Goal: Task Accomplishment & Management: Complete application form

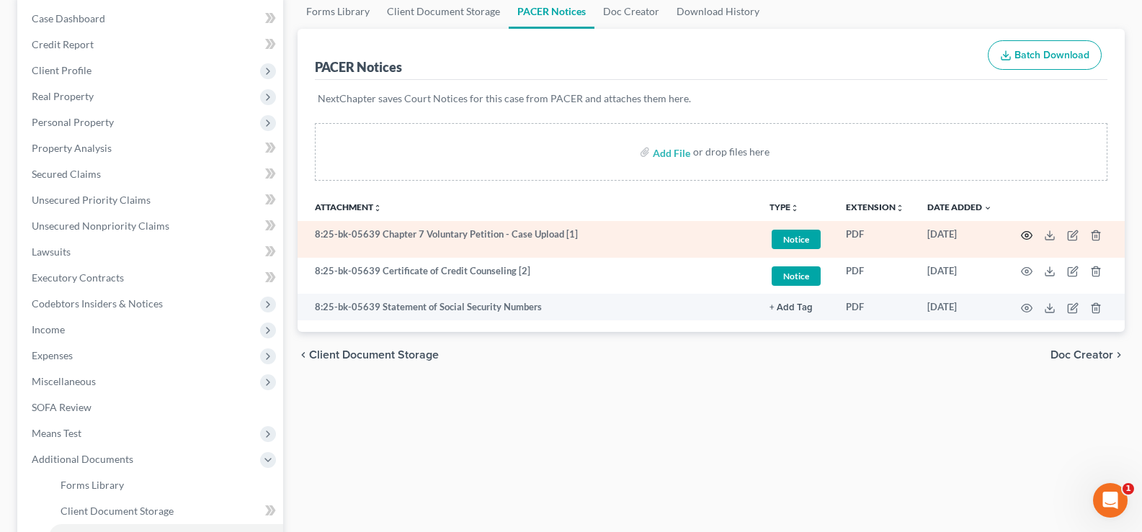
click at [1029, 236] on icon "button" at bounding box center [1027, 236] width 12 height 12
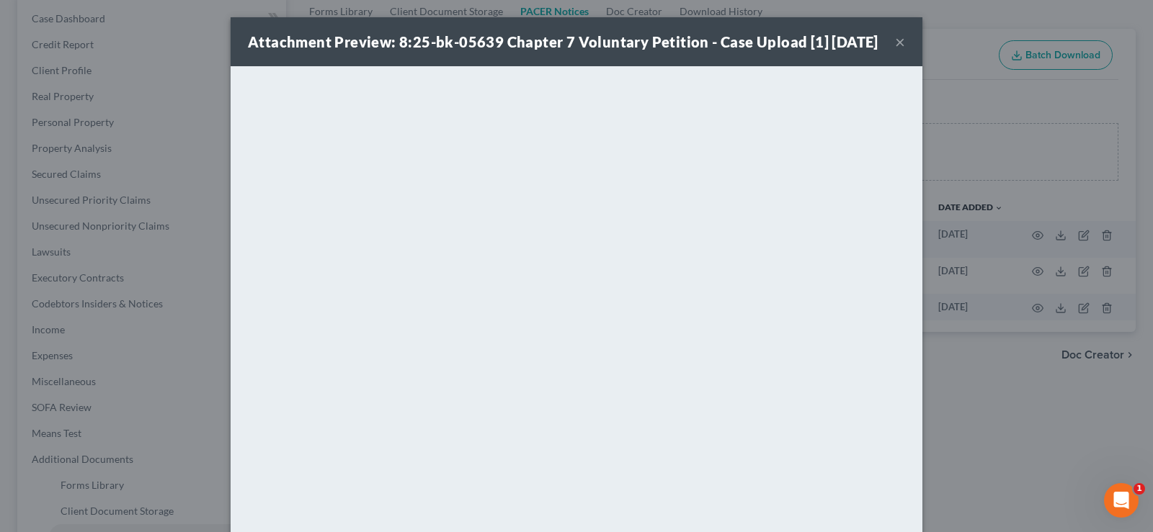
click at [897, 50] on button "×" at bounding box center [900, 41] width 10 height 17
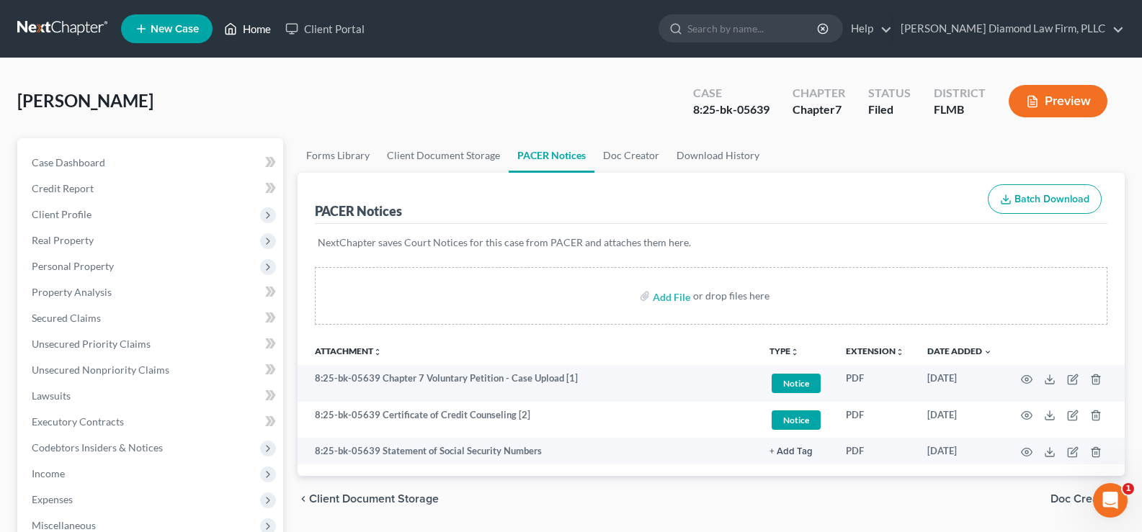
click at [251, 31] on link "Home" at bounding box center [247, 29] width 61 height 26
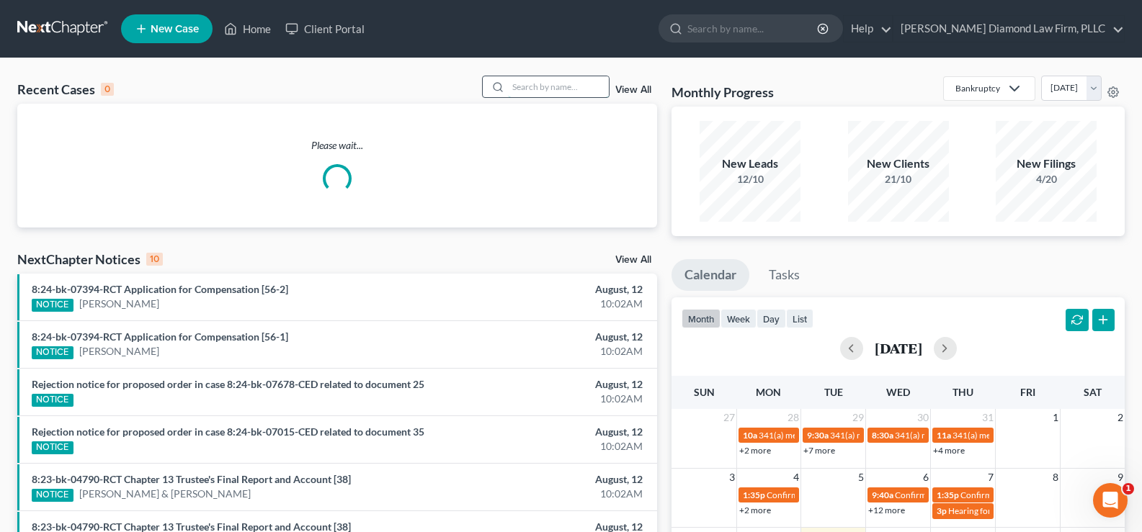
click at [535, 94] on input "search" at bounding box center [558, 86] width 101 height 21
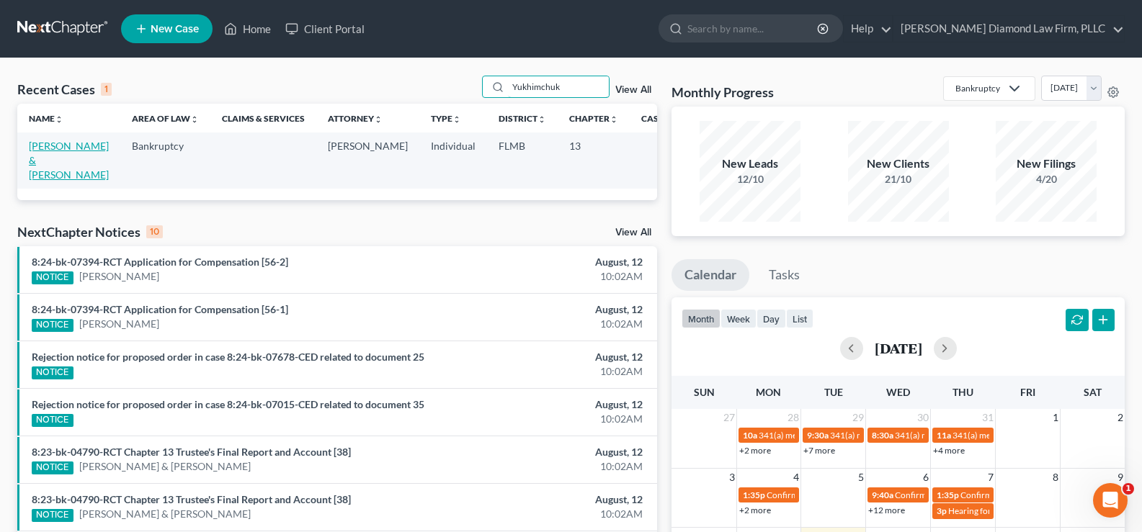
type input "Yukhimchuk"
click at [60, 162] on link "[PERSON_NAME] & [PERSON_NAME]" at bounding box center [69, 160] width 80 height 41
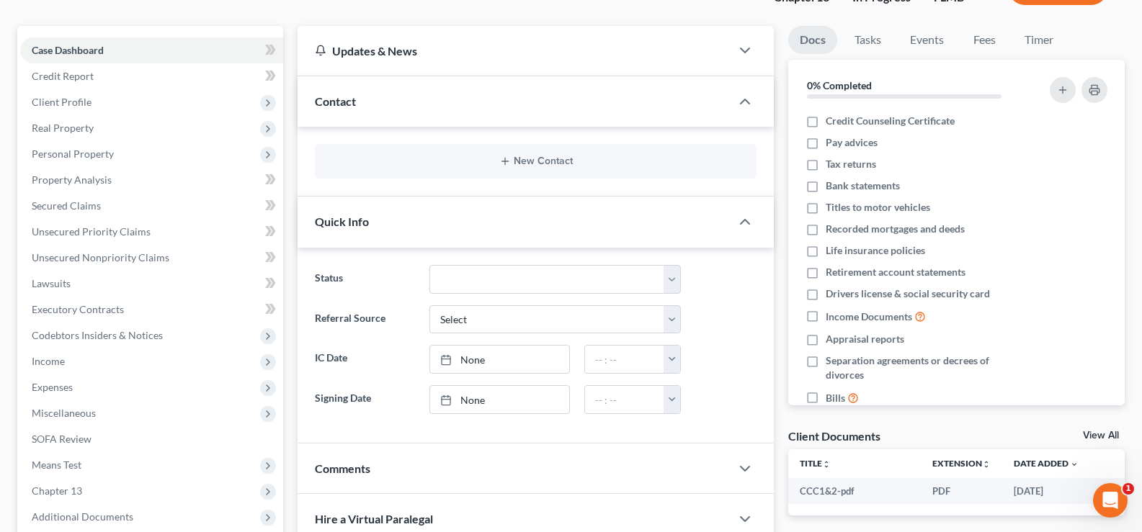
scroll to position [144, 0]
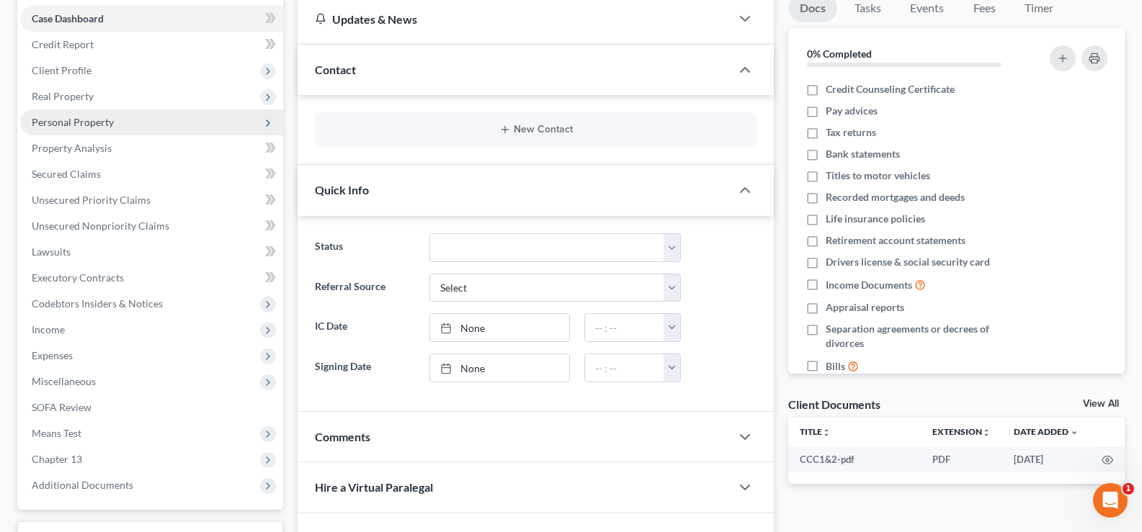
click at [130, 127] on span "Personal Property" at bounding box center [151, 123] width 263 height 26
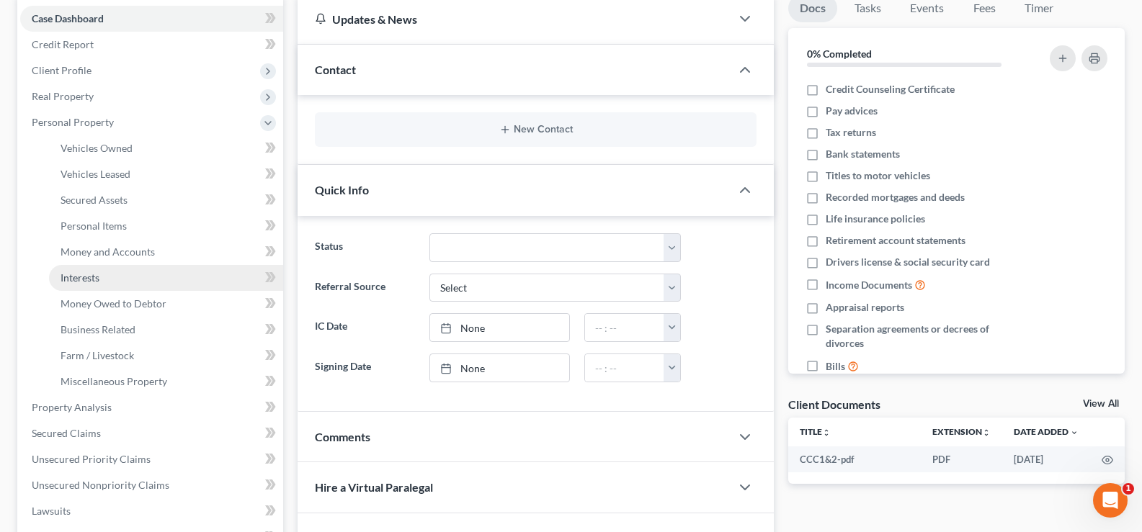
click at [149, 277] on link "Interests" at bounding box center [166, 278] width 234 height 26
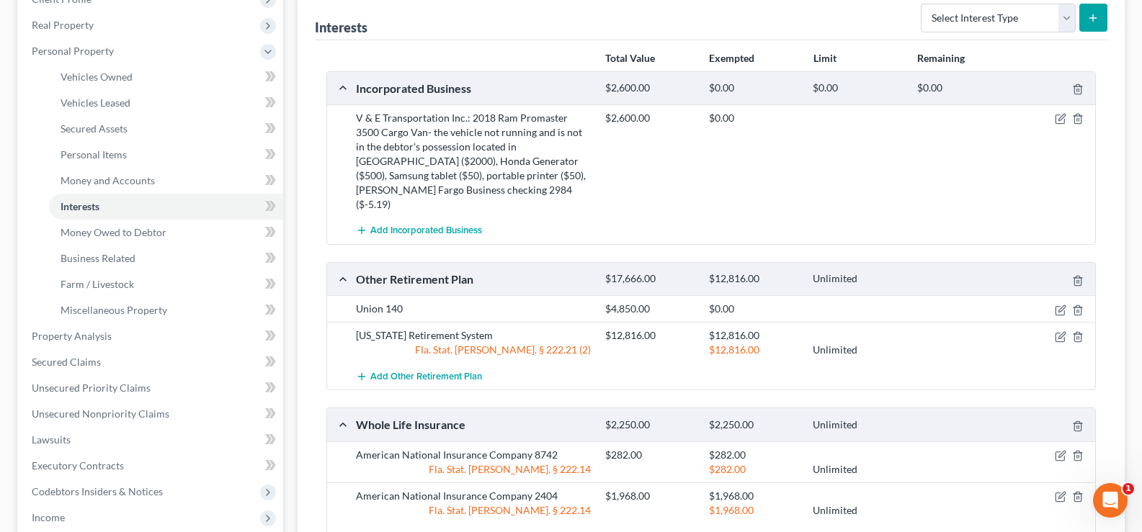
scroll to position [216, 0]
click at [1061, 305] on icon "button" at bounding box center [1061, 308] width 6 height 6
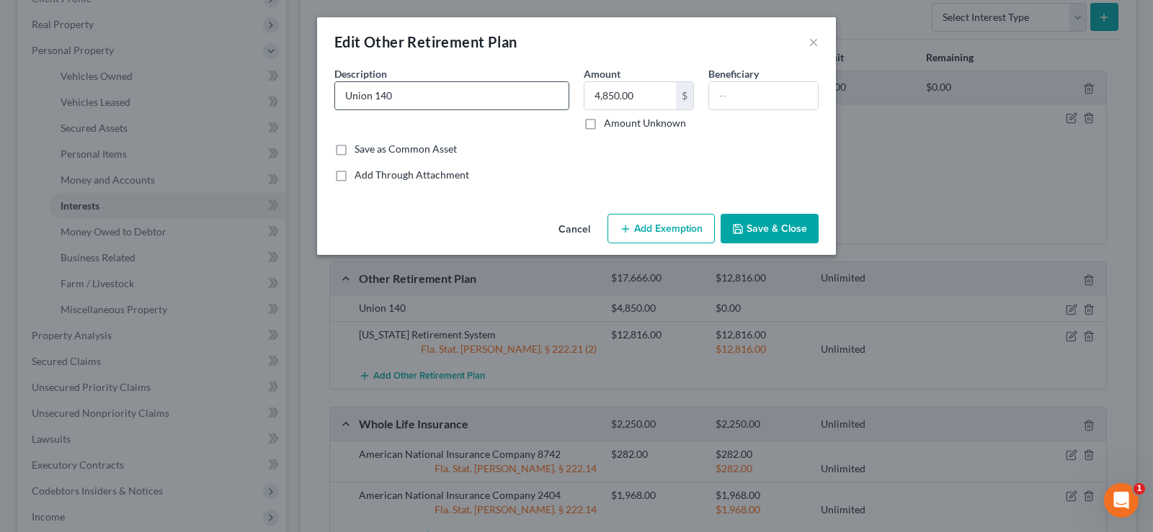
click at [401, 95] on input "Union 140" at bounding box center [451, 95] width 233 height 27
click at [813, 44] on button "×" at bounding box center [813, 41] width 10 height 17
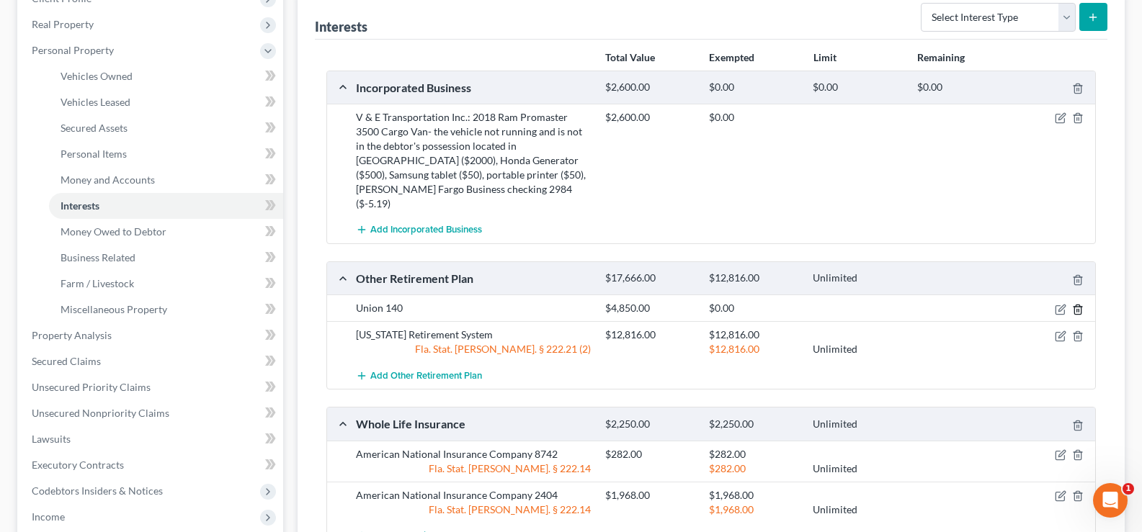
click at [1080, 304] on icon "button" at bounding box center [1078, 310] width 12 height 12
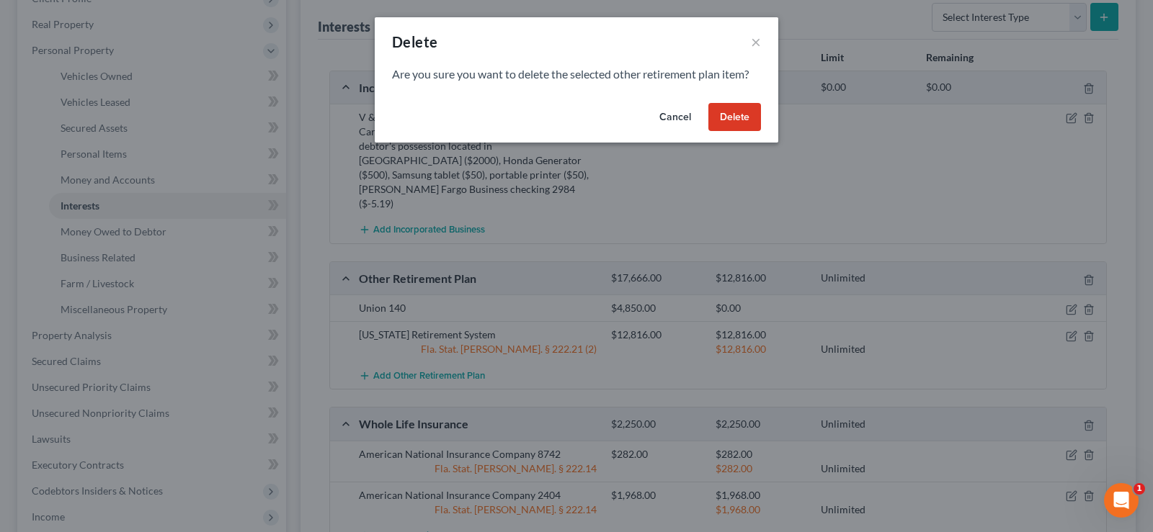
click at [739, 117] on button "Delete" at bounding box center [734, 117] width 53 height 29
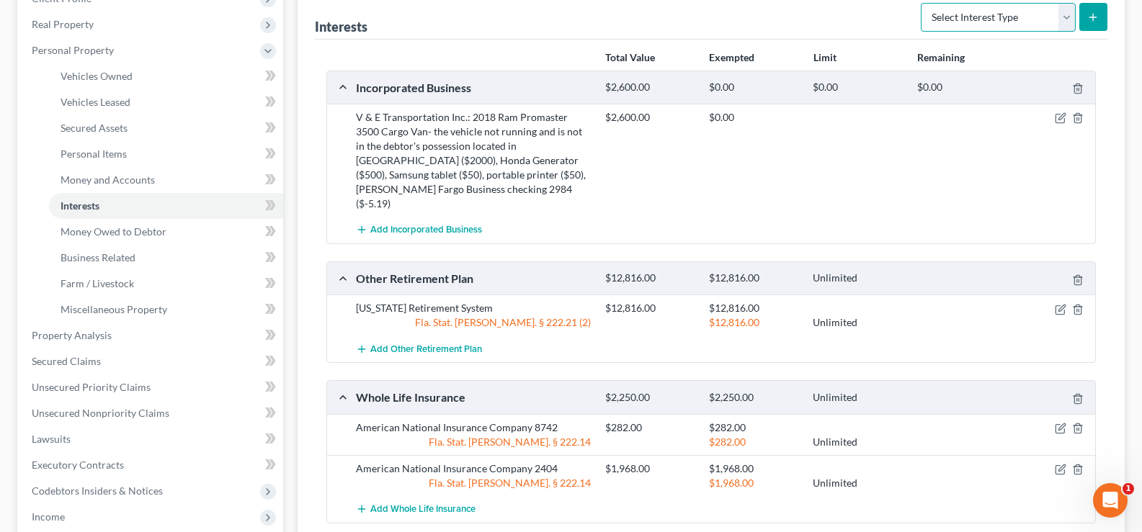
click at [1020, 17] on select "Select Interest Type 401K Annuity Bond Education IRA Government Bond Government…" at bounding box center [998, 17] width 155 height 29
select select "pension_plan"
click at [922, 3] on select "Select Interest Type 401K Annuity Bond Education IRA Government Bond Government…" at bounding box center [998, 17] width 155 height 29
click at [1092, 17] on icon "submit" at bounding box center [1093, 18] width 12 height 12
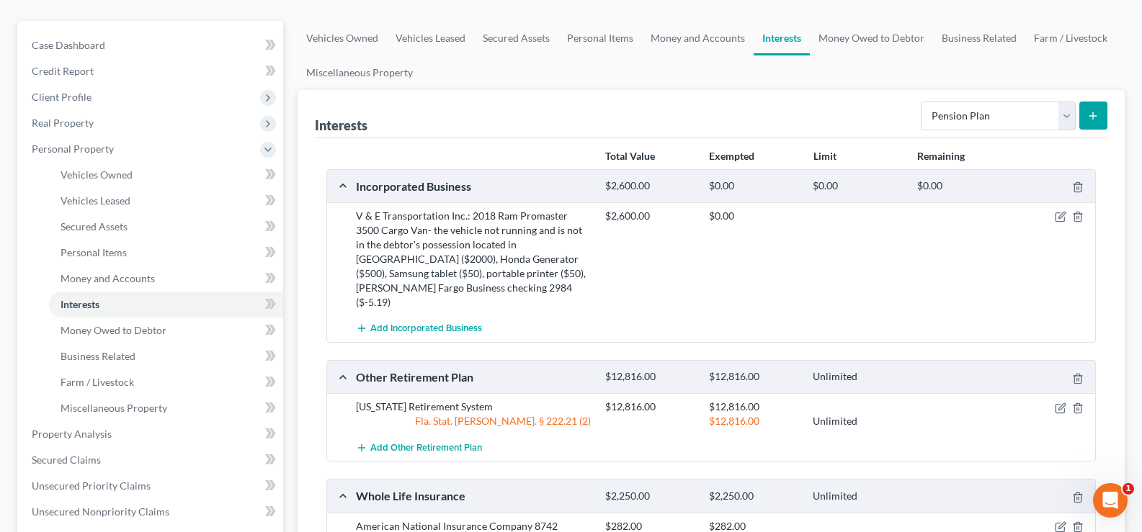
scroll to position [0, 0]
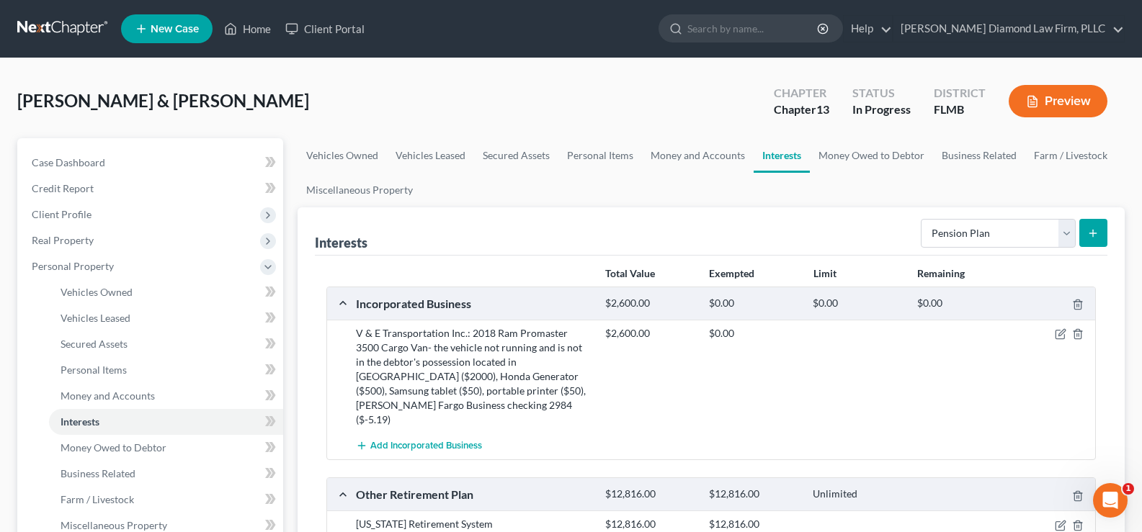
click at [1095, 231] on icon "submit" at bounding box center [1093, 234] width 12 height 12
click at [1092, 233] on line "submit" at bounding box center [1093, 233] width 6 height 0
click at [1012, 228] on select "Select Interest Type 401K Annuity Bond Education IRA Government Bond Government…" at bounding box center [998, 233] width 155 height 29
select select "pension_plan"
click at [922, 219] on select "Select Interest Type 401K Annuity Bond Education IRA Government Bond Government…" at bounding box center [998, 233] width 155 height 29
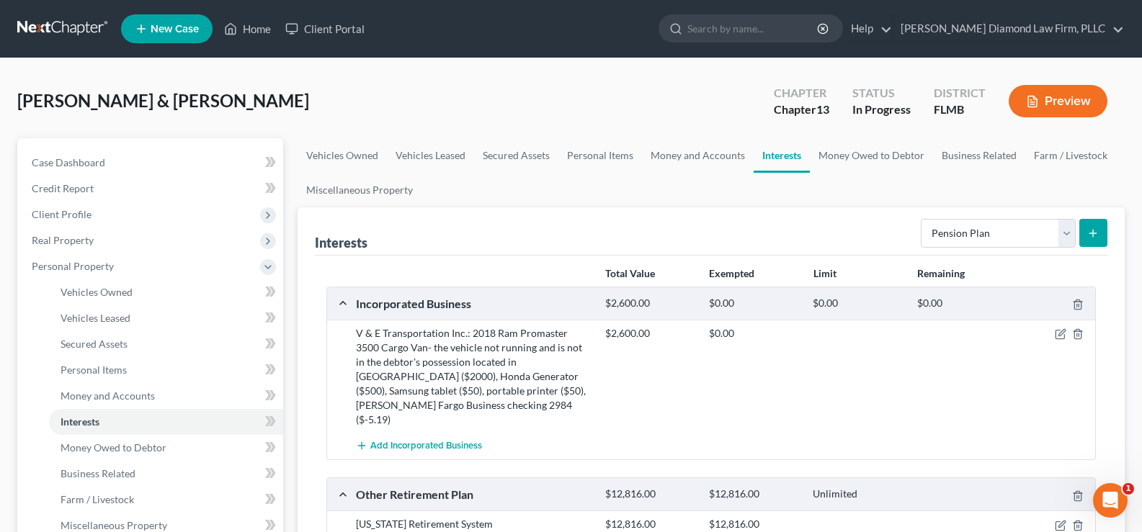
click at [1099, 234] on icon "submit" at bounding box center [1093, 234] width 12 height 12
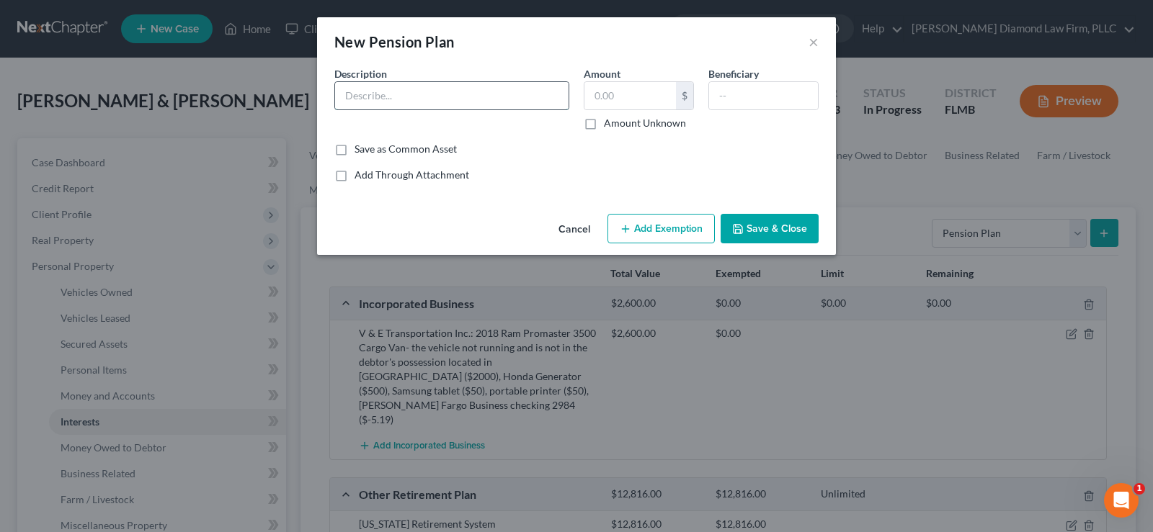
click at [483, 96] on input "text" at bounding box center [451, 95] width 233 height 27
type input "Florida UBC Supplemental Pension Plan"
click at [618, 102] on input "text" at bounding box center [630, 95] width 92 height 27
type input "4,790.40"
click at [655, 223] on button "Add Exemption" at bounding box center [660, 229] width 107 height 30
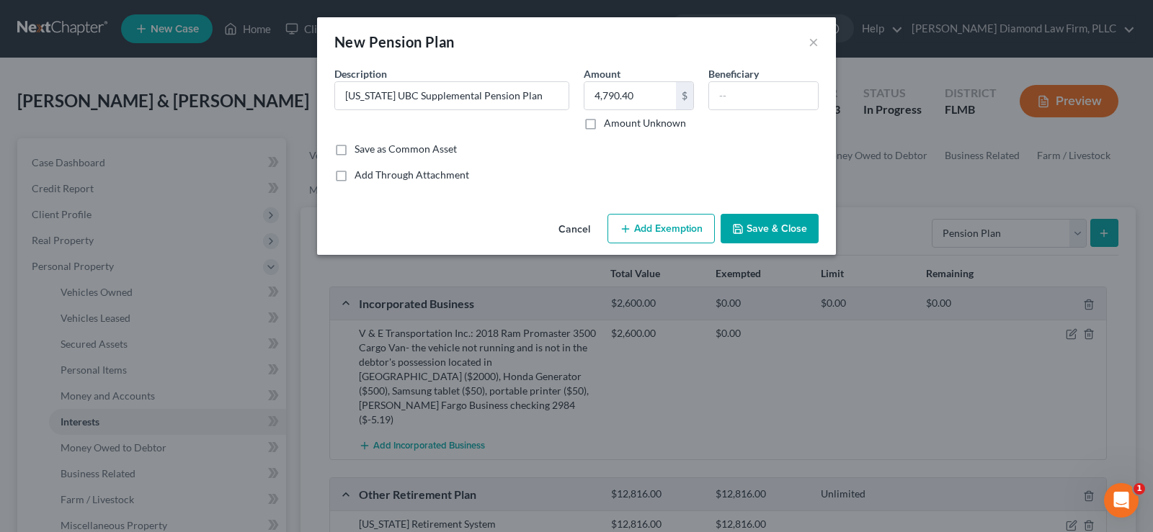
select select "2"
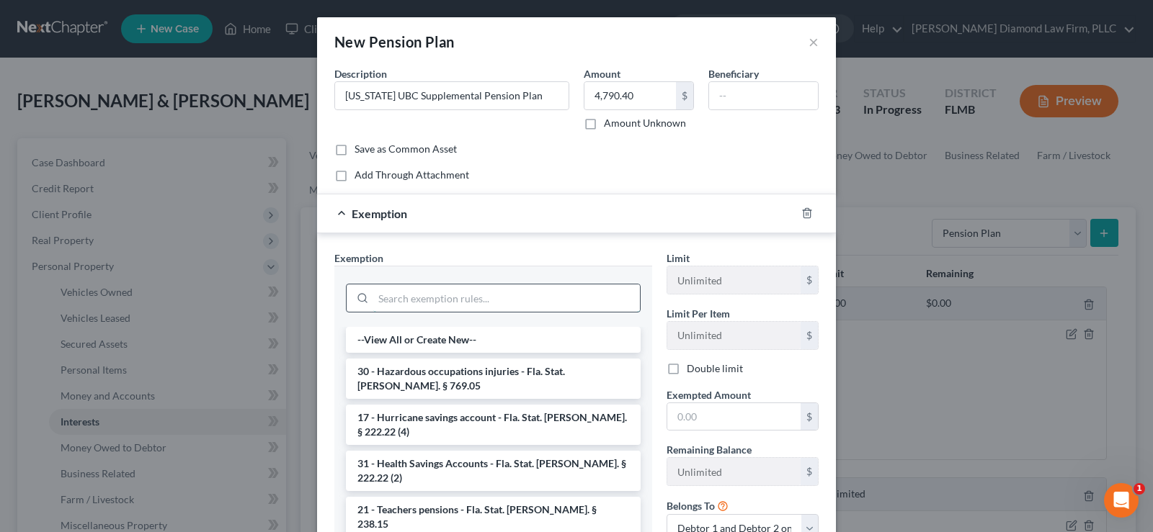
click at [411, 293] on input "search" at bounding box center [506, 298] width 267 height 27
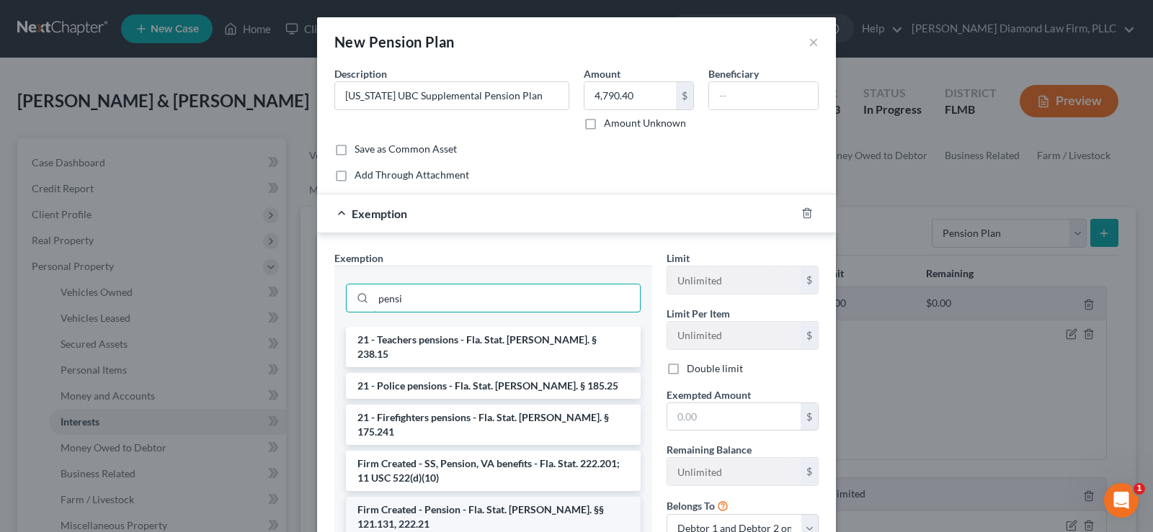
type input "pensi"
click at [510, 497] on li "Firm Created - Pension - Fla. Stat. Ann. §§ 121.131, 222.21" at bounding box center [493, 517] width 295 height 40
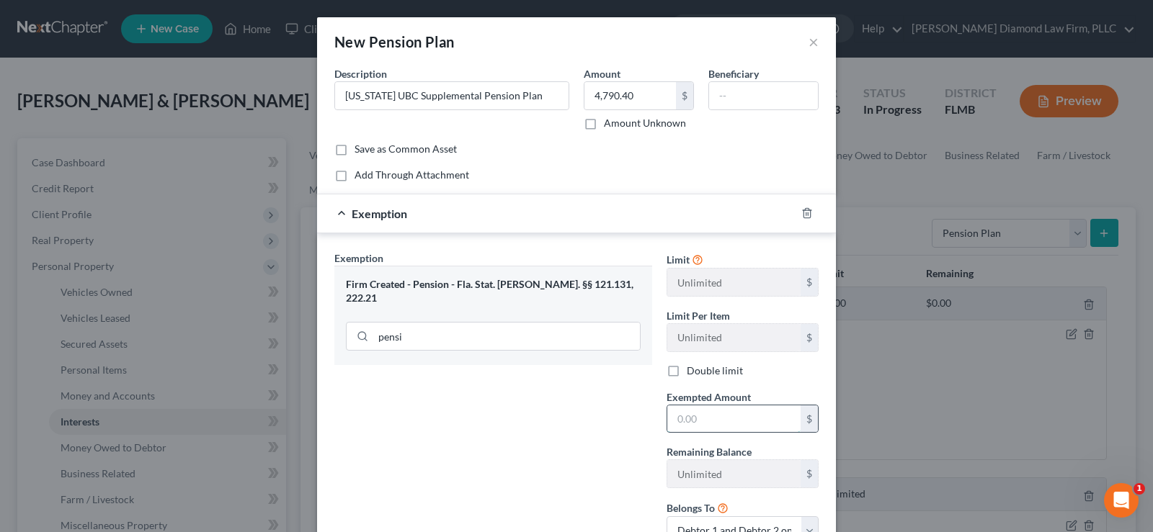
click at [699, 425] on input "text" at bounding box center [733, 419] width 133 height 27
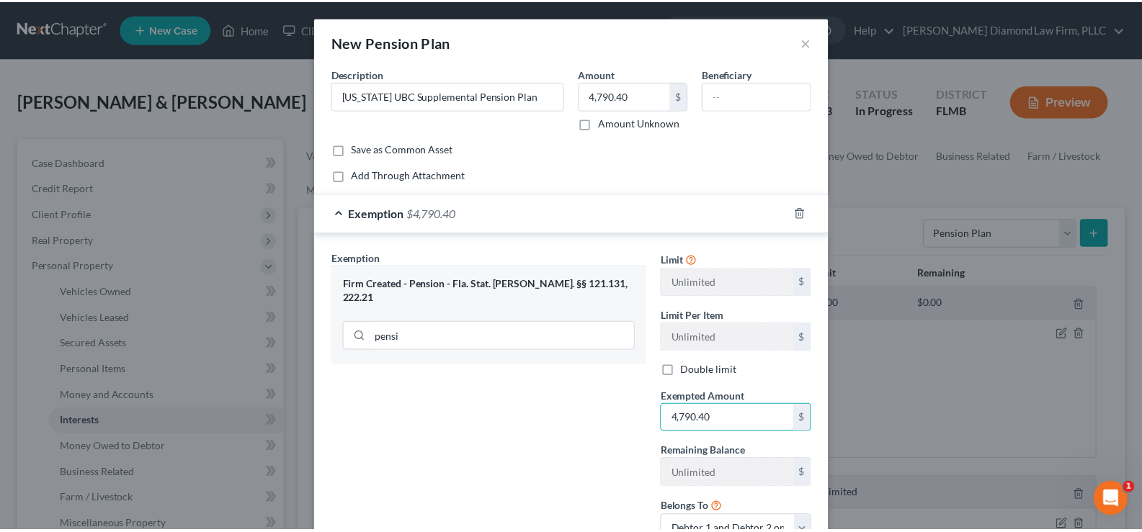
scroll to position [115, 0]
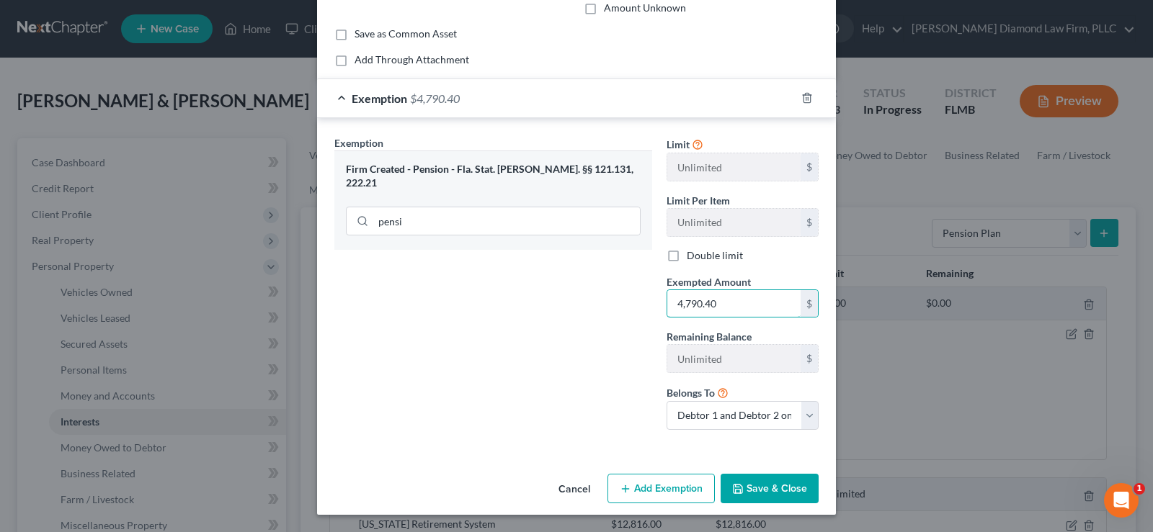
type input "4,790.40"
click at [763, 486] on button "Save & Close" at bounding box center [770, 489] width 98 height 30
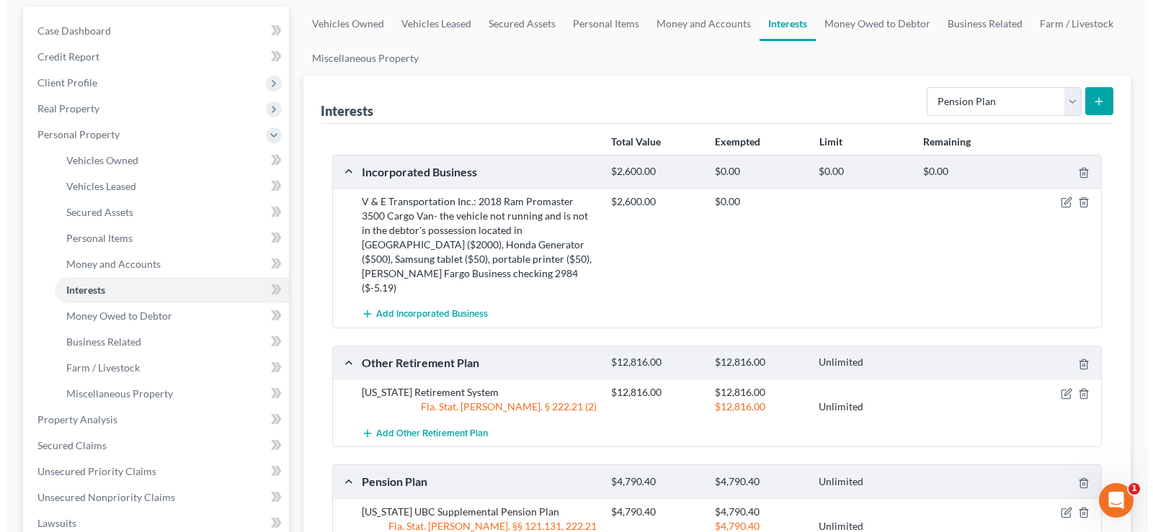
scroll to position [144, 0]
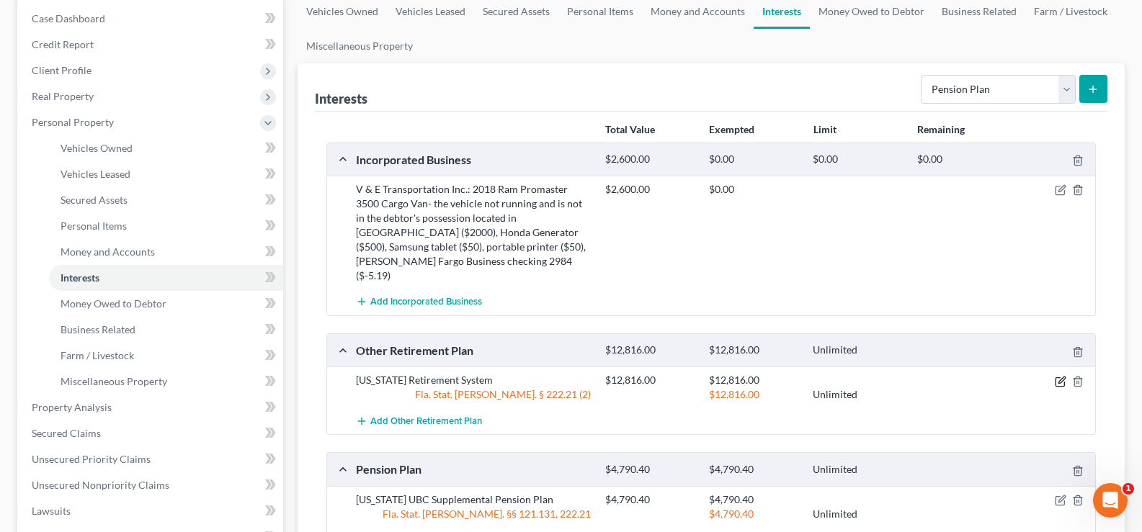
click at [1060, 377] on icon "button" at bounding box center [1061, 380] width 6 height 6
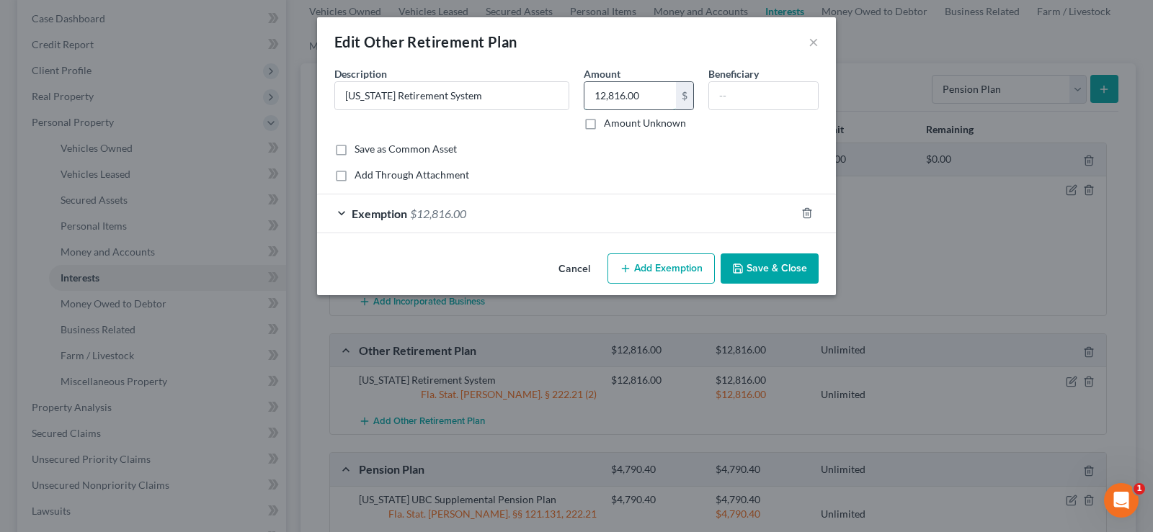
click at [650, 99] on input "12,816.00" at bounding box center [630, 95] width 92 height 27
type input "12,816.28"
click at [613, 210] on div "Exemption $12,816.00" at bounding box center [556, 214] width 478 height 38
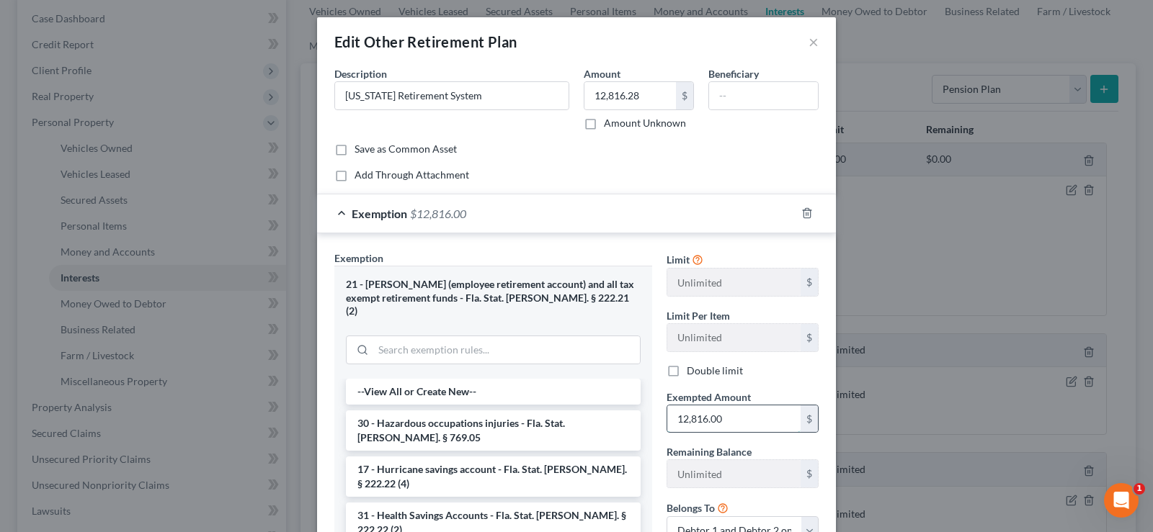
click at [750, 424] on input "12,816.00" at bounding box center [733, 419] width 133 height 27
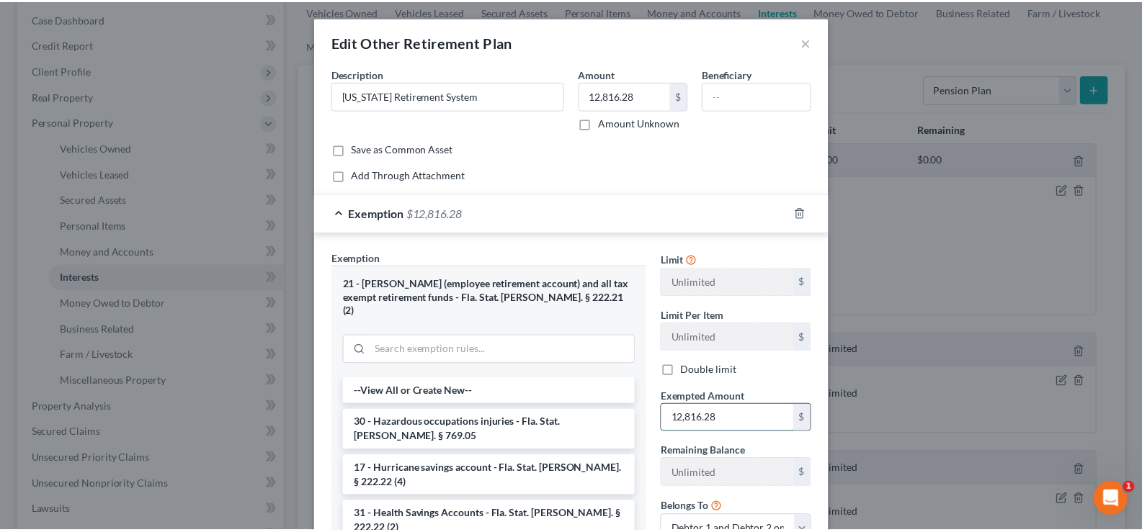
scroll to position [166, 0]
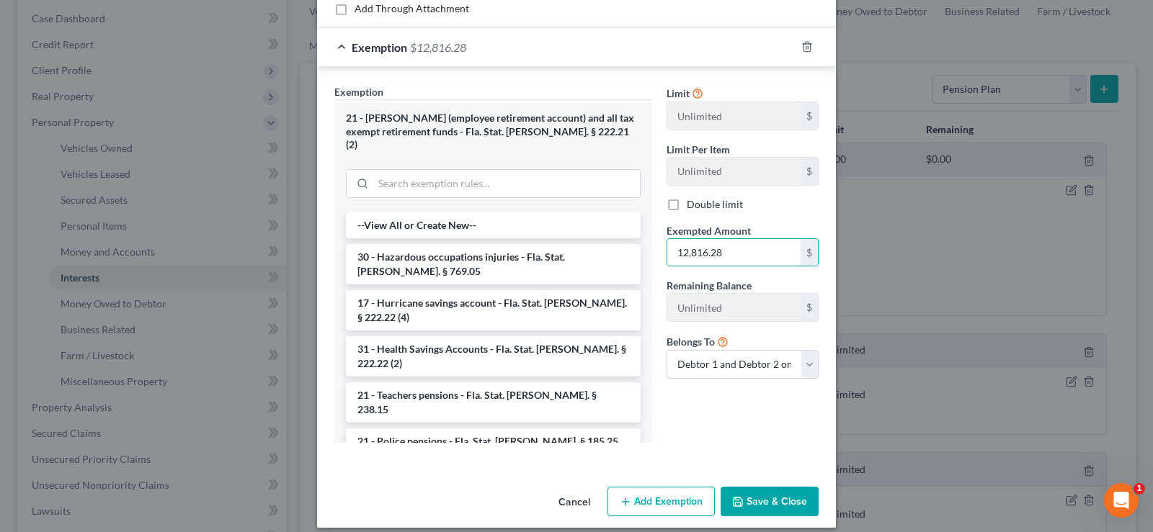
type input "12,816.28"
click at [764, 496] on button "Save & Close" at bounding box center [770, 502] width 98 height 30
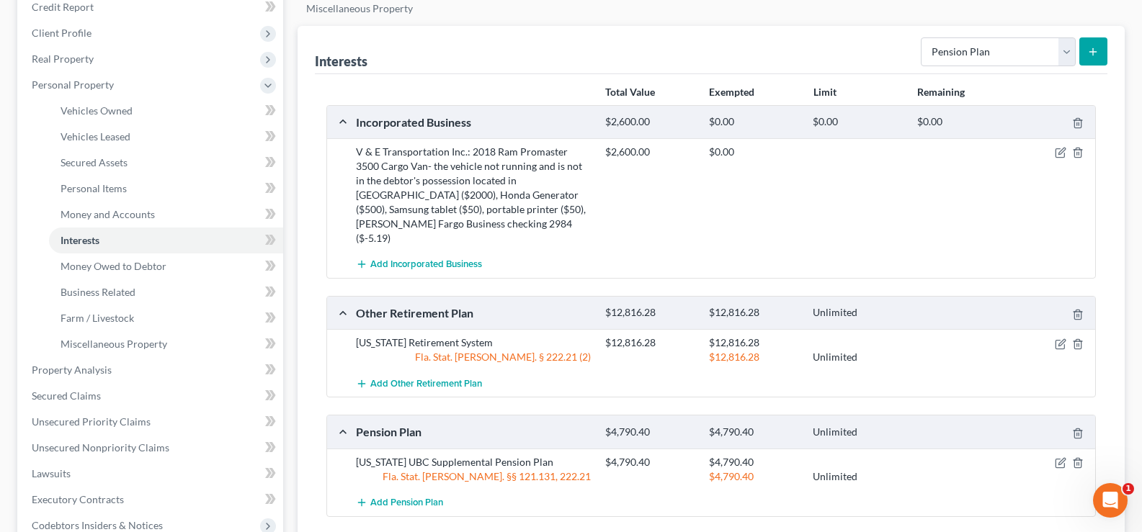
scroll to position [216, 0]
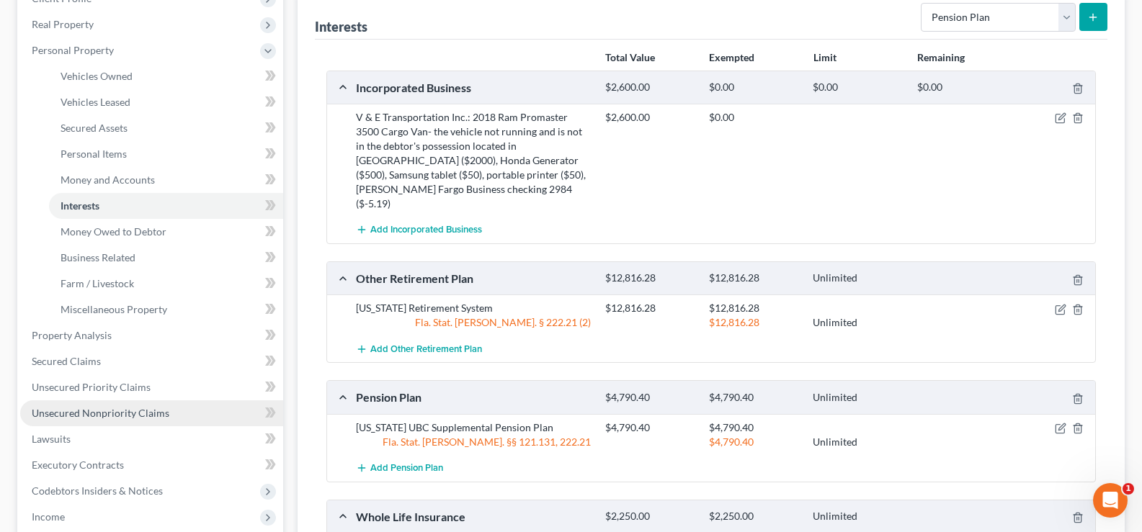
click at [128, 412] on span "Unsecured Nonpriority Claims" at bounding box center [101, 413] width 138 height 12
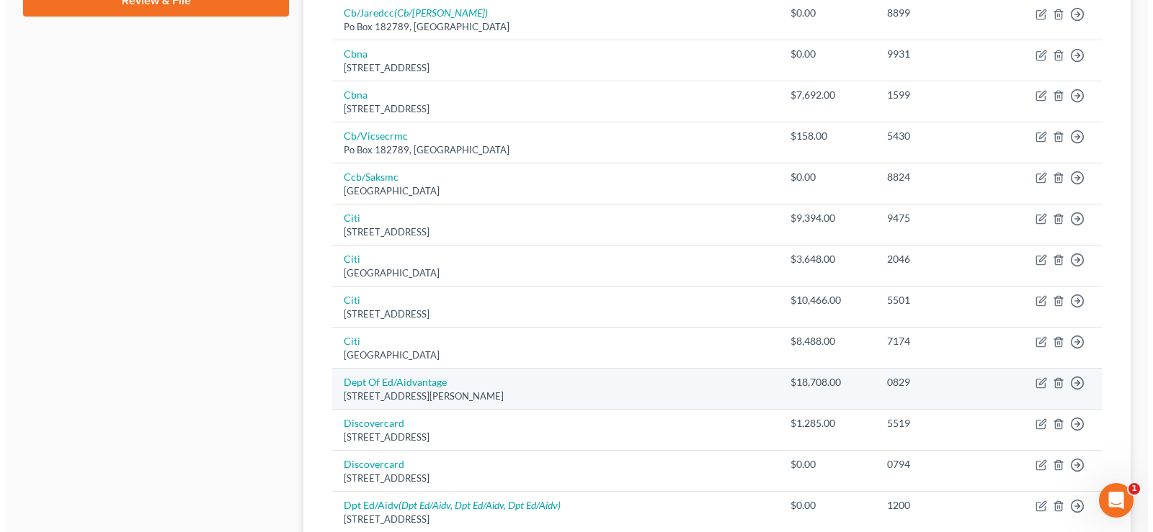
scroll to position [1009, 0]
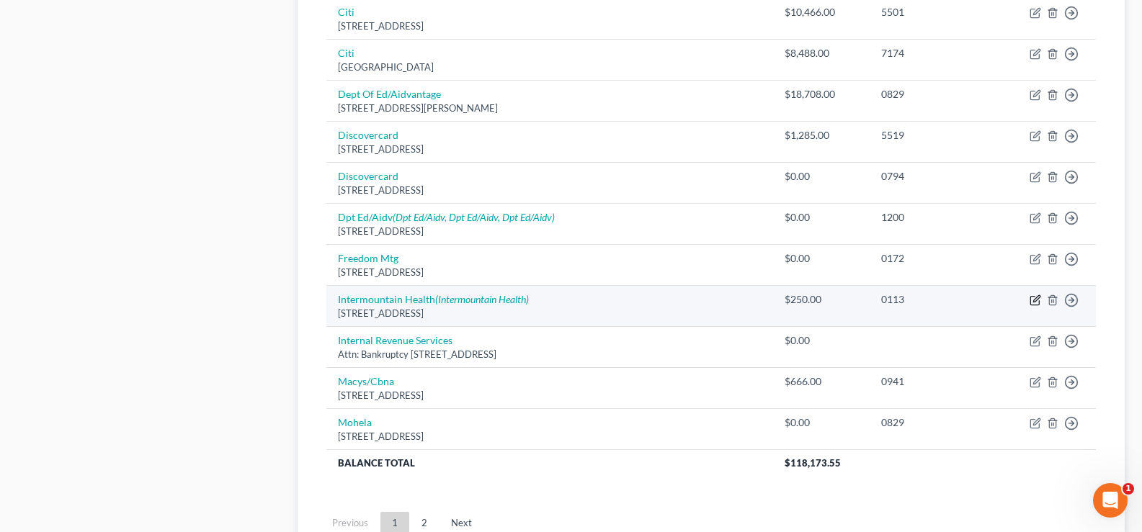
click at [1035, 299] on icon "button" at bounding box center [1036, 298] width 6 height 6
select select "46"
select select "9"
select select "0"
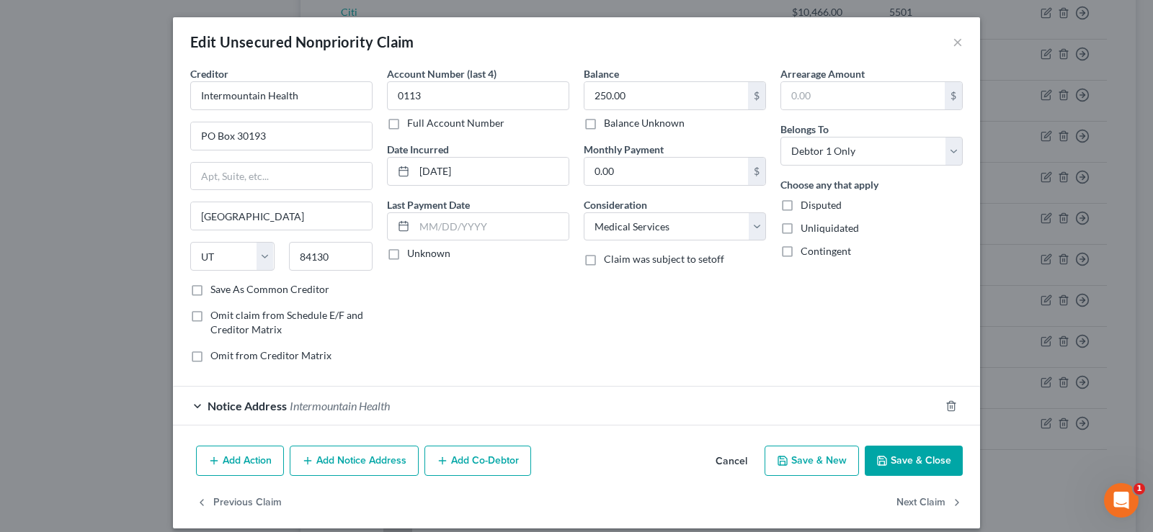
scroll to position [14, 0]
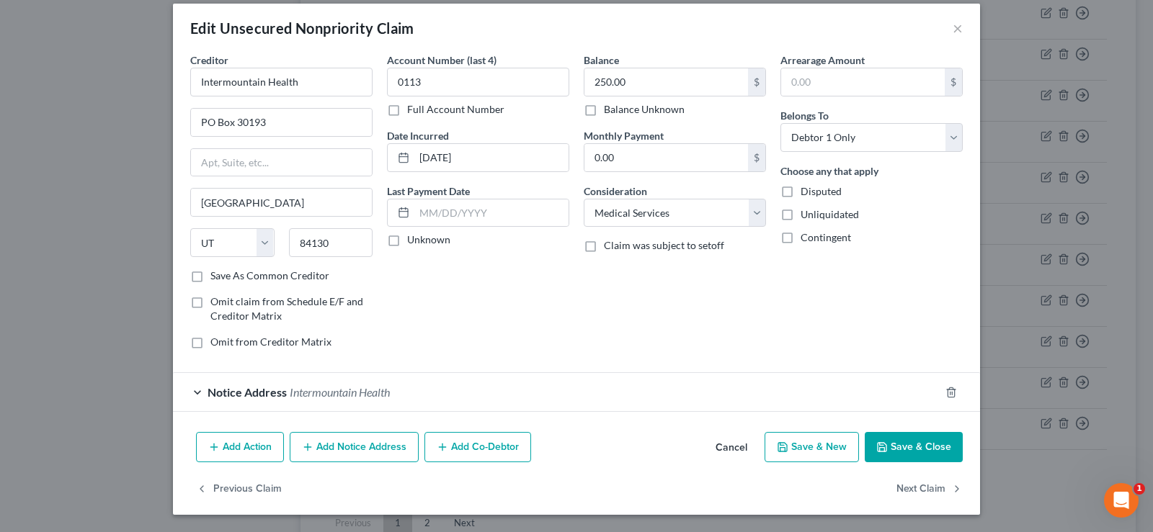
click at [373, 388] on span "Intermountain Health" at bounding box center [340, 392] width 100 height 14
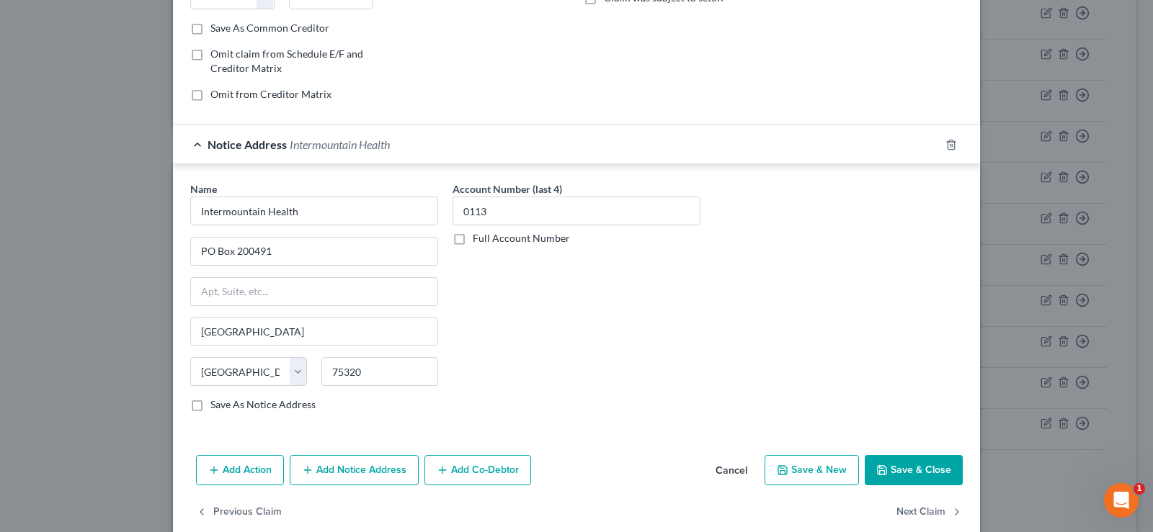
scroll to position [285, 0]
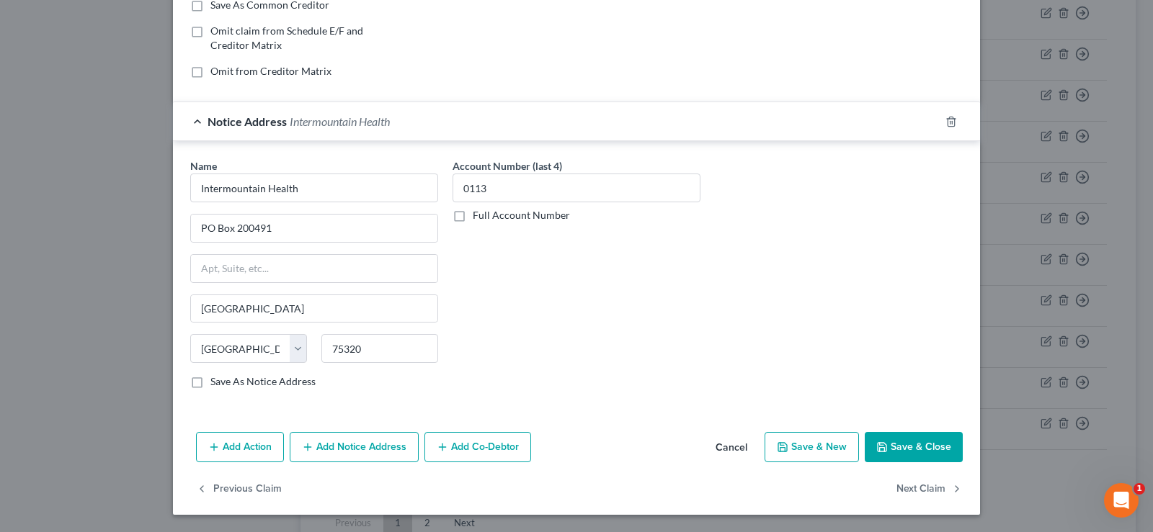
click at [362, 452] on button "Add Notice Address" at bounding box center [354, 447] width 129 height 30
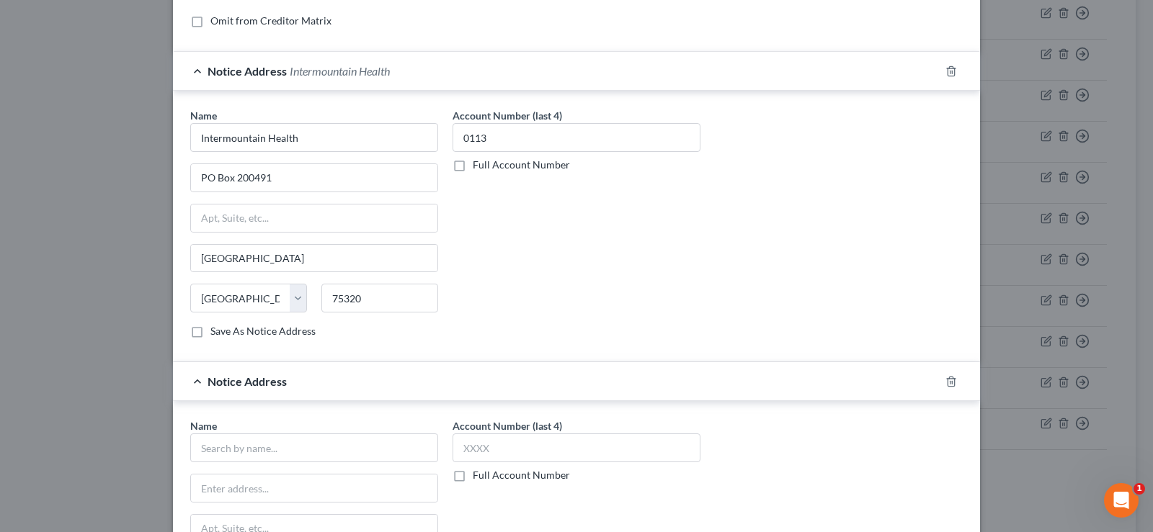
scroll to position [357, 0]
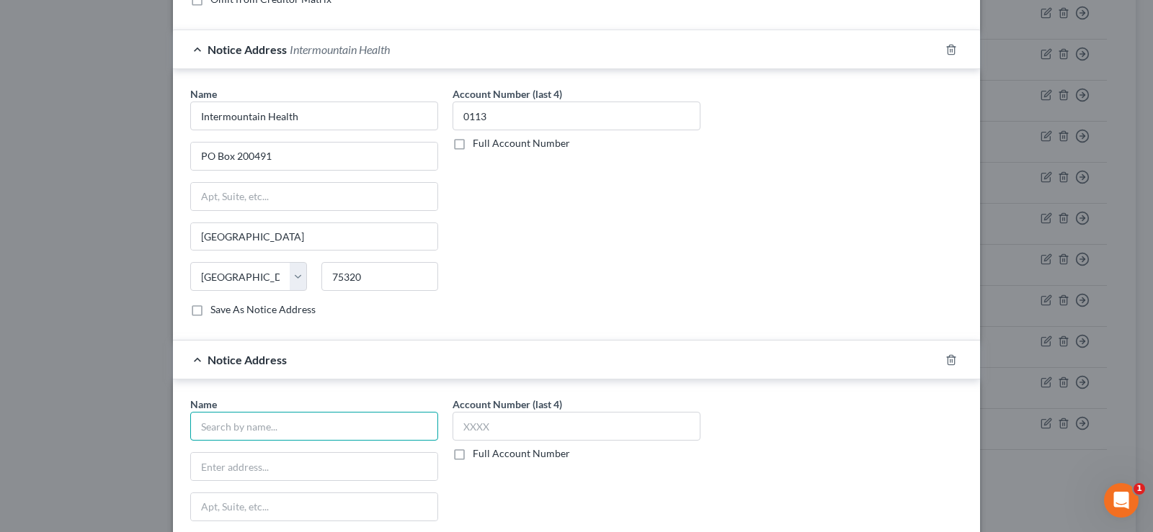
click at [244, 426] on input "text" at bounding box center [314, 426] width 248 height 29
type input "Intermountain Health St. Mary's Regional Hospital"
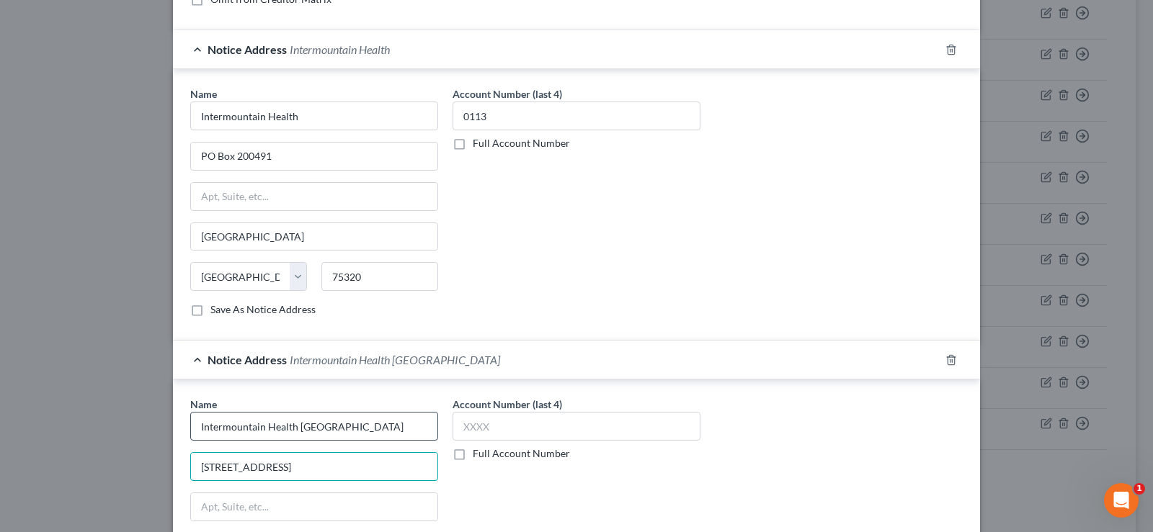
type input "2635 N 7th St"
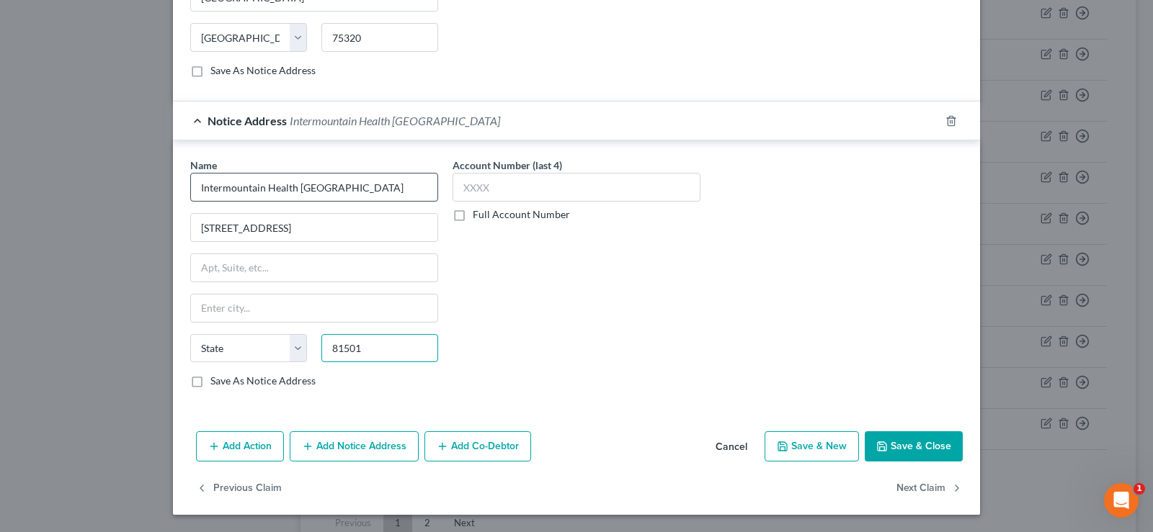
type input "81501"
type input "Grand Junction"
select select "5"
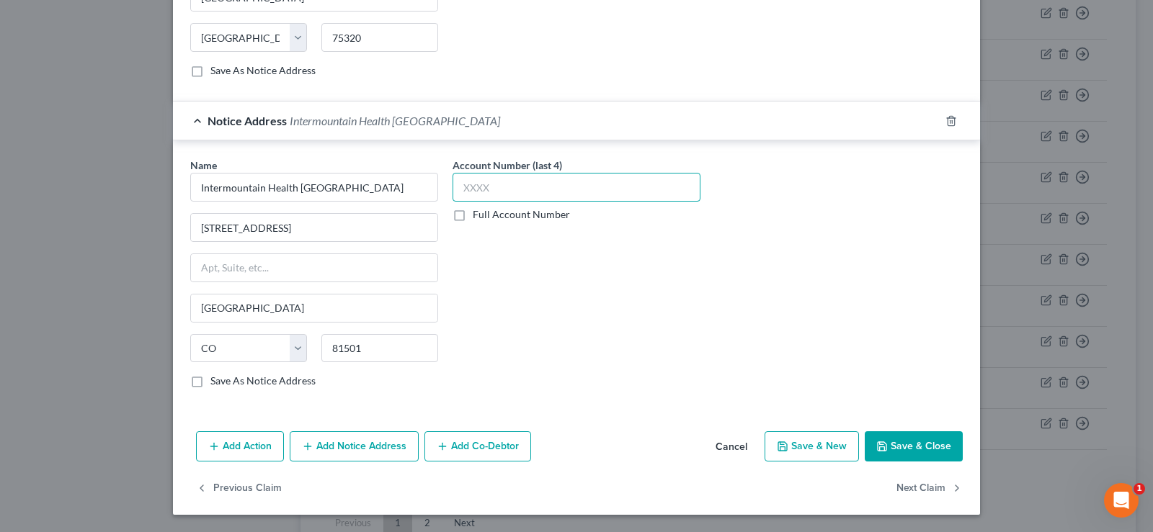
click at [534, 178] on input "text" at bounding box center [576, 187] width 248 height 29
click at [535, 194] on input "text" at bounding box center [576, 187] width 248 height 29
click at [510, 189] on input "8412" at bounding box center [576, 187] width 248 height 29
drag, startPoint x: 510, startPoint y: 189, endPoint x: 446, endPoint y: 191, distance: 64.1
click at [446, 191] on div "Account Number (last 4) 8412 Full Account Number" at bounding box center [576, 279] width 262 height 242
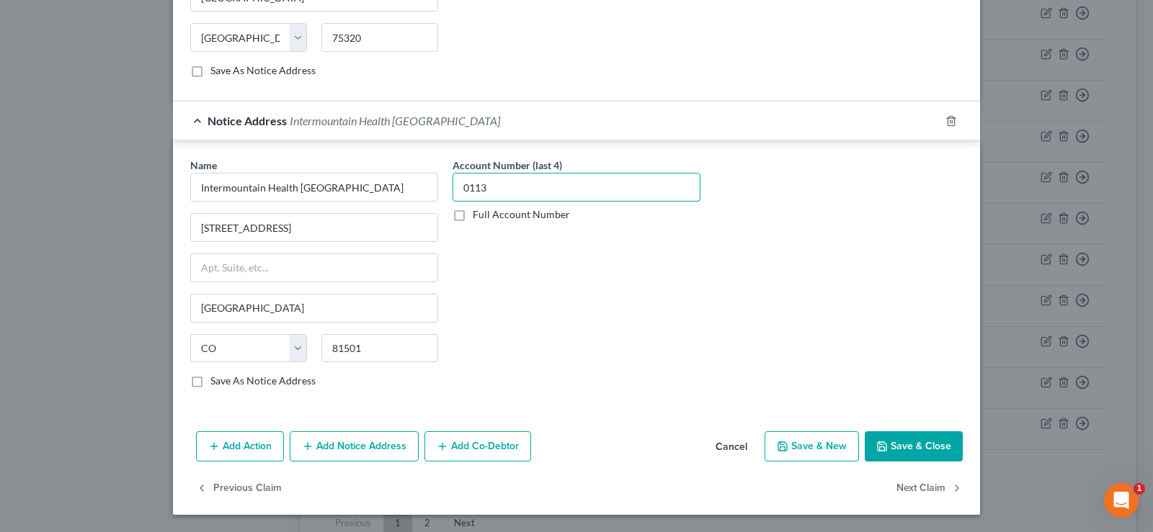
type input "0113"
click at [929, 438] on button "Save & Close" at bounding box center [914, 447] width 98 height 30
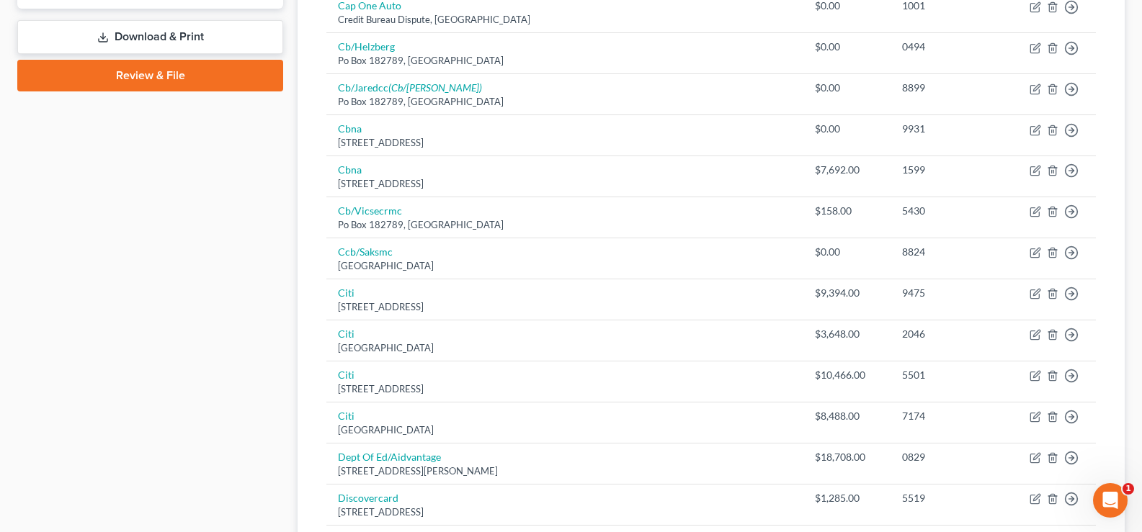
scroll to position [360, 0]
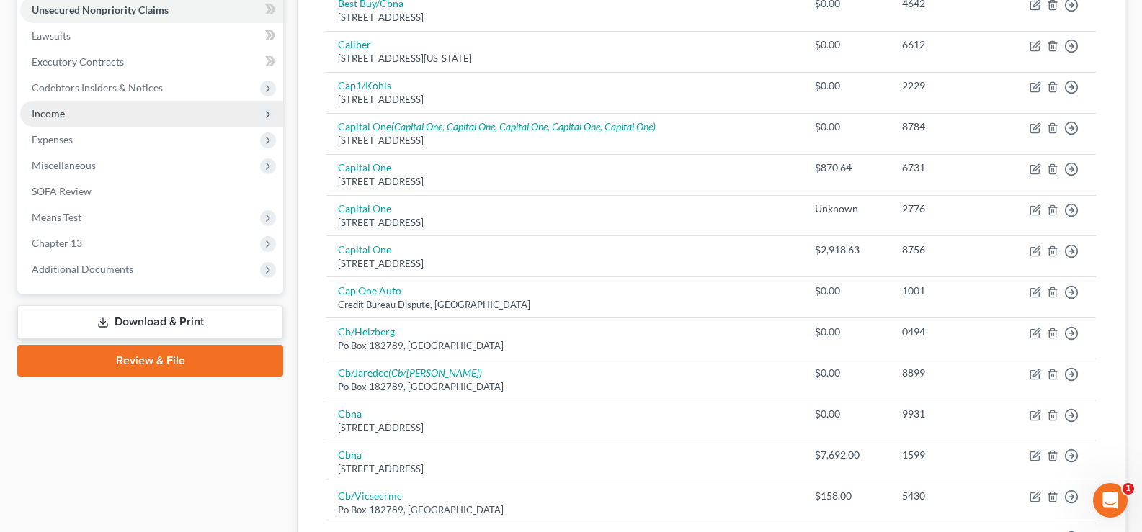
click at [108, 117] on span "Income" at bounding box center [151, 114] width 263 height 26
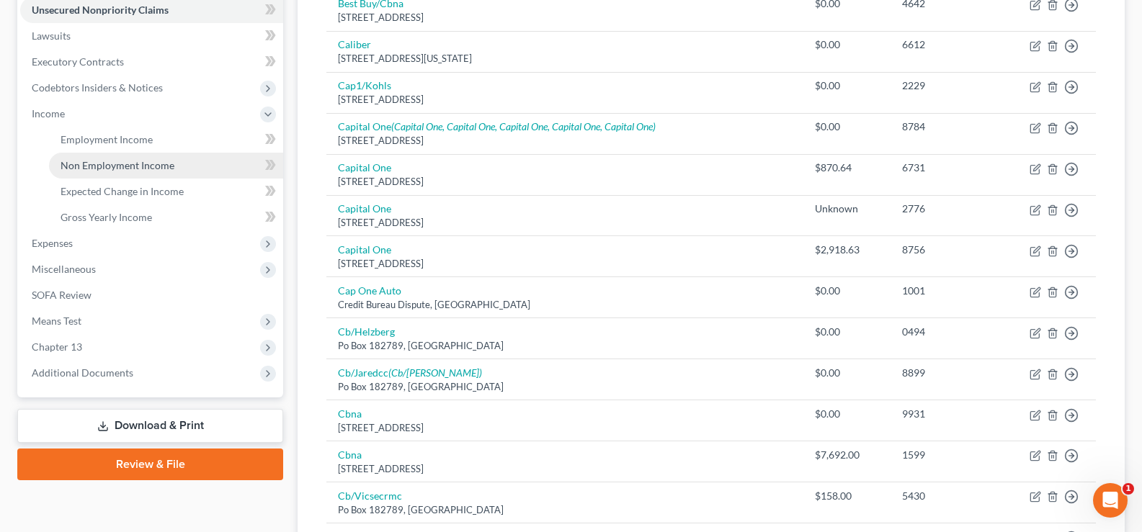
click at [132, 172] on link "Non Employment Income" at bounding box center [166, 166] width 234 height 26
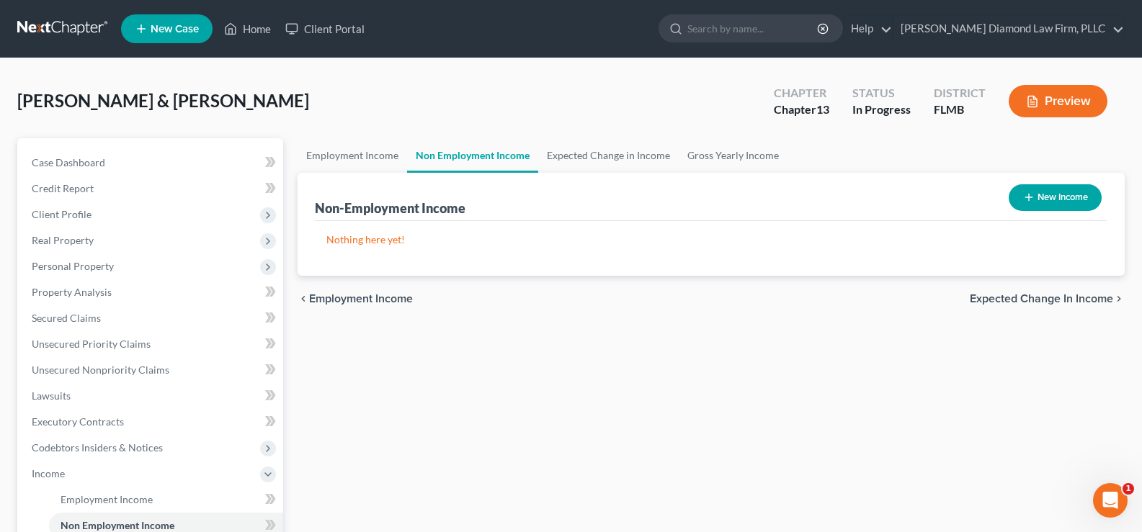
click at [1057, 195] on button "New Income" at bounding box center [1055, 197] width 93 height 27
select select "0"
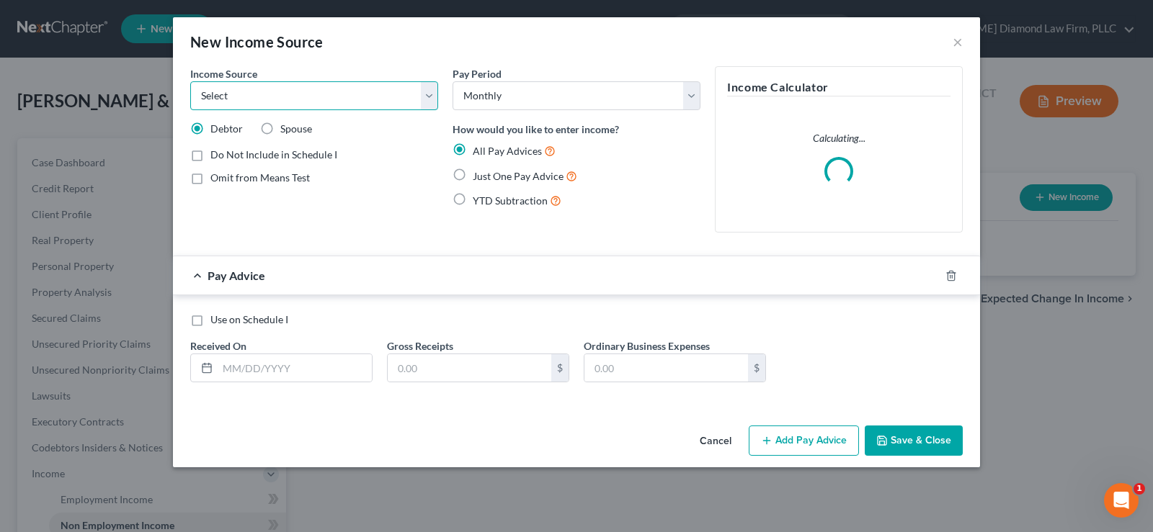
click at [305, 90] on select "Select Unemployment Disability (from employer) Pension Retirement Social Securi…" at bounding box center [314, 95] width 248 height 29
select select "13"
click at [190, 81] on select "Select Unemployment Disability (from employer) Pension Retirement Social Securi…" at bounding box center [314, 95] width 248 height 29
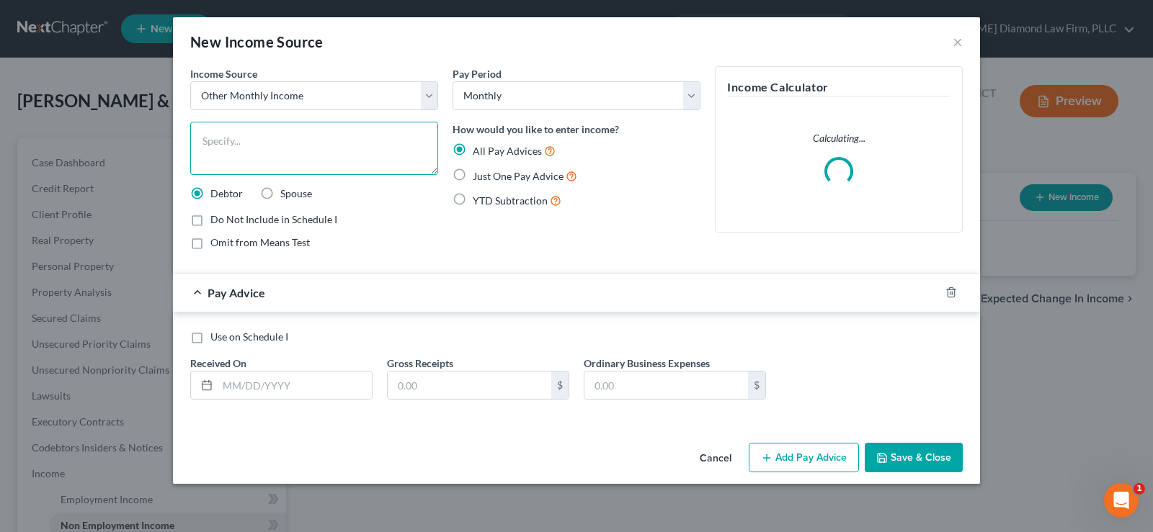
click at [241, 143] on textarea at bounding box center [314, 148] width 248 height 53
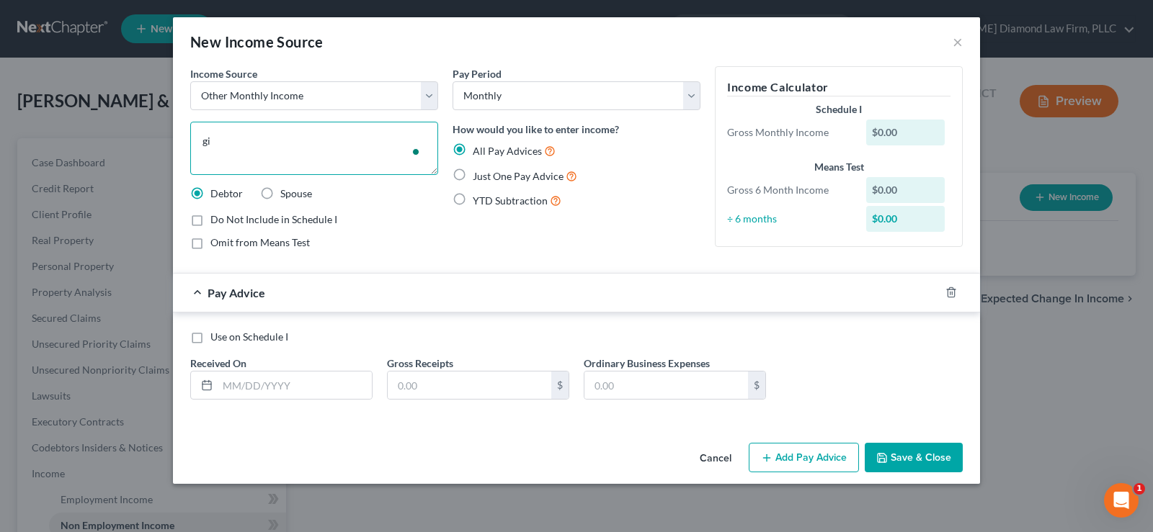
type textarea "g"
type textarea "Gift from the debtor's church"
click at [272, 393] on input "text" at bounding box center [295, 385] width 154 height 27
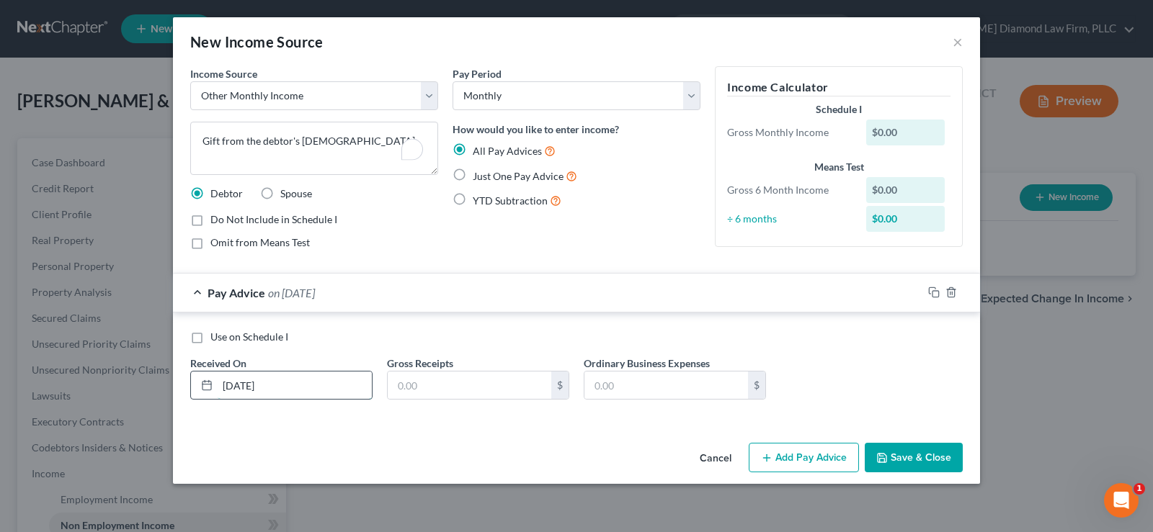
type input "04/28/2025"
type input "490"
click at [210, 219] on label "Do Not Include in Schedule I" at bounding box center [273, 220] width 127 height 14
click at [216, 219] on input "Do Not Include in Schedule I" at bounding box center [220, 217] width 9 height 9
checkbox input "true"
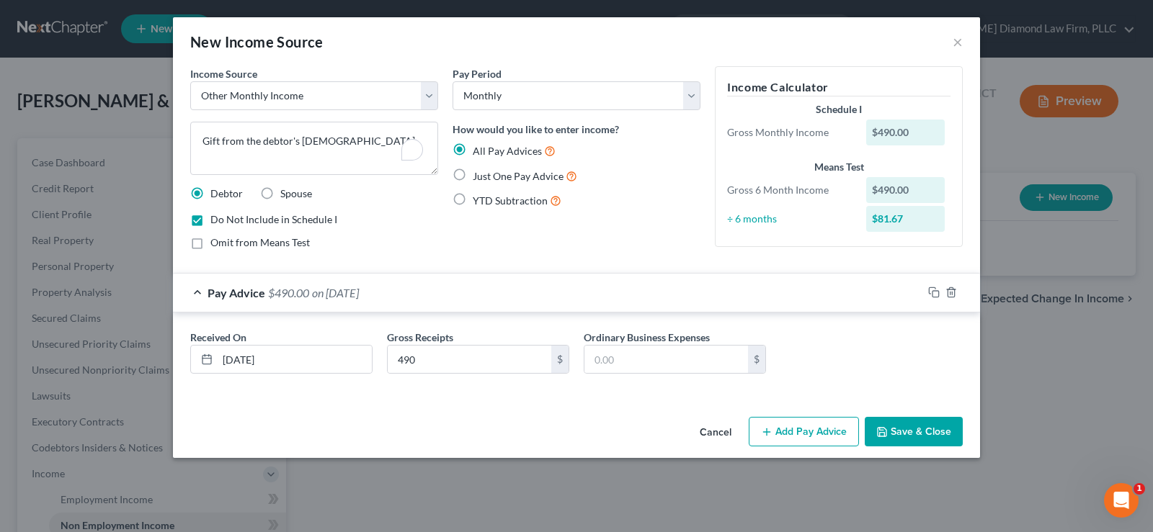
click at [923, 427] on button "Save & Close" at bounding box center [914, 432] width 98 height 30
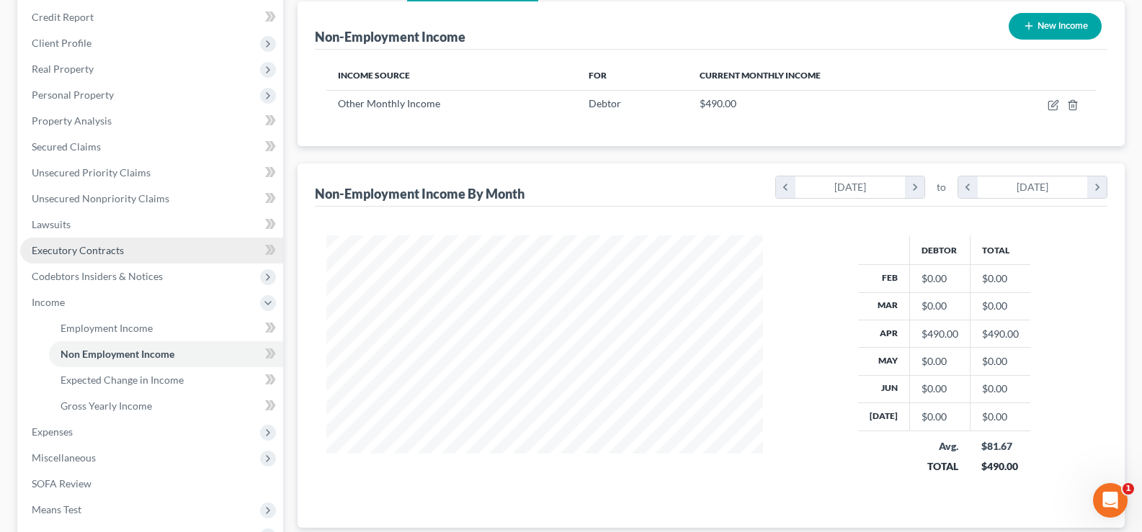
scroll to position [216, 0]
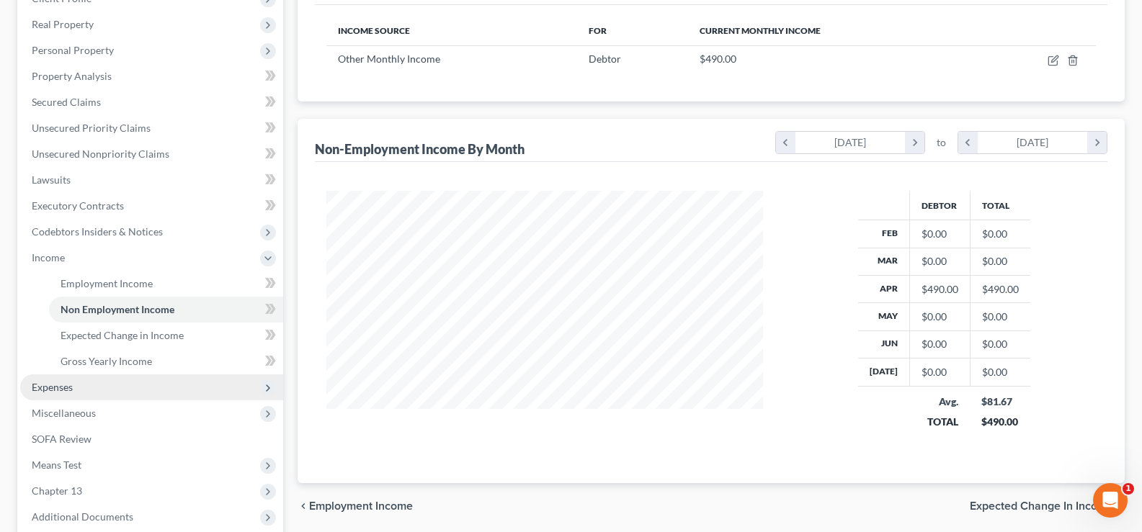
click at [94, 386] on span "Expenses" at bounding box center [151, 388] width 263 height 26
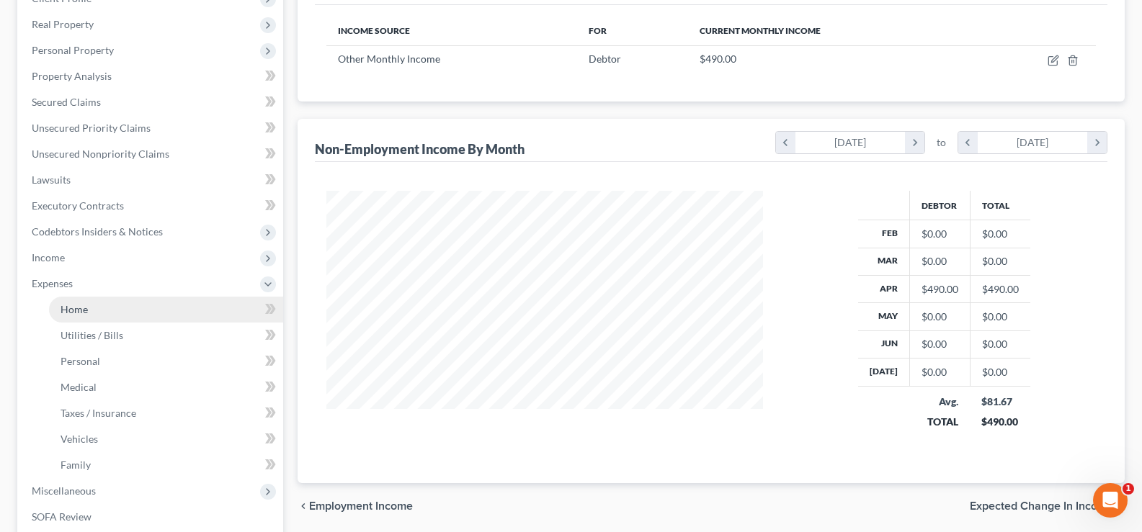
click at [98, 310] on link "Home" at bounding box center [166, 310] width 234 height 26
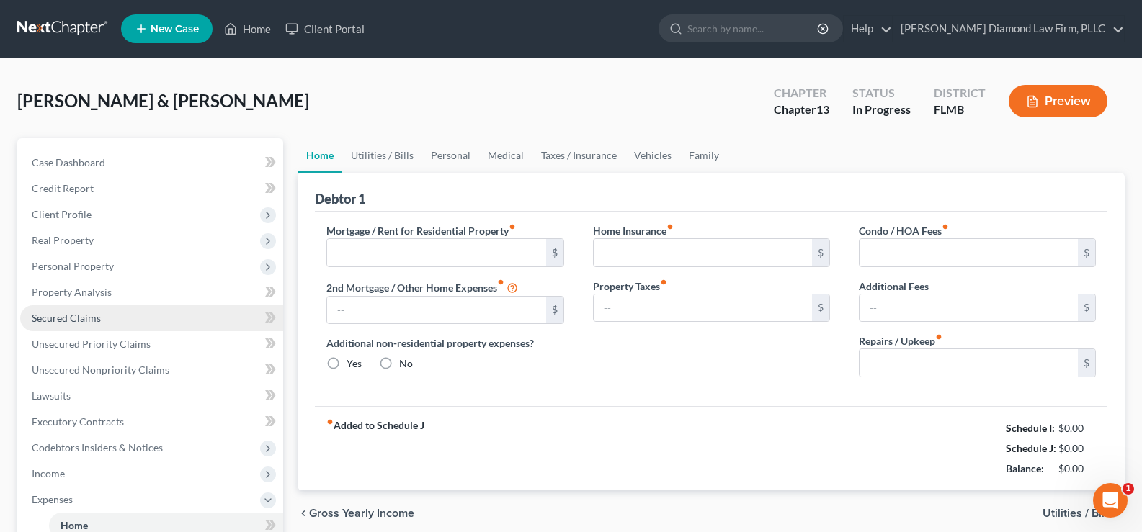
type input "844.00"
type input "0.00"
radio input "true"
type input "0.00"
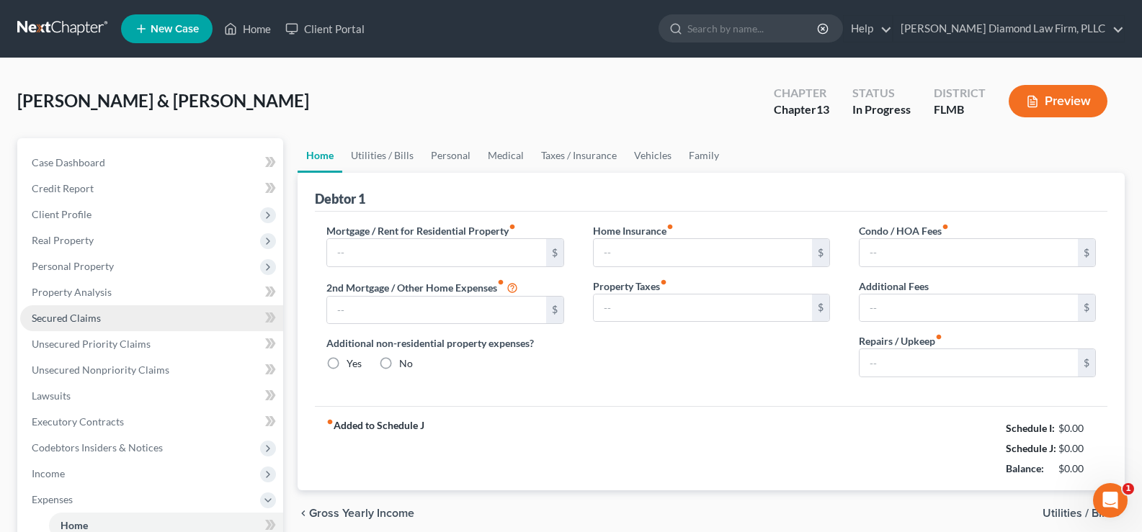
type input "361.00"
type input "0.00"
type input "150.00"
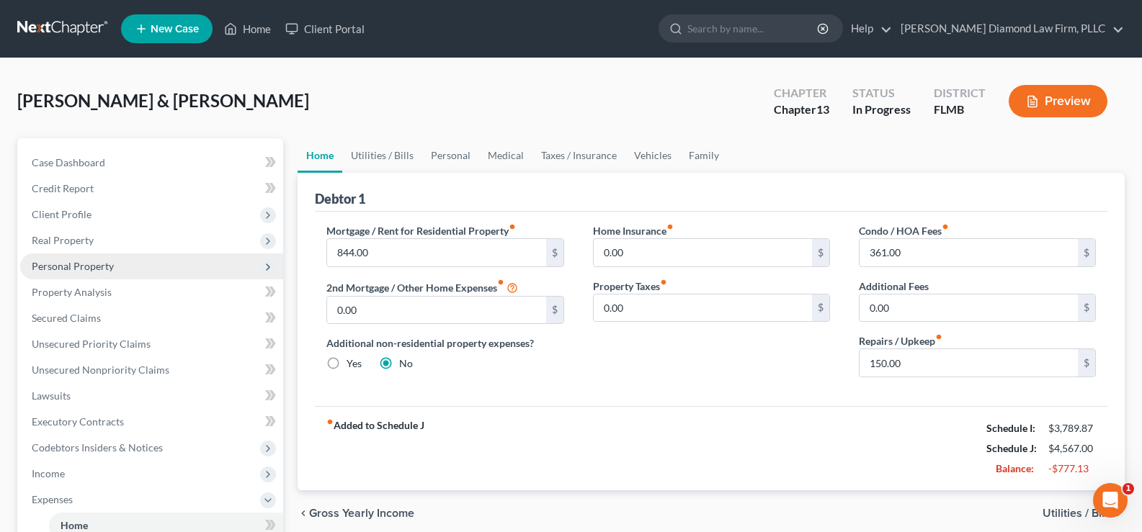
click at [119, 273] on span "Personal Property" at bounding box center [151, 267] width 263 height 26
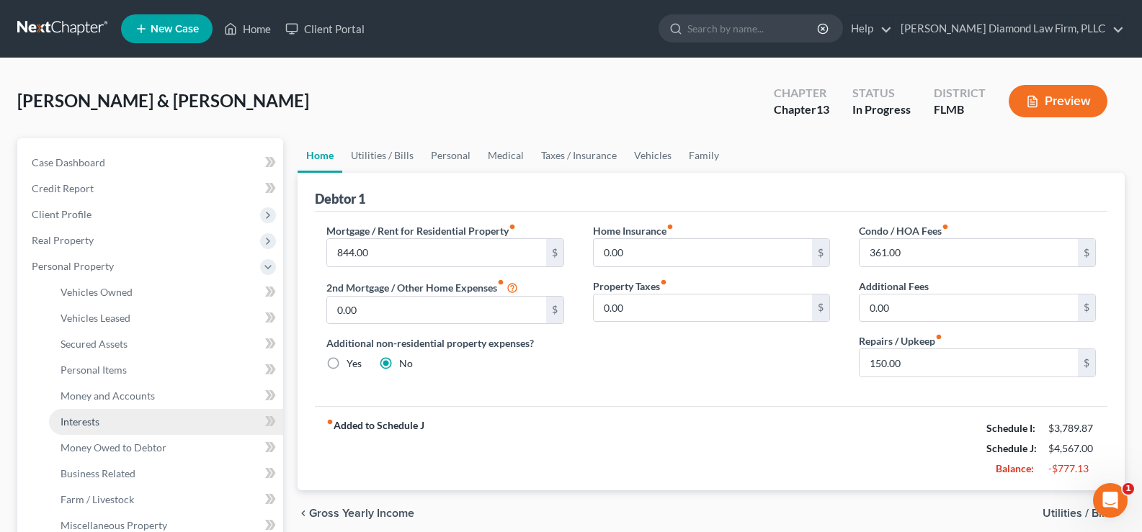
click at [140, 421] on link "Interests" at bounding box center [166, 422] width 234 height 26
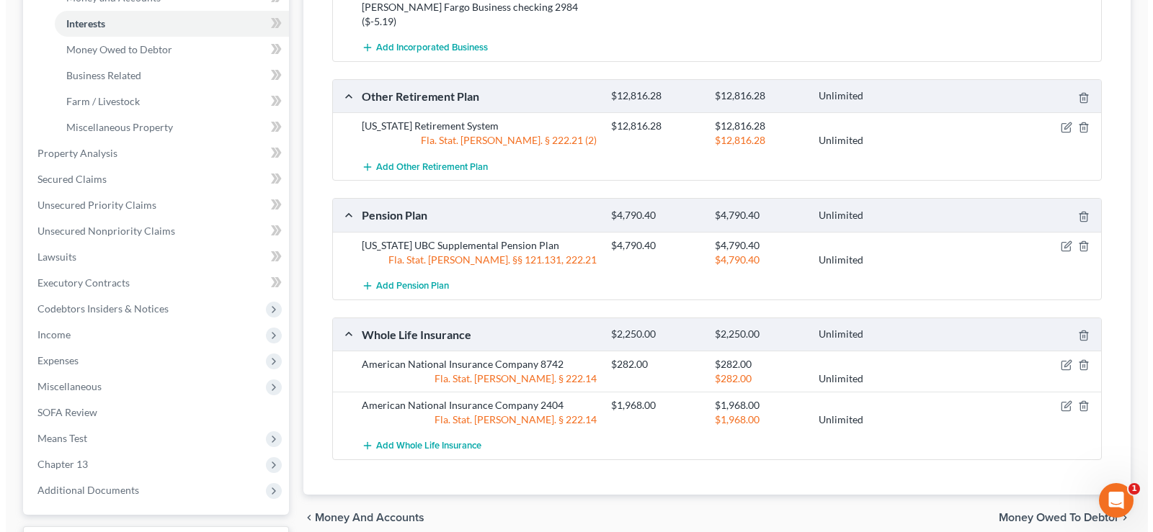
scroll to position [432, 0]
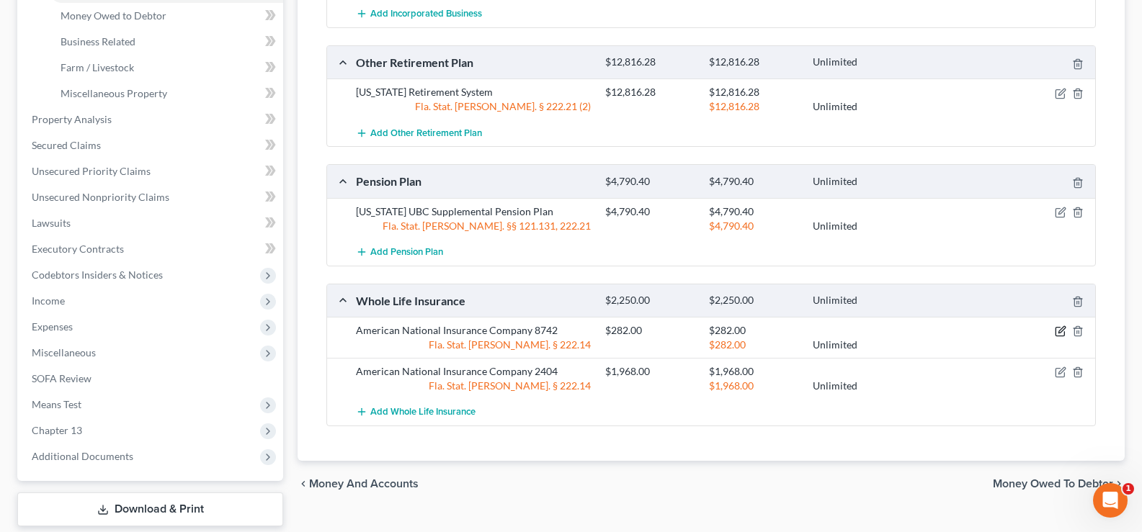
click at [1058, 326] on icon "button" at bounding box center [1061, 332] width 12 height 12
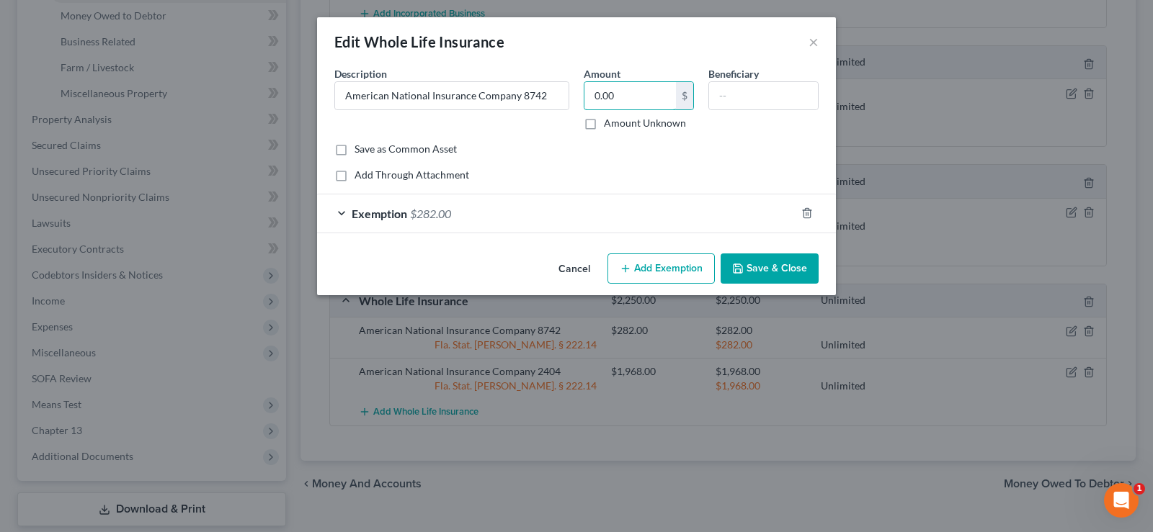
type input "0.00"
click at [451, 215] on span "$282.00" at bounding box center [430, 214] width 41 height 14
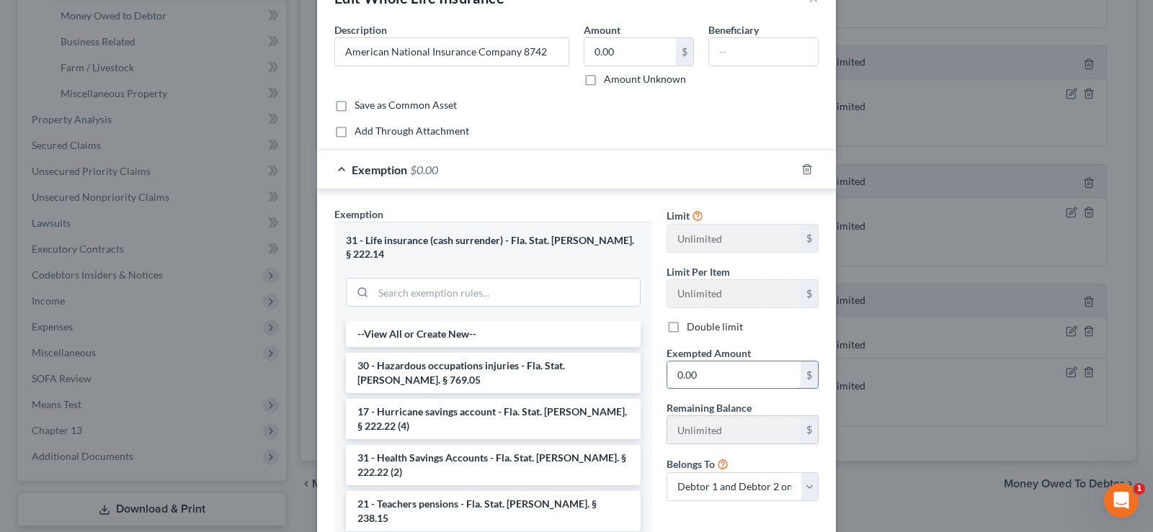
scroll to position [144, 0]
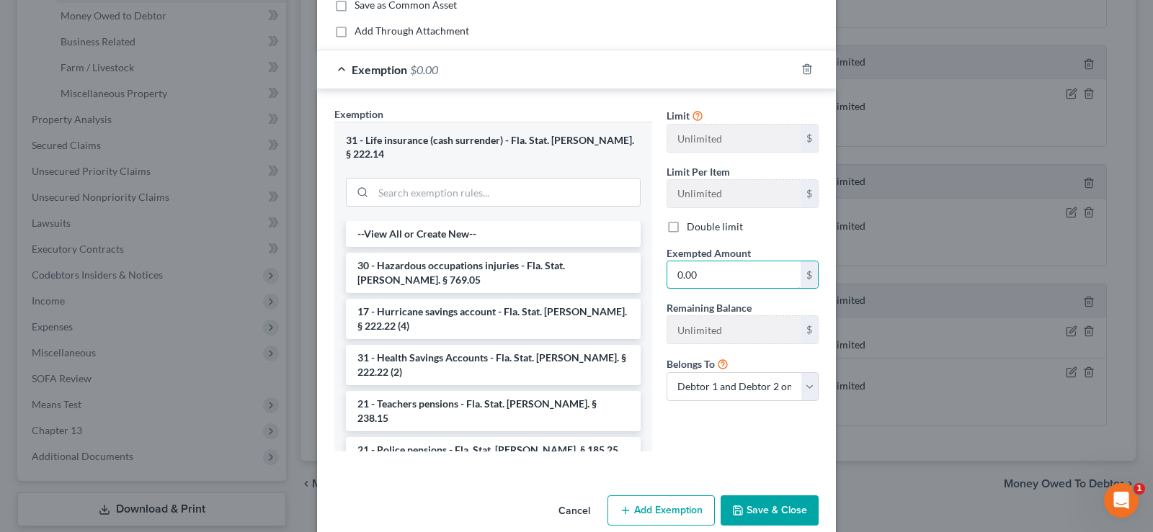
type input "0.00"
click at [762, 497] on button "Save & Close" at bounding box center [770, 511] width 98 height 30
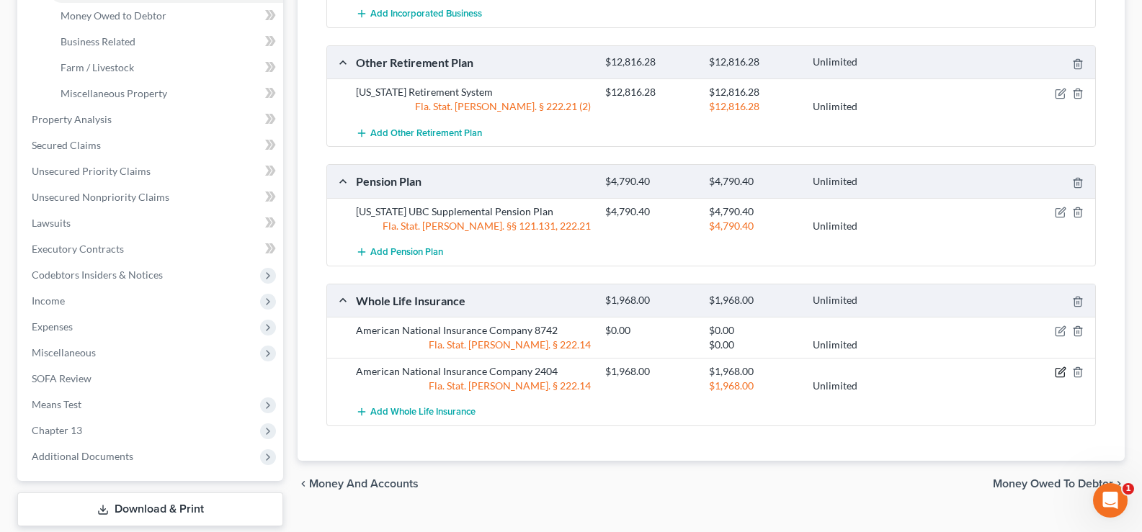
click at [1062, 367] on icon "button" at bounding box center [1061, 373] width 12 height 12
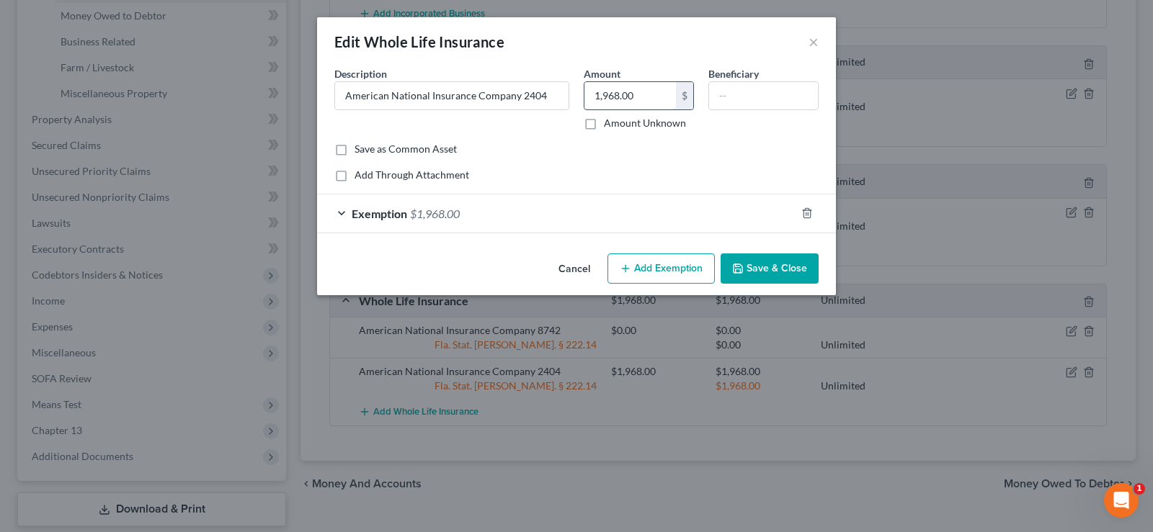
click at [635, 89] on input "1,968.00" at bounding box center [630, 95] width 92 height 27
type input "281.42"
click at [512, 211] on div "Exemption $1,968.00" at bounding box center [556, 214] width 478 height 38
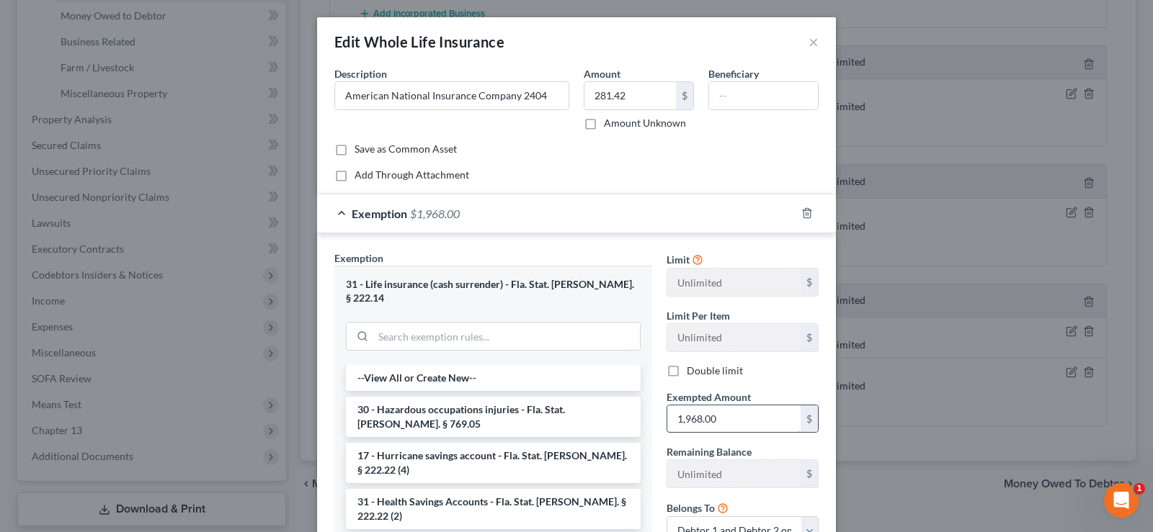
click at [744, 422] on input "1,968.00" at bounding box center [733, 419] width 133 height 27
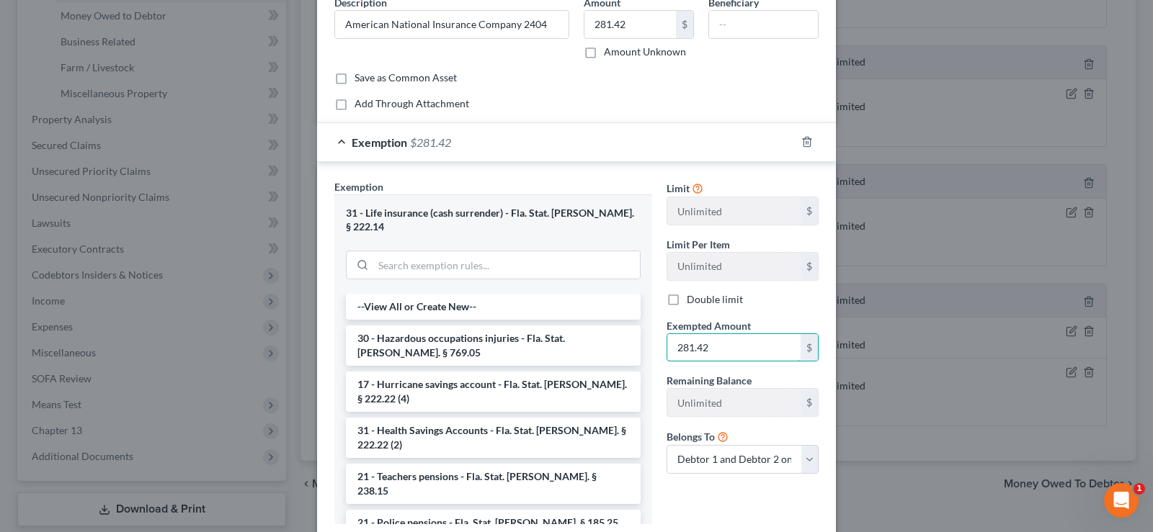
scroll to position [153, 0]
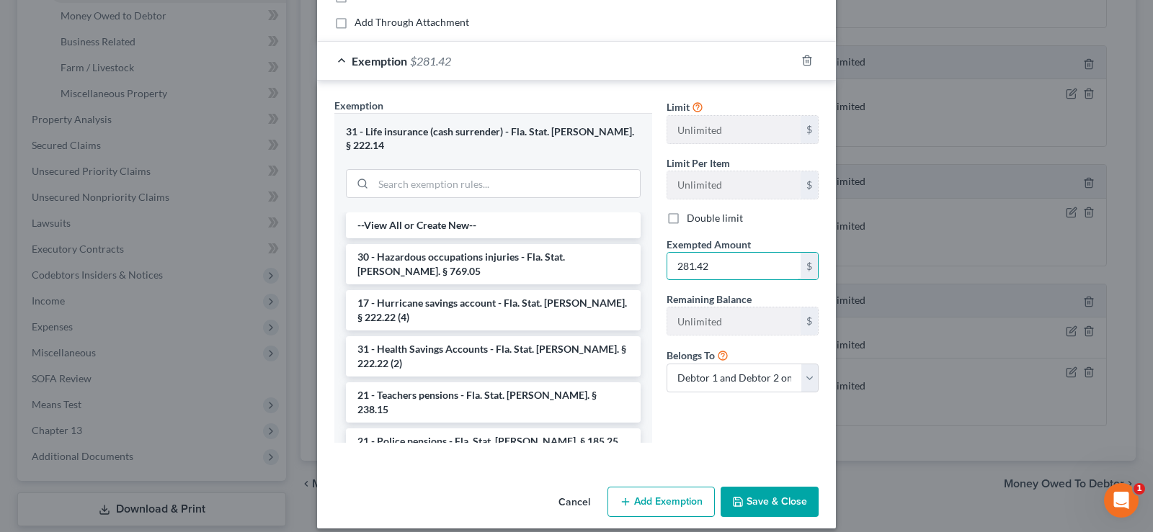
type input "281.42"
click at [775, 494] on button "Save & Close" at bounding box center [770, 502] width 98 height 30
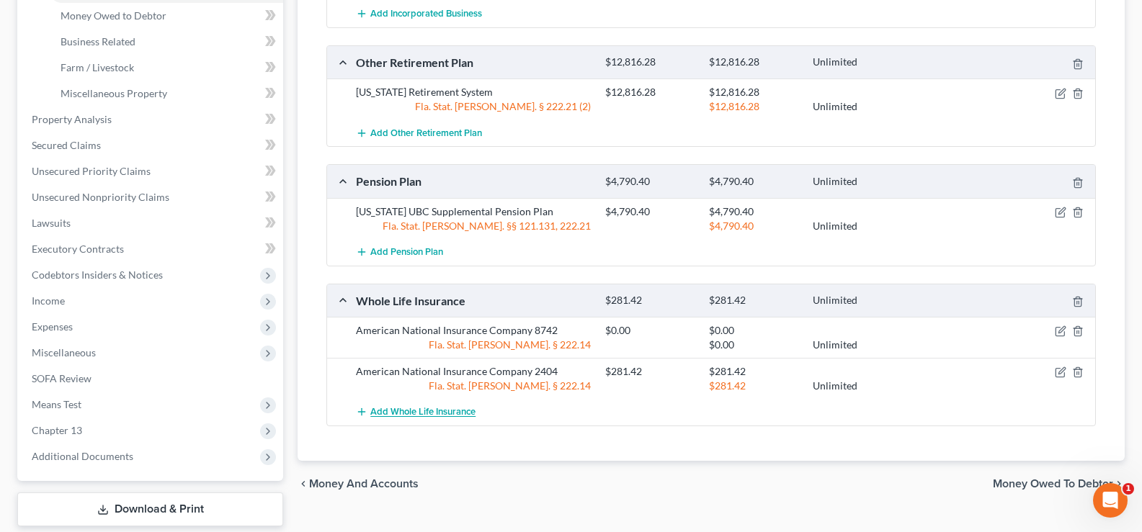
click at [416, 407] on span "Add Whole Life Insurance" at bounding box center [422, 413] width 105 height 12
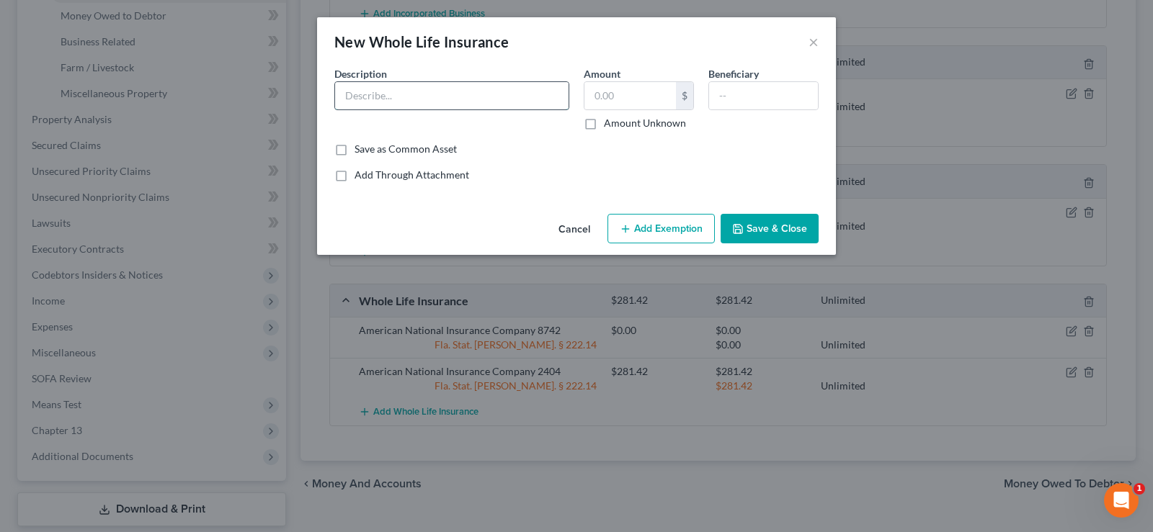
click at [414, 97] on input "text" at bounding box center [451, 95] width 233 height 27
type input "American Income Life Insurance Company 5787"
click at [645, 84] on input "text" at bounding box center [630, 95] width 92 height 27
type input "1,968"
click at [666, 228] on button "Add Exemption" at bounding box center [660, 229] width 107 height 30
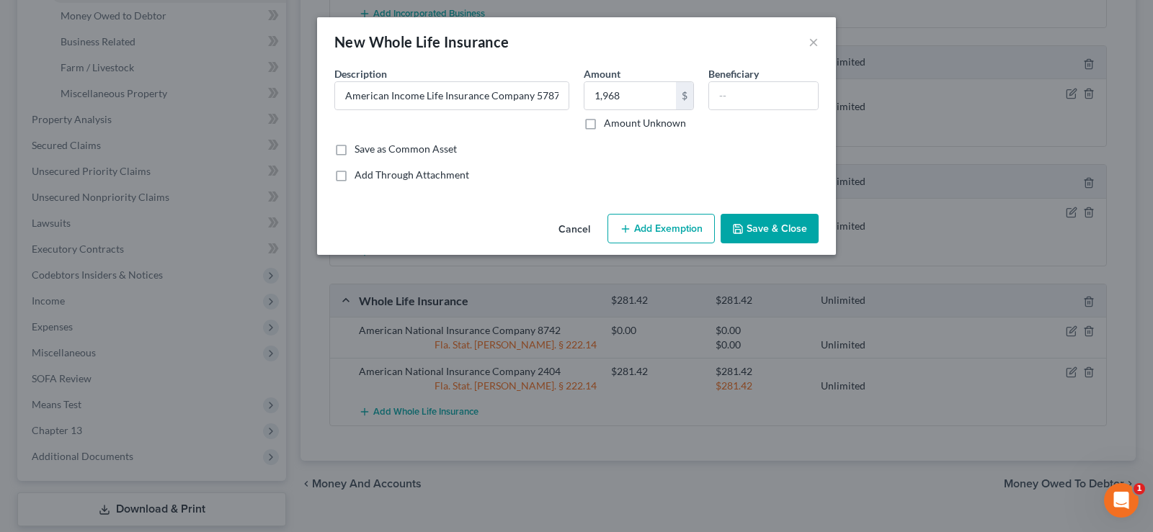
select select "2"
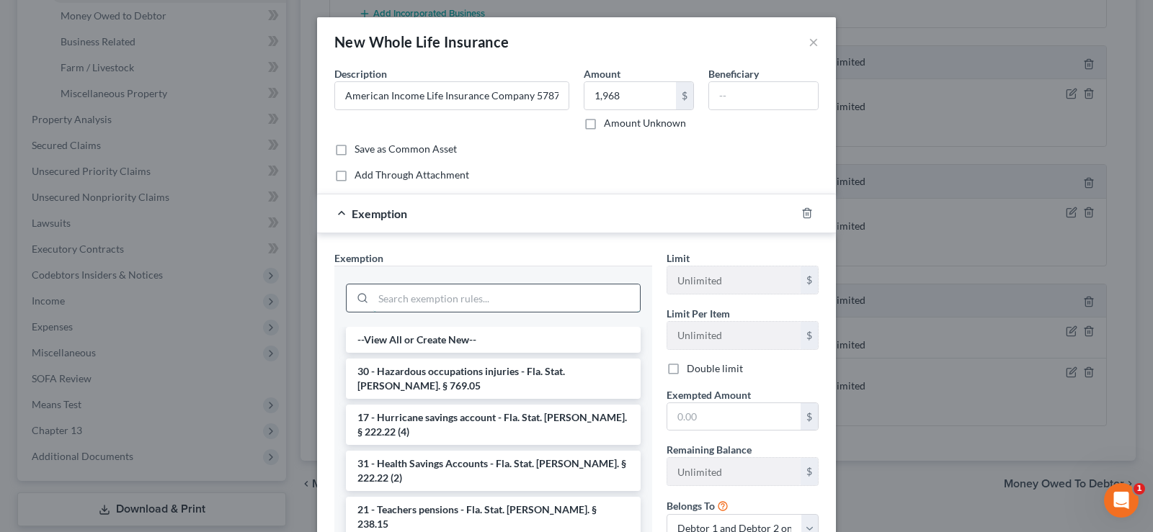
click at [432, 293] on input "search" at bounding box center [506, 298] width 267 height 27
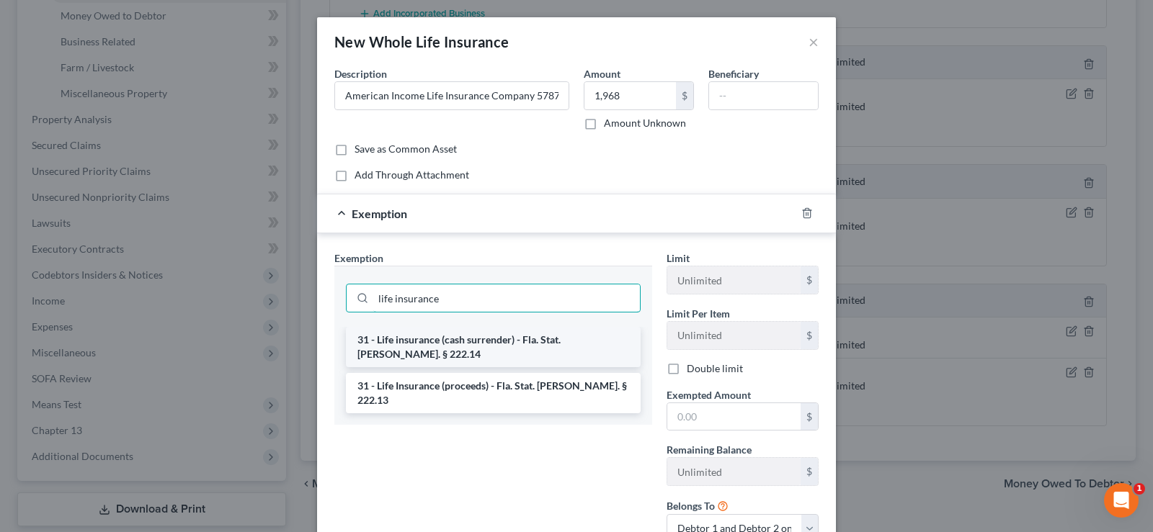
type input "life insurance"
click at [517, 345] on li "31 - Life insurance (cash surrender) - Fla. Stat. Ann. § 222.14" at bounding box center [493, 347] width 295 height 40
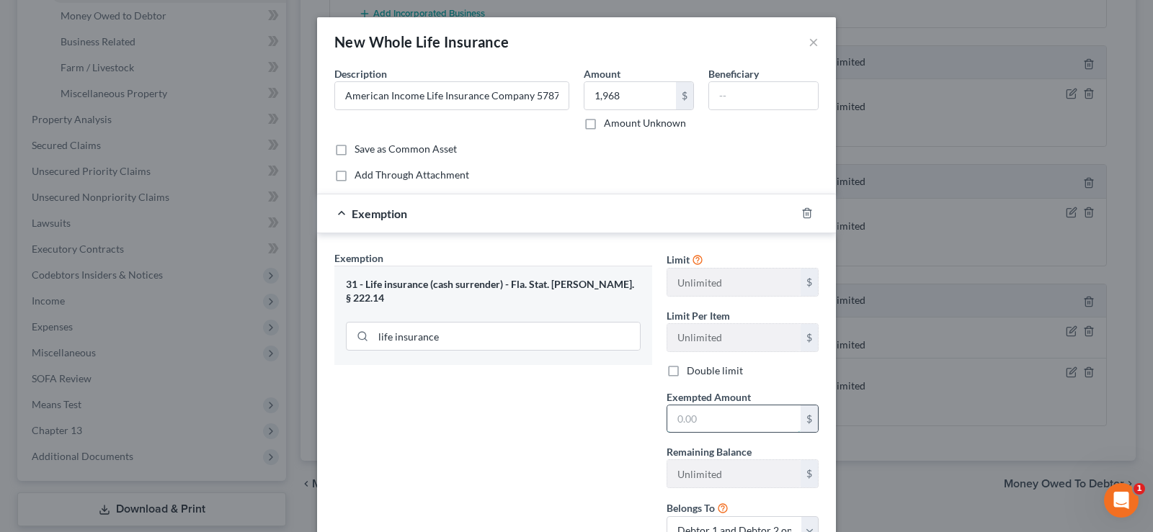
click at [709, 413] on input "text" at bounding box center [733, 419] width 133 height 27
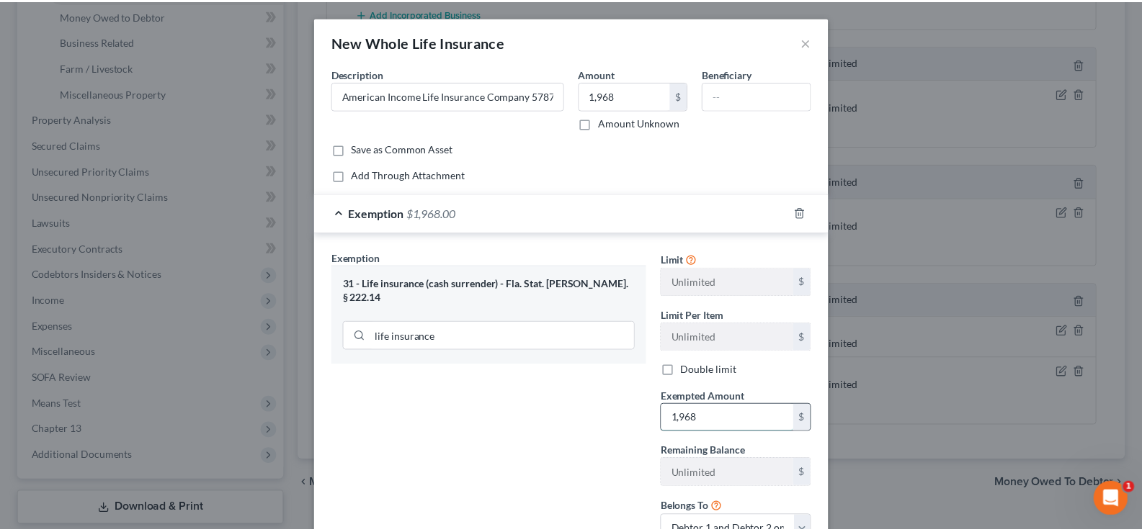
scroll to position [115, 0]
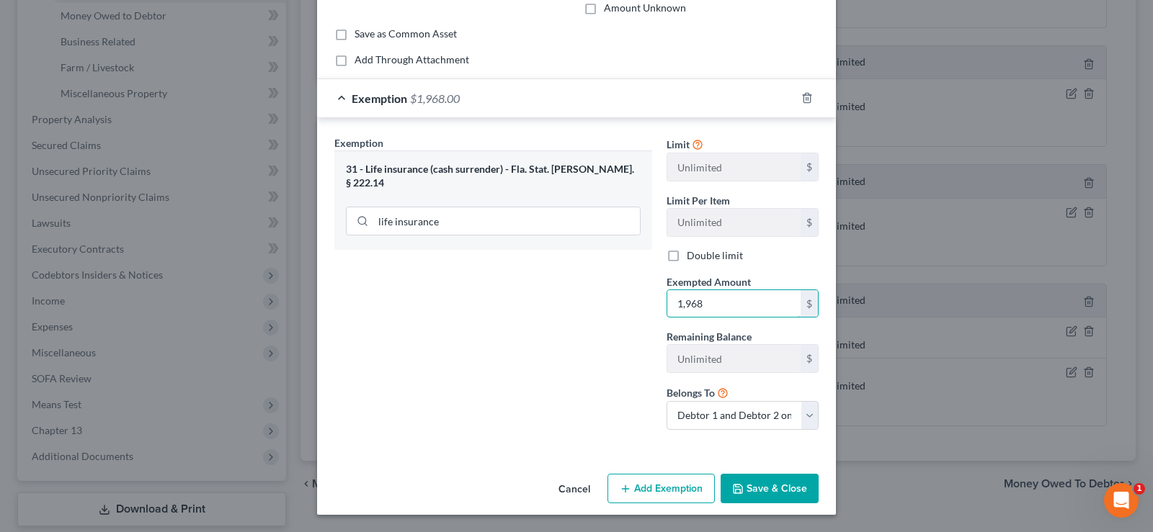
type input "1,968"
click at [762, 483] on button "Save & Close" at bounding box center [770, 489] width 98 height 30
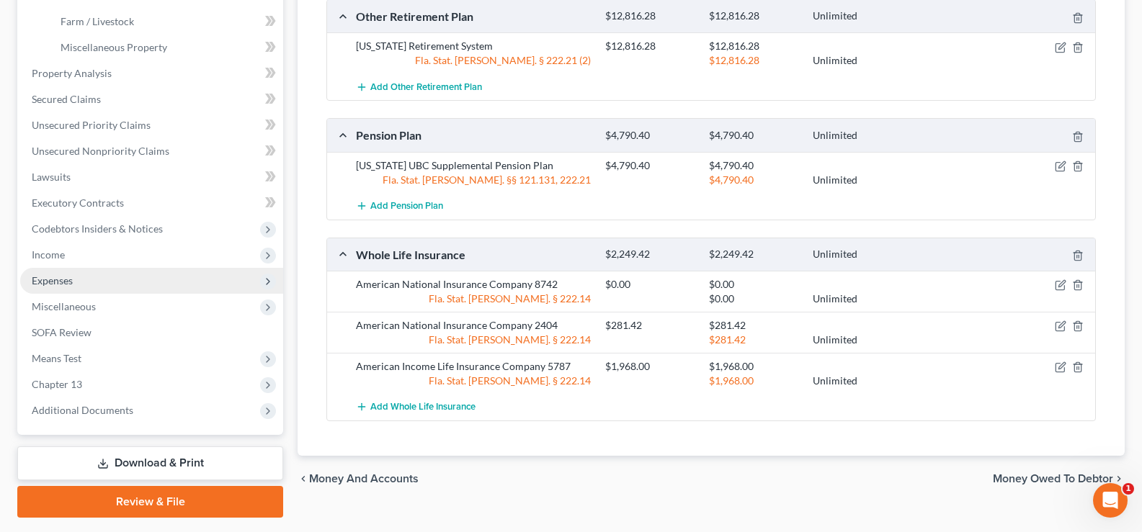
scroll to position [504, 0]
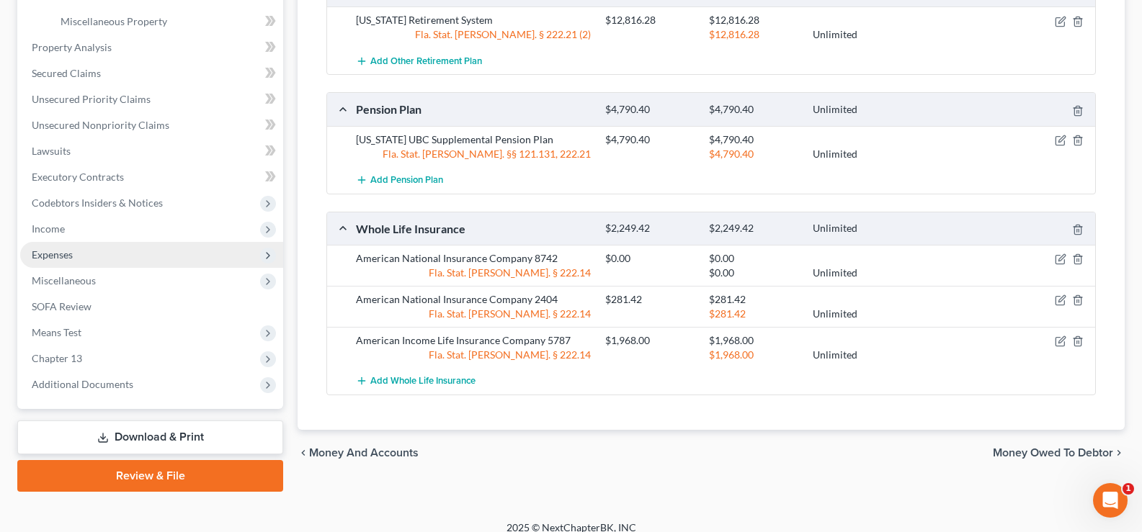
click at [142, 251] on span "Expenses" at bounding box center [151, 255] width 263 height 26
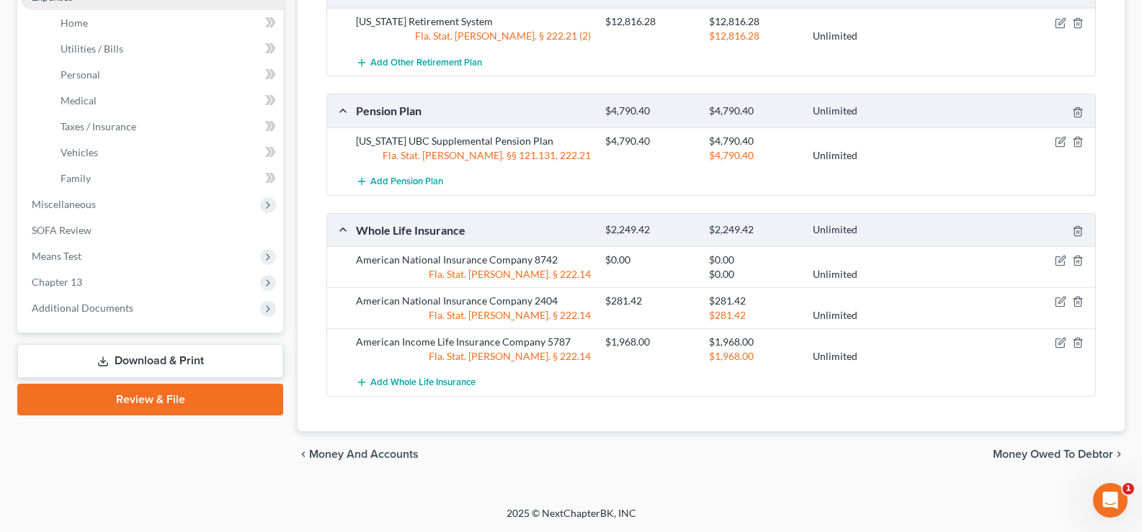
scroll to position [442, 0]
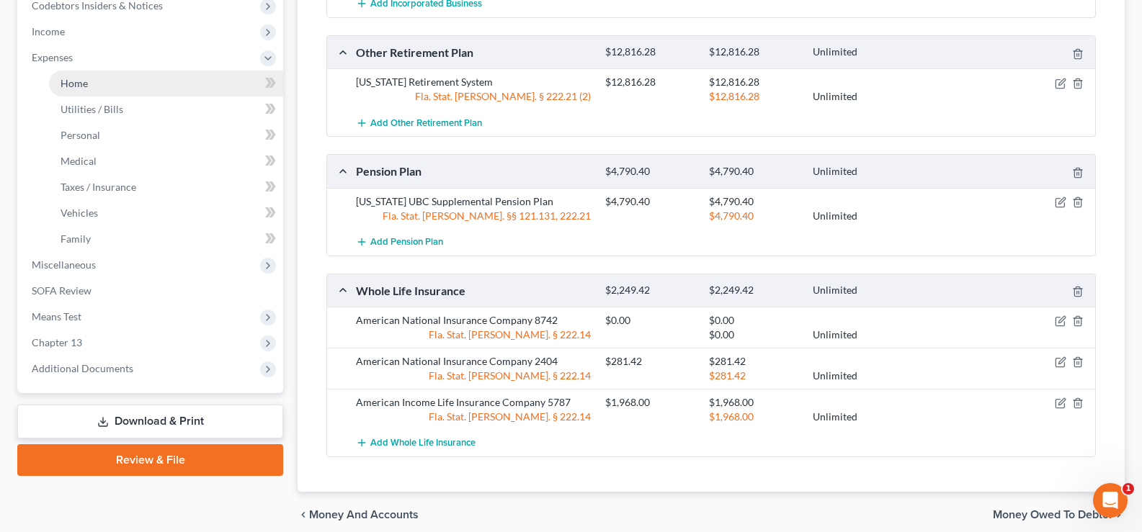
click at [144, 77] on link "Home" at bounding box center [166, 84] width 234 height 26
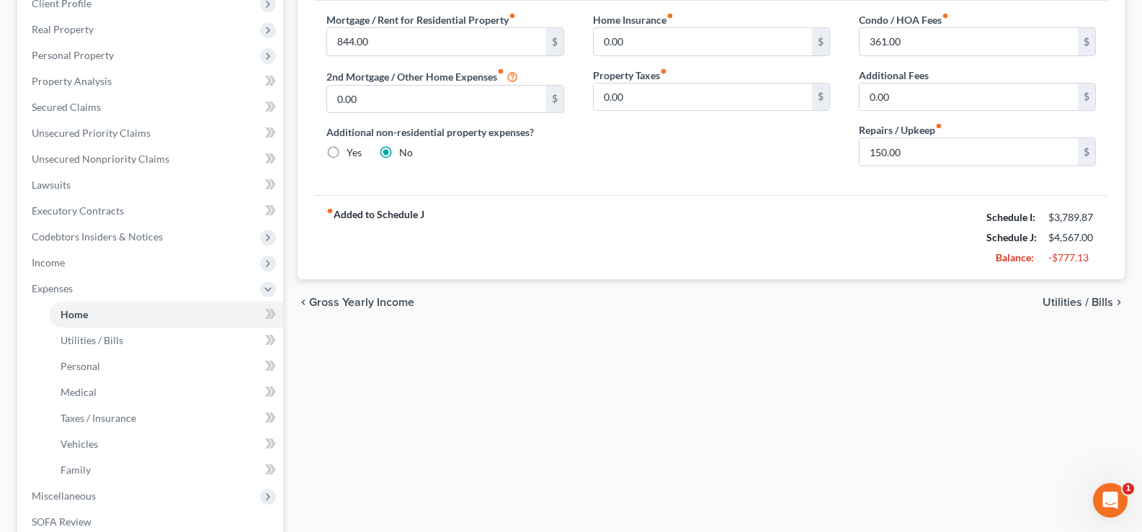
scroll to position [216, 0]
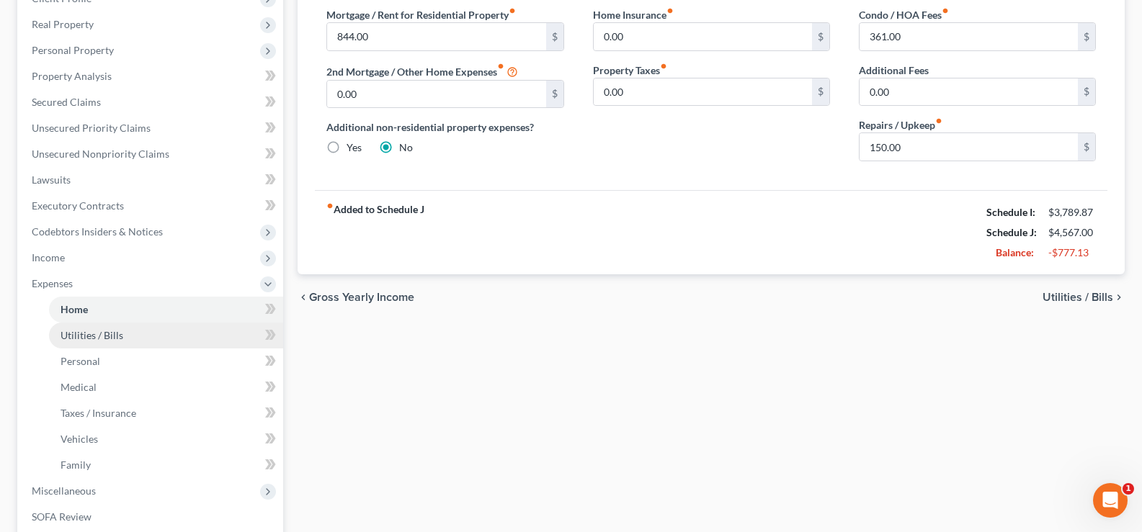
click at [83, 339] on span "Utilities / Bills" at bounding box center [92, 335] width 63 height 12
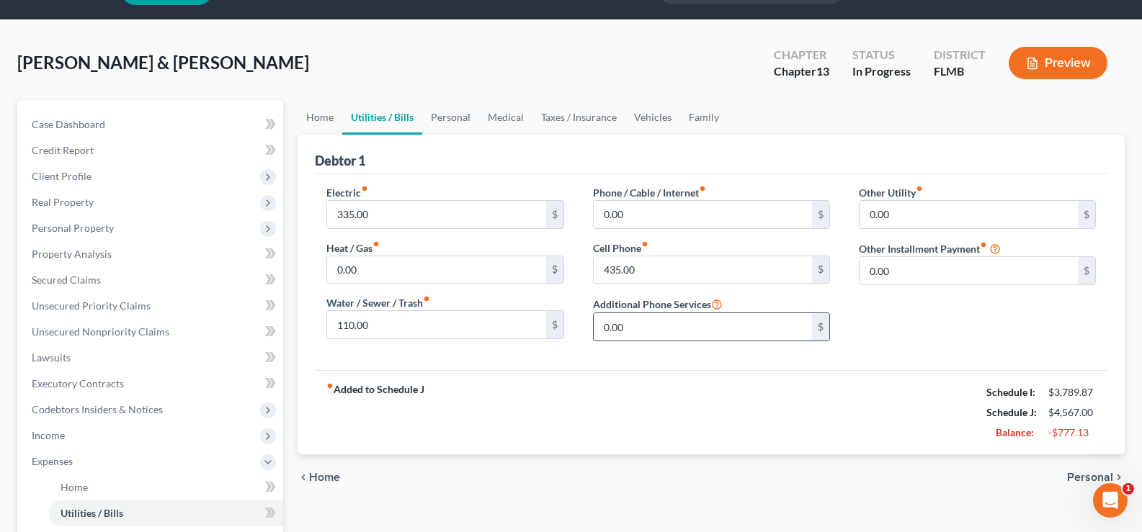
scroll to position [72, 0]
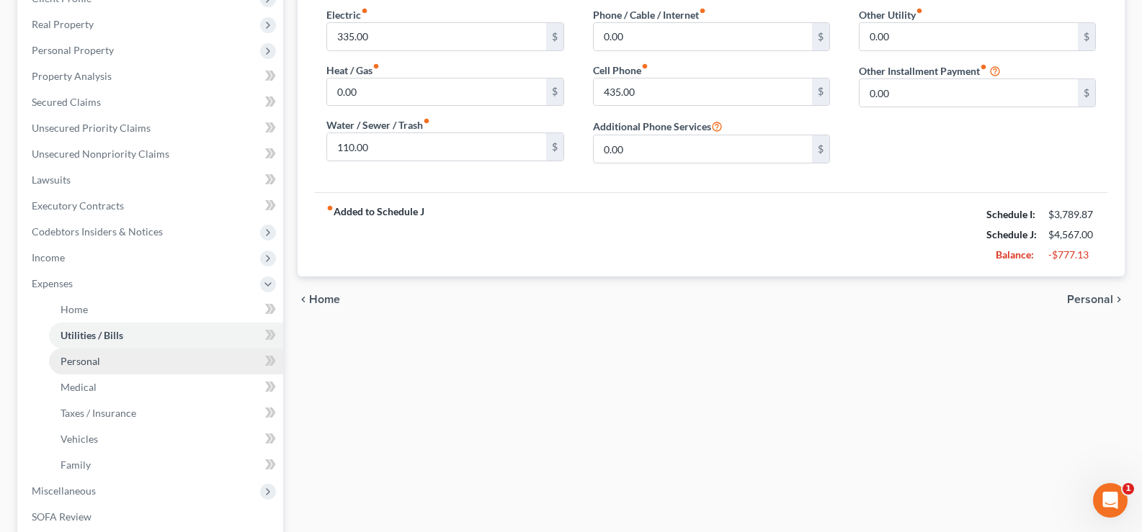
click at [102, 365] on link "Personal" at bounding box center [166, 362] width 234 height 26
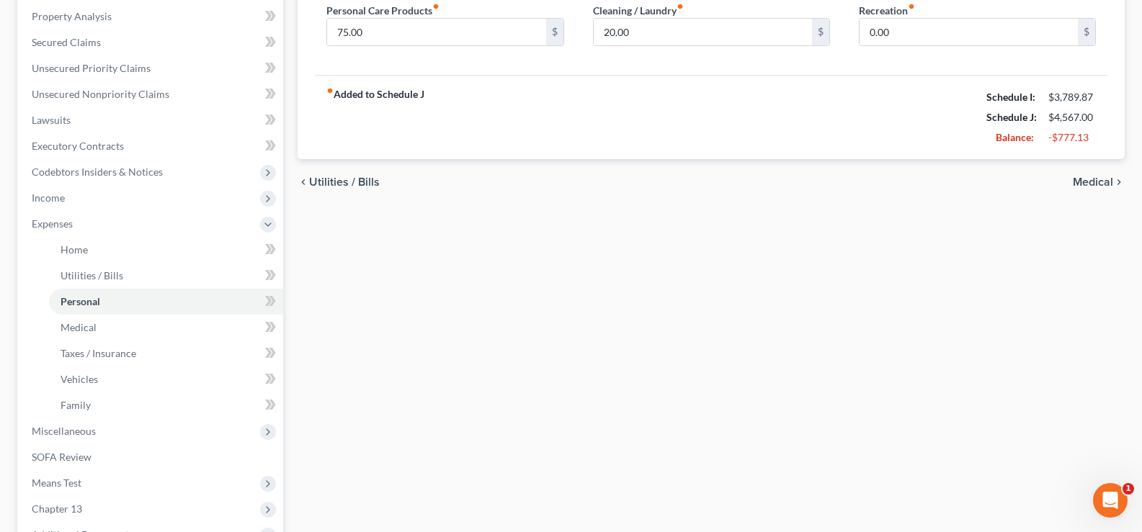
scroll to position [288, 0]
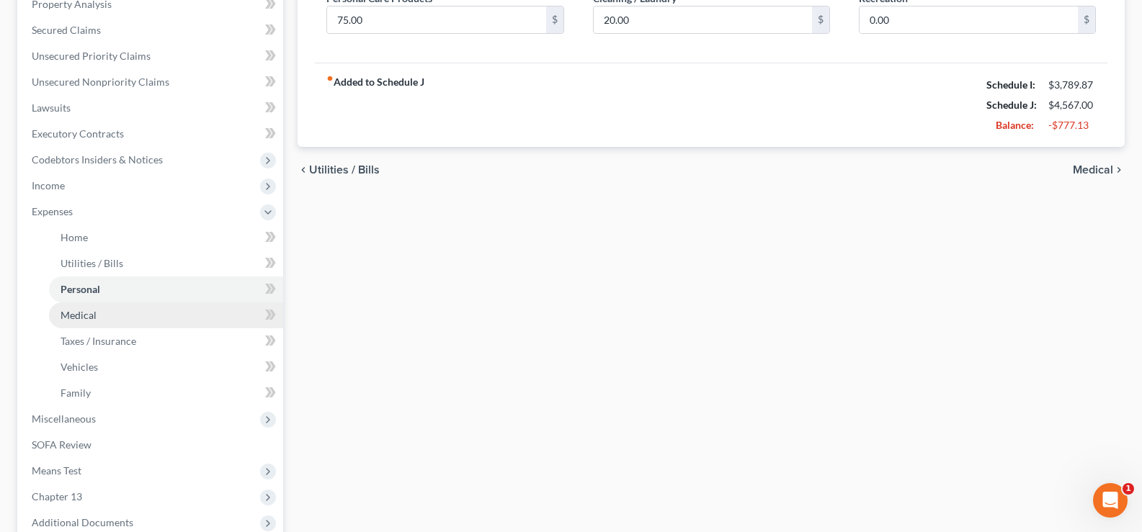
click at [119, 311] on link "Medical" at bounding box center [166, 316] width 234 height 26
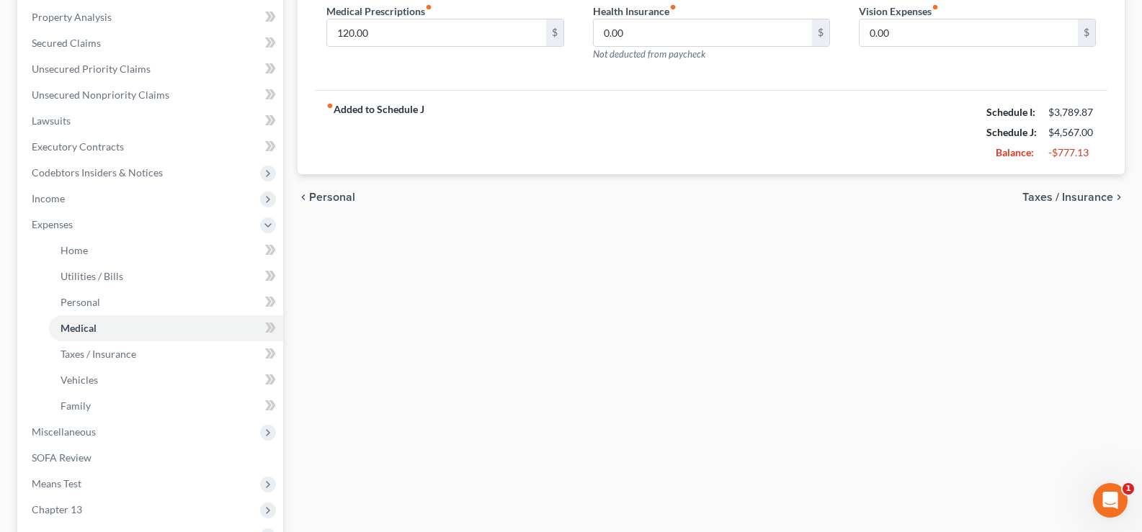
scroll to position [288, 0]
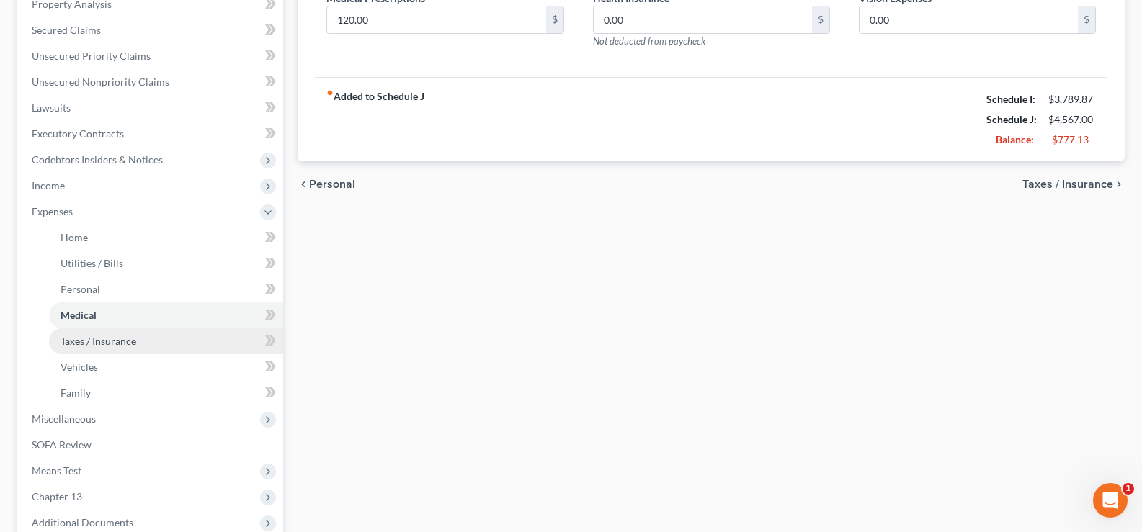
click at [105, 342] on span "Taxes / Insurance" at bounding box center [99, 341] width 76 height 12
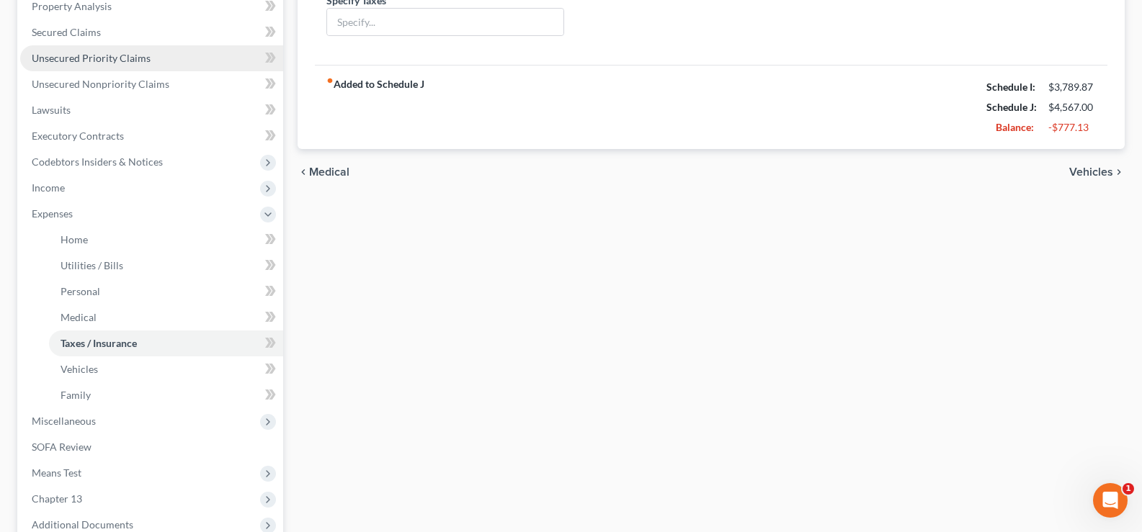
scroll to position [288, 0]
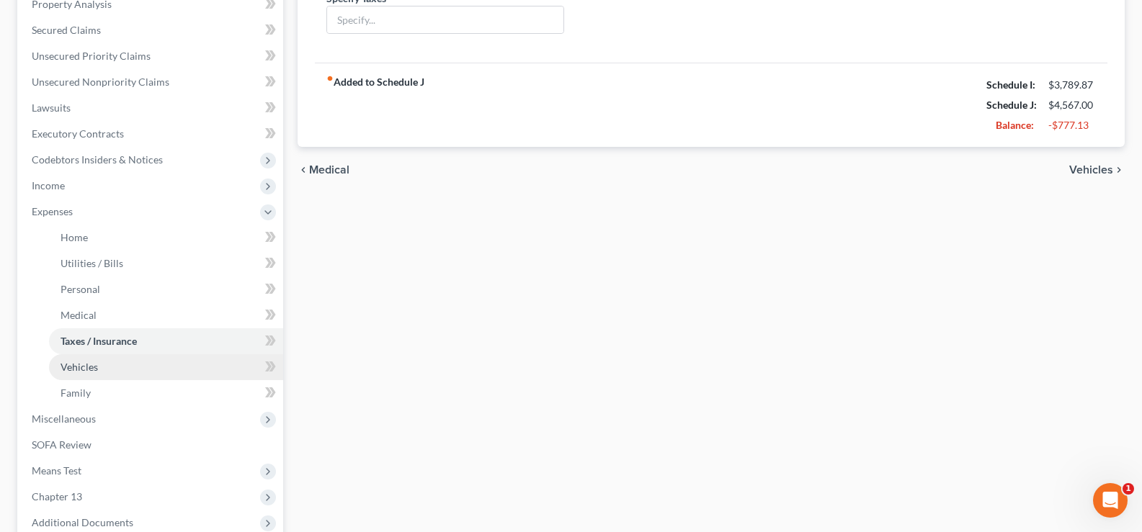
click at [125, 364] on link "Vehicles" at bounding box center [166, 367] width 234 height 26
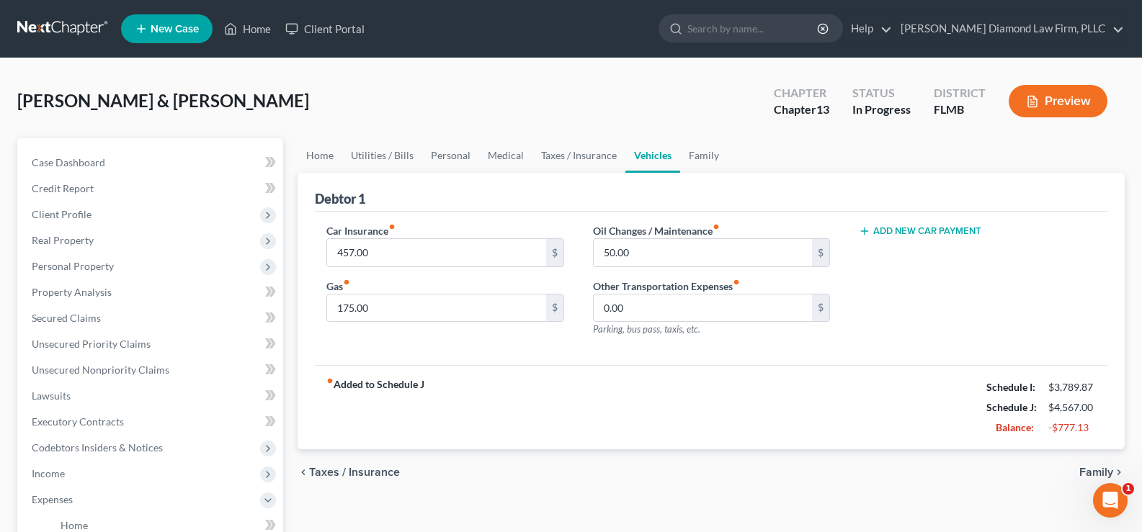
click at [1063, 102] on button "Preview" at bounding box center [1058, 101] width 99 height 32
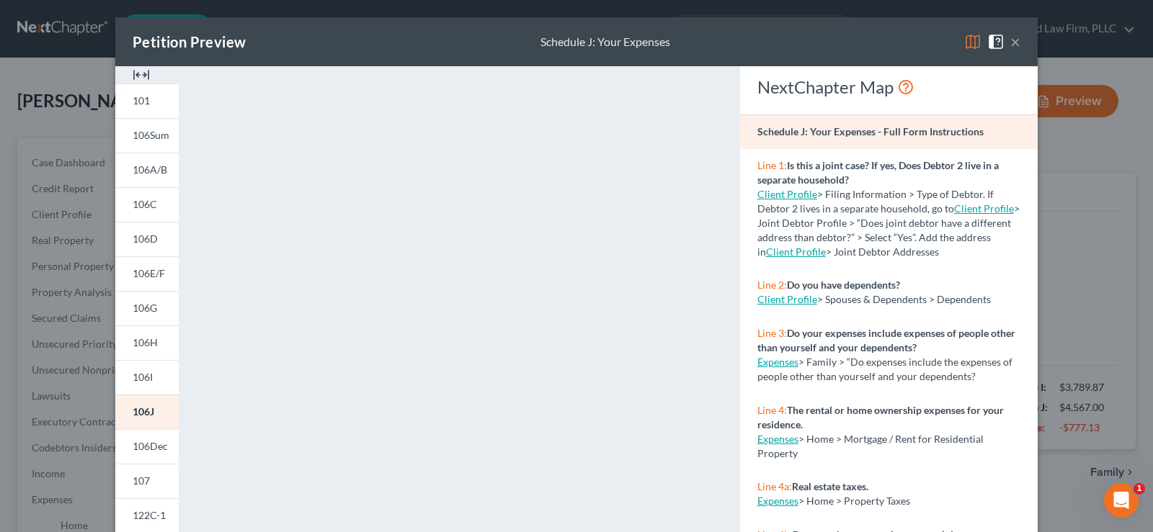
click at [964, 41] on img at bounding box center [972, 41] width 17 height 17
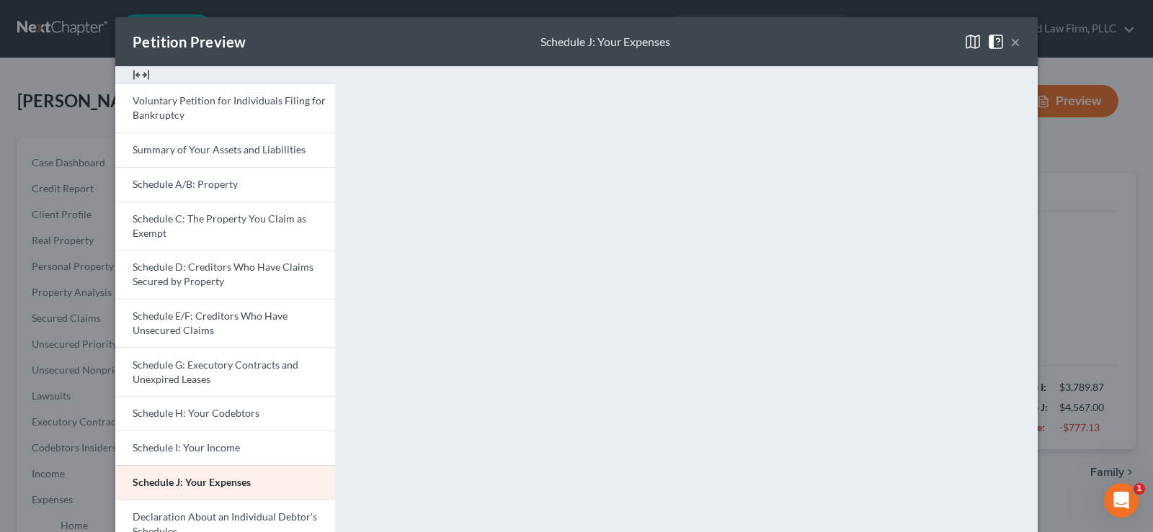
click at [1010, 37] on button "×" at bounding box center [1015, 41] width 10 height 17
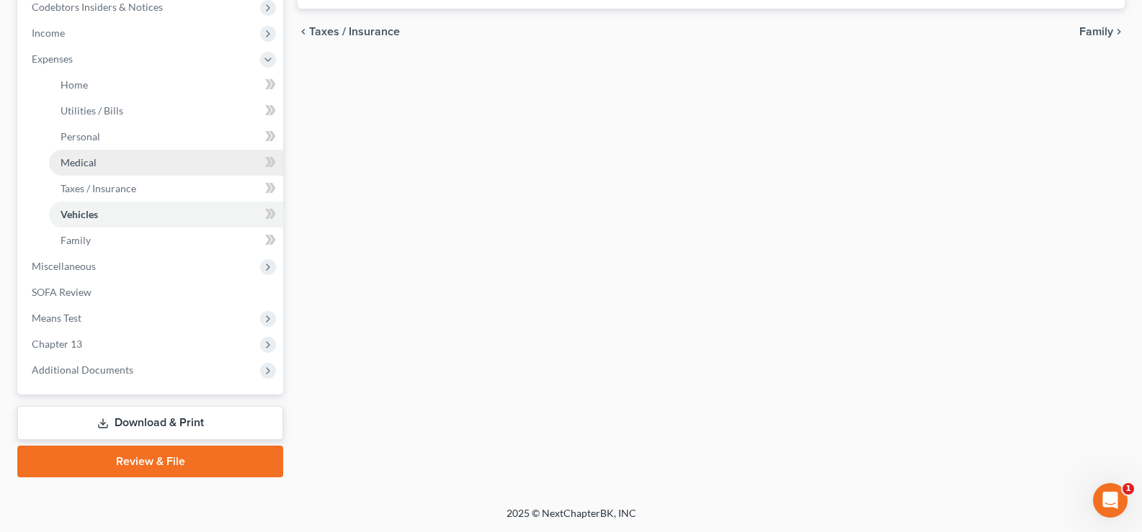
scroll to position [297, 0]
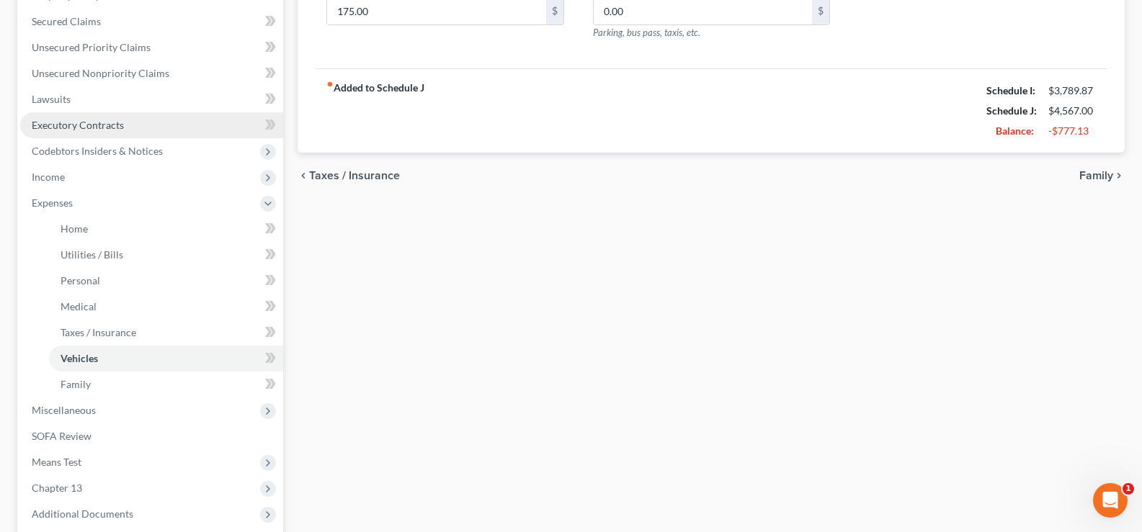
click at [114, 123] on span "Executory Contracts" at bounding box center [78, 125] width 92 height 12
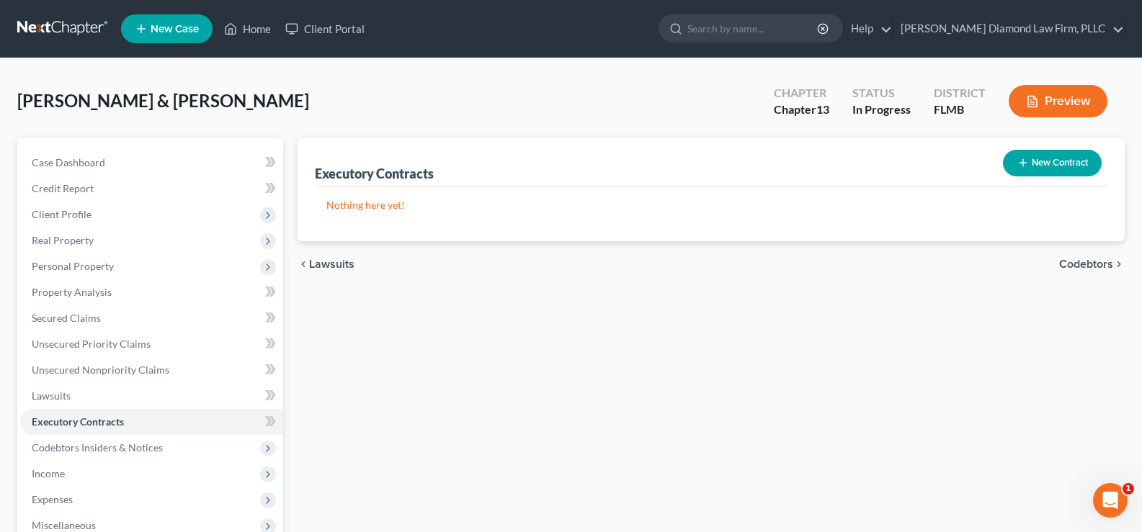
click at [1052, 155] on button "New Contract" at bounding box center [1052, 163] width 99 height 27
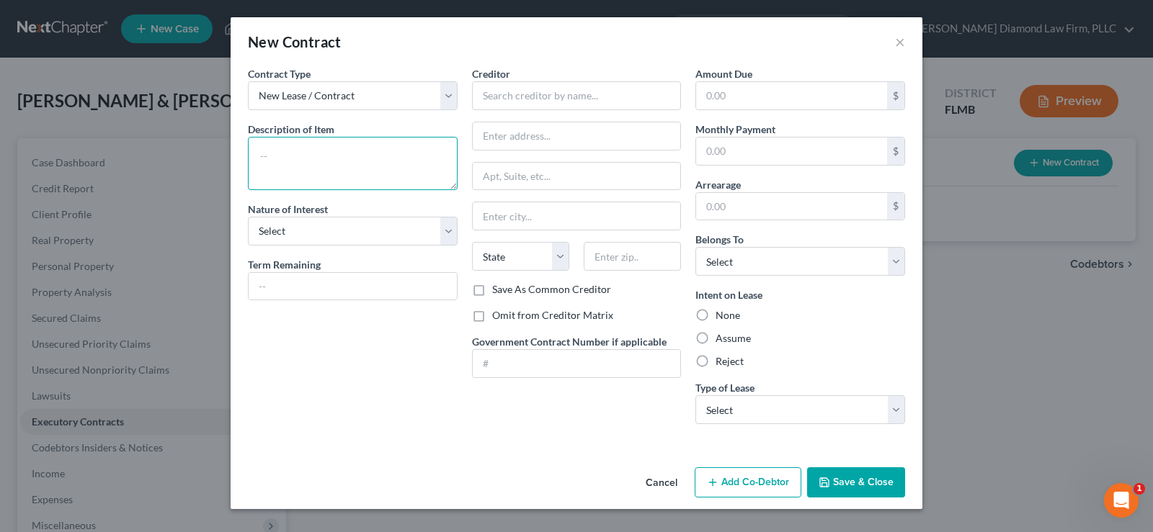
click at [348, 151] on textarea at bounding box center [353, 163] width 210 height 53
type textarea "Monthly membership to Seaworld"
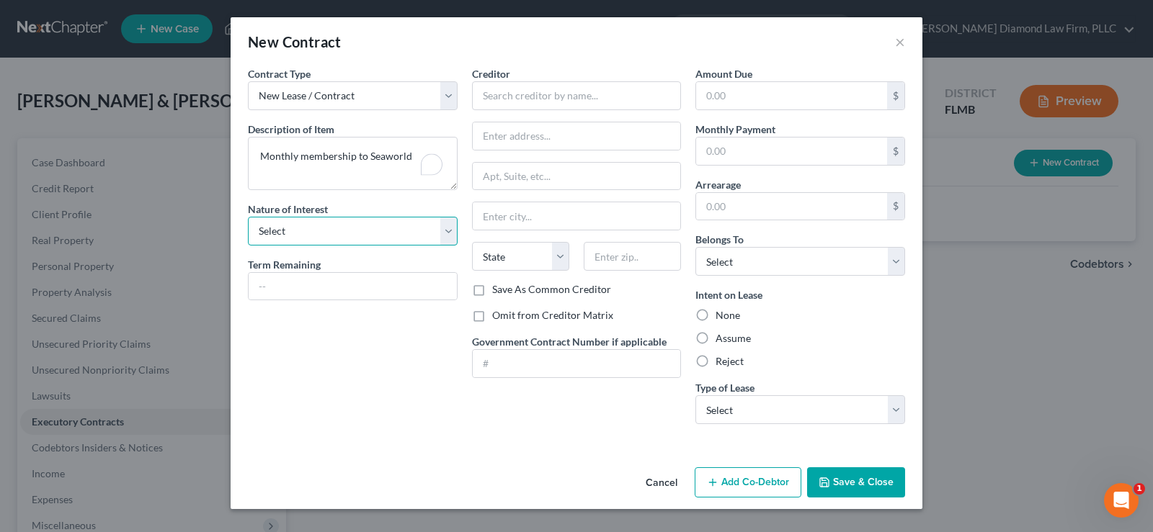
click at [315, 233] on select "Select Purchaser Agent Lessor Lessee" at bounding box center [353, 231] width 210 height 29
click at [902, 44] on button "×" at bounding box center [900, 41] width 10 height 17
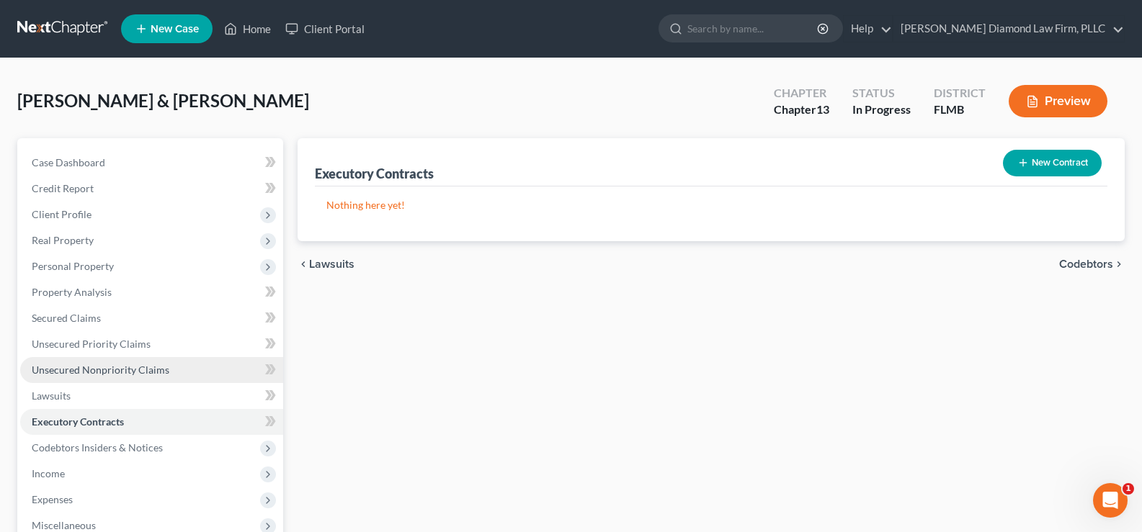
click at [104, 373] on span "Unsecured Nonpriority Claims" at bounding box center [101, 370] width 138 height 12
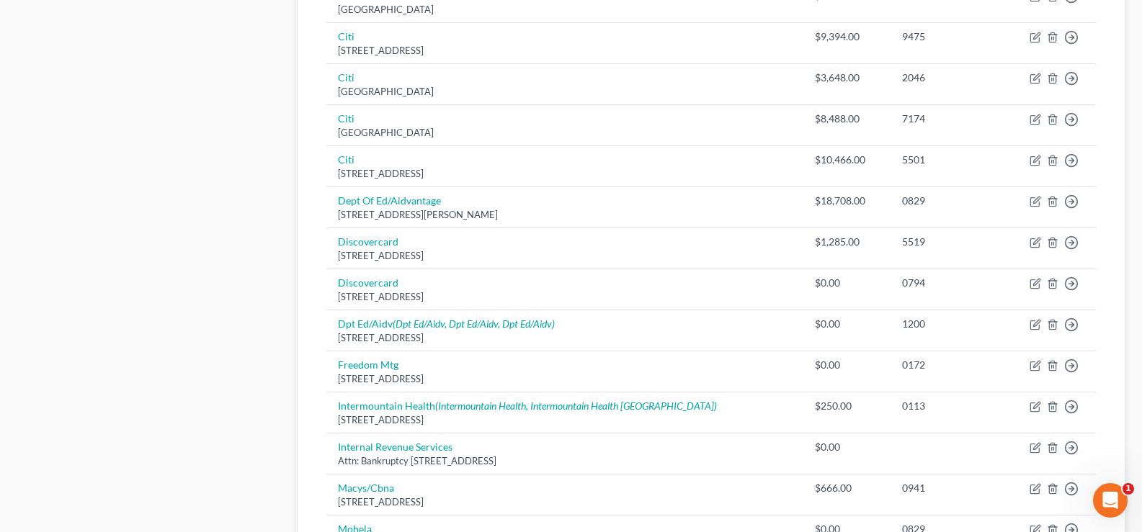
scroll to position [1131, 0]
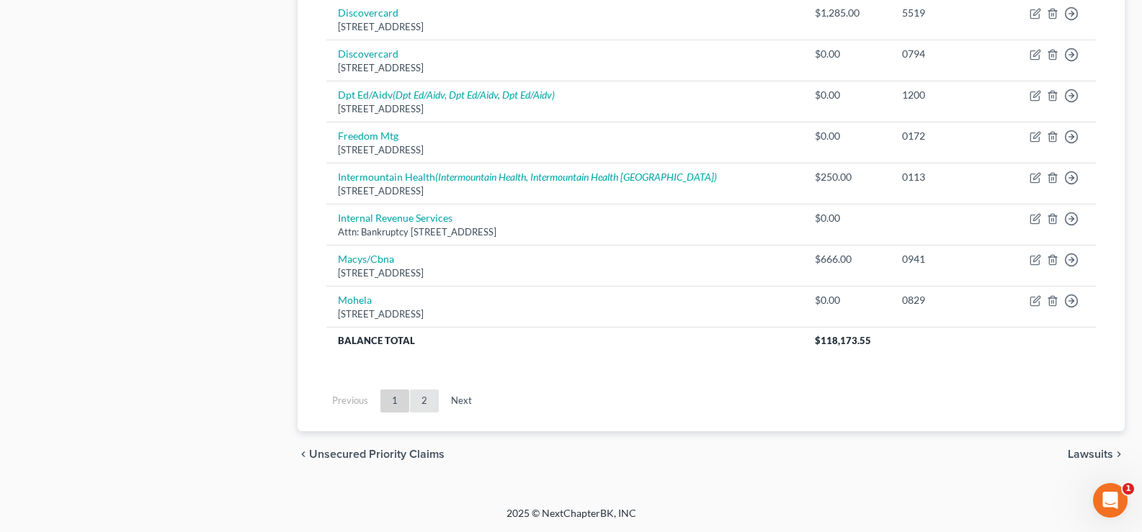
click at [425, 401] on link "2" at bounding box center [424, 401] width 29 height 23
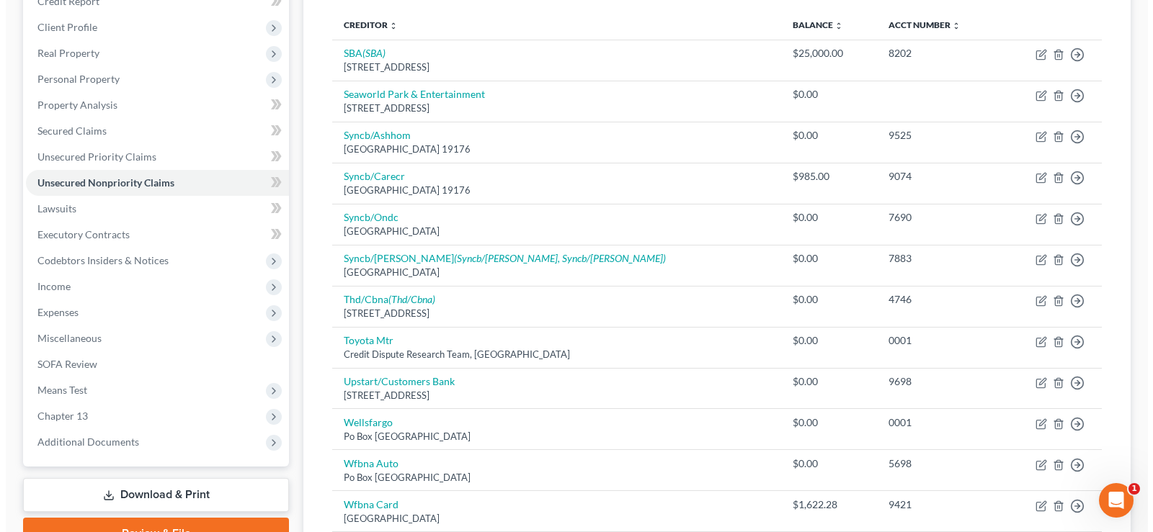
scroll to position [186, 0]
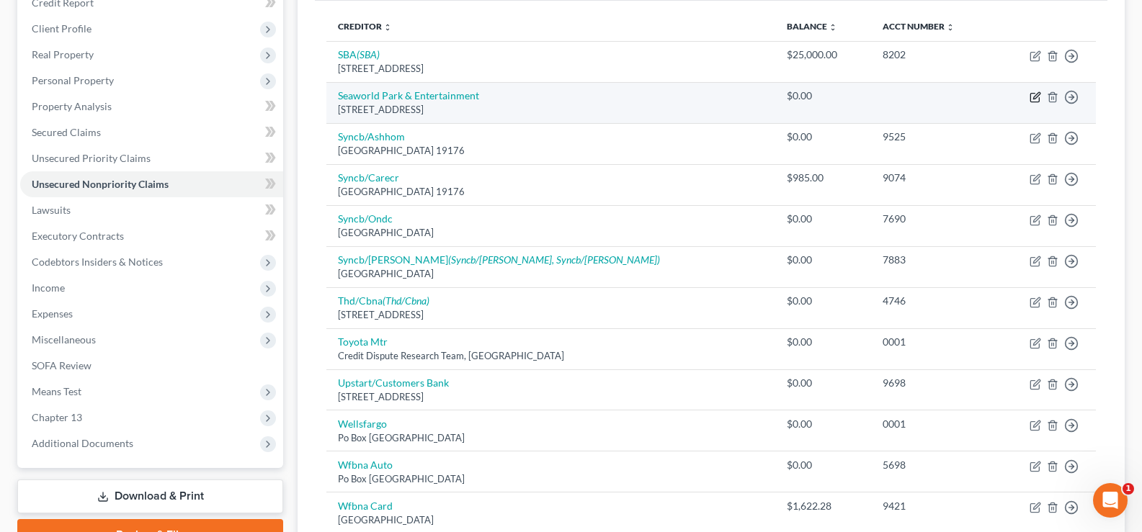
click at [1037, 98] on icon "button" at bounding box center [1036, 98] width 12 height 12
select select "9"
select select "14"
select select "1"
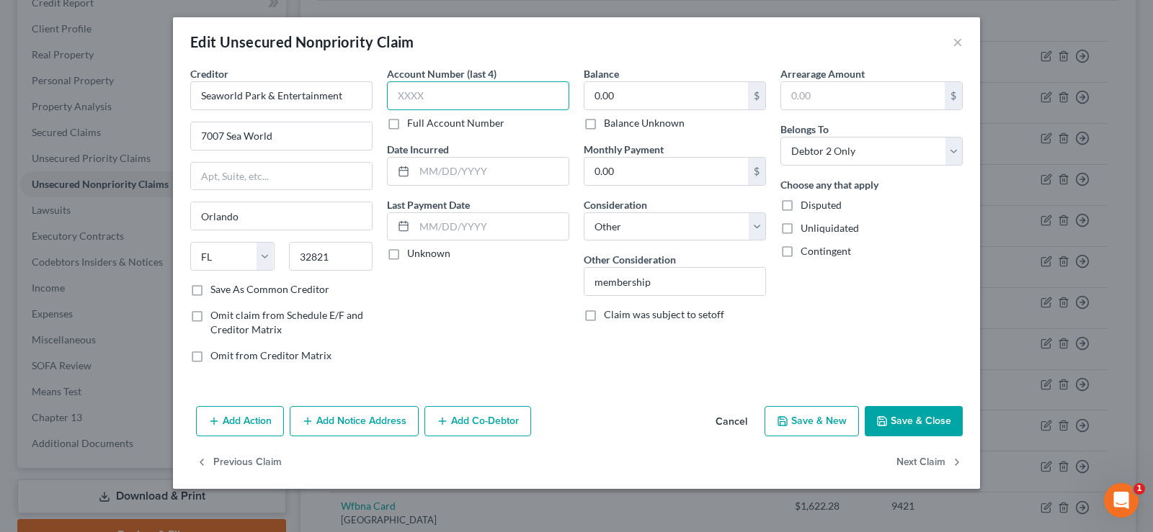
click at [427, 98] on input "text" at bounding box center [478, 95] width 182 height 29
type input "0642"
type input "01/31/2025"
click at [601, 281] on input "membership" at bounding box center [674, 281] width 181 height 27
click at [594, 281] on input "membership" at bounding box center [674, 281] width 181 height 27
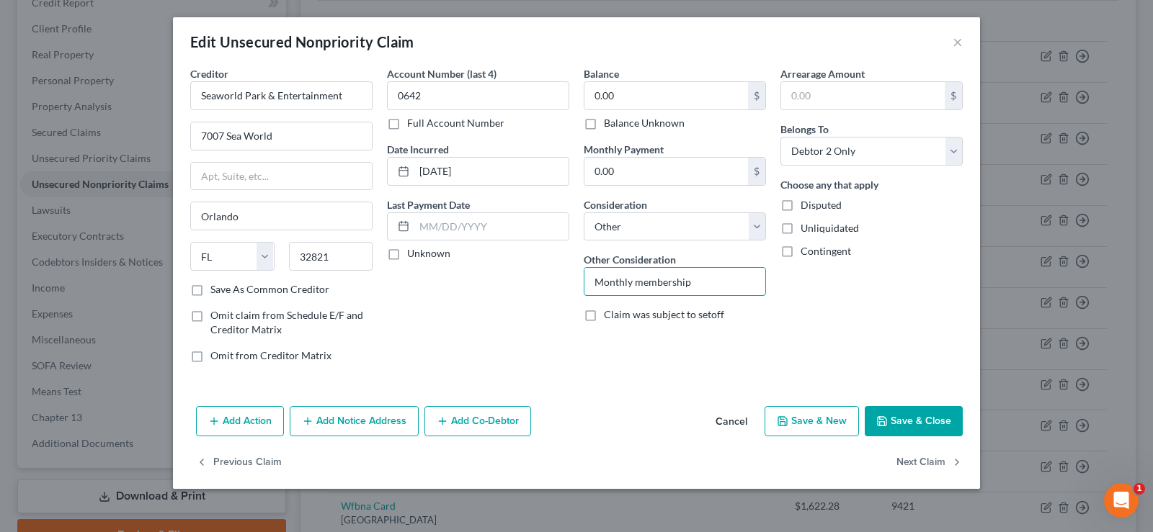
type input "Monthly membership"
click at [352, 424] on button "Add Notice Address" at bounding box center [354, 421] width 129 height 30
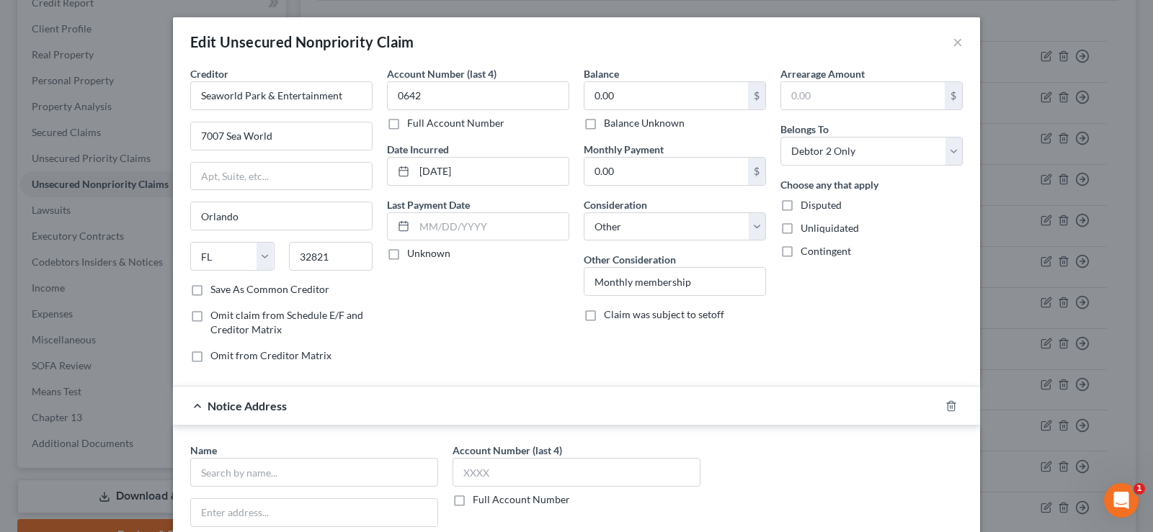
scroll to position [144, 0]
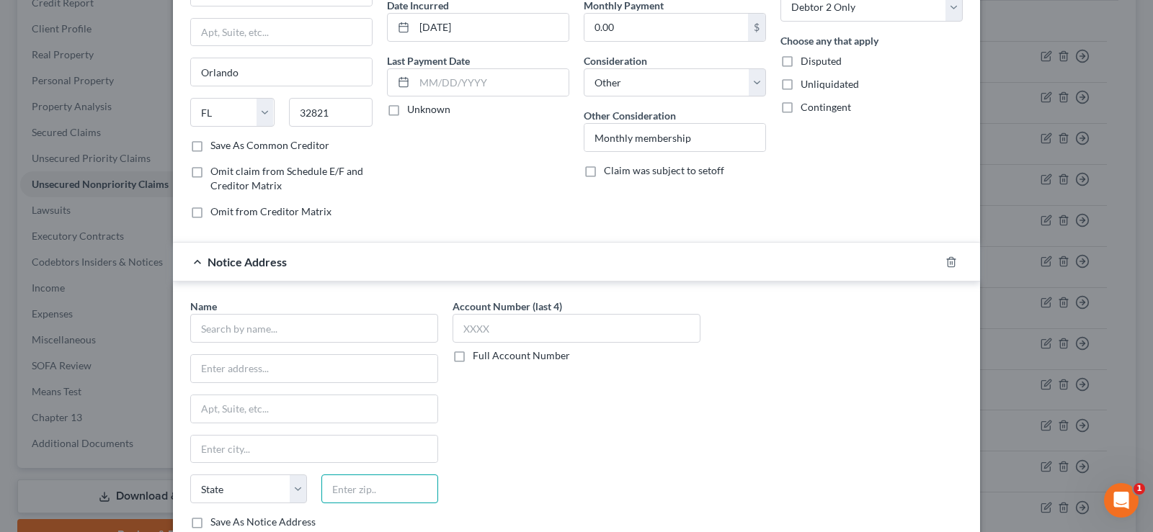
click at [362, 491] on input "text" at bounding box center [379, 489] width 117 height 29
type input "33612"
type input "Tampa"
select select "9"
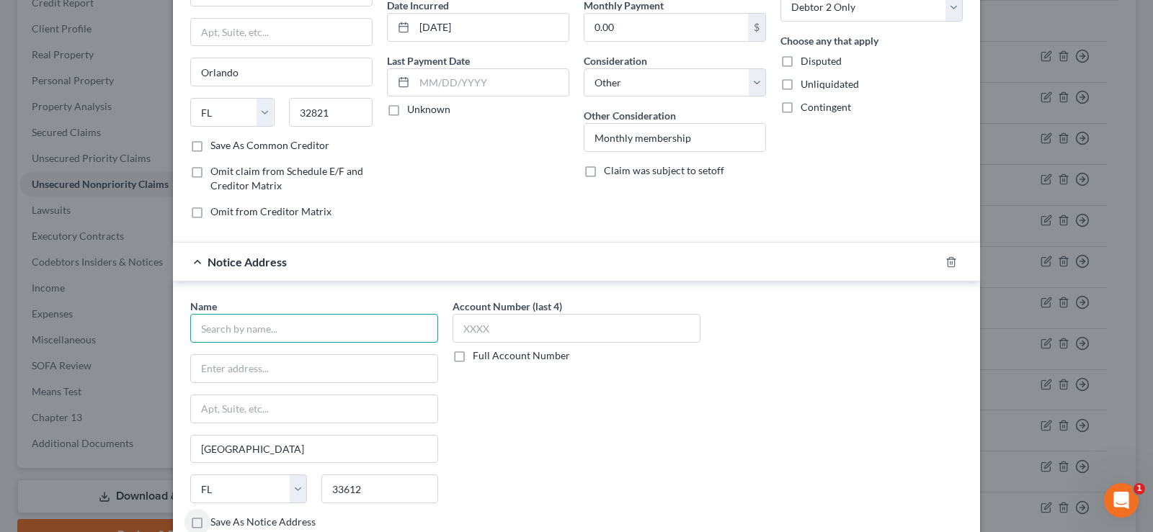
click at [247, 332] on input "text" at bounding box center [314, 328] width 248 height 29
type input "Busch Gardens & Adventure Island Tampa Bay Gold Pass"
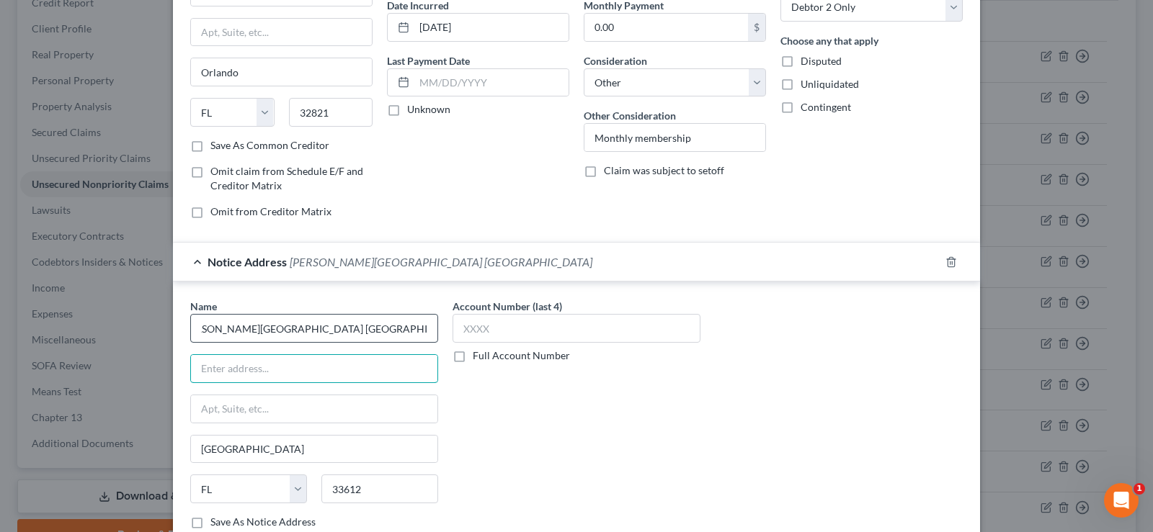
scroll to position [0, 0]
paste input "10165 N McKinley Drive"
type input "10165 N McKinley Drive"
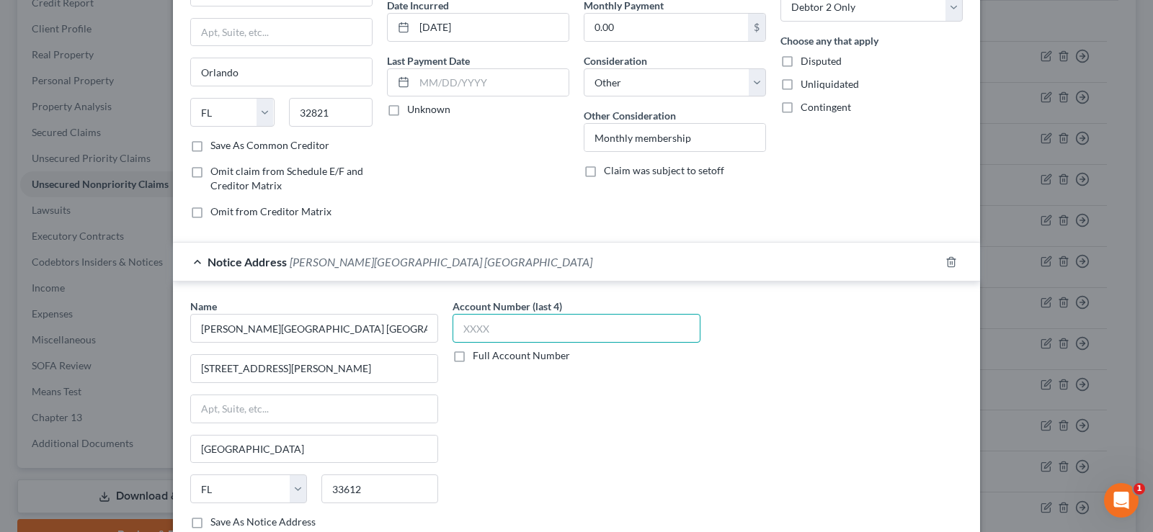
click at [542, 331] on input "text" at bounding box center [576, 328] width 248 height 29
type input "0642"
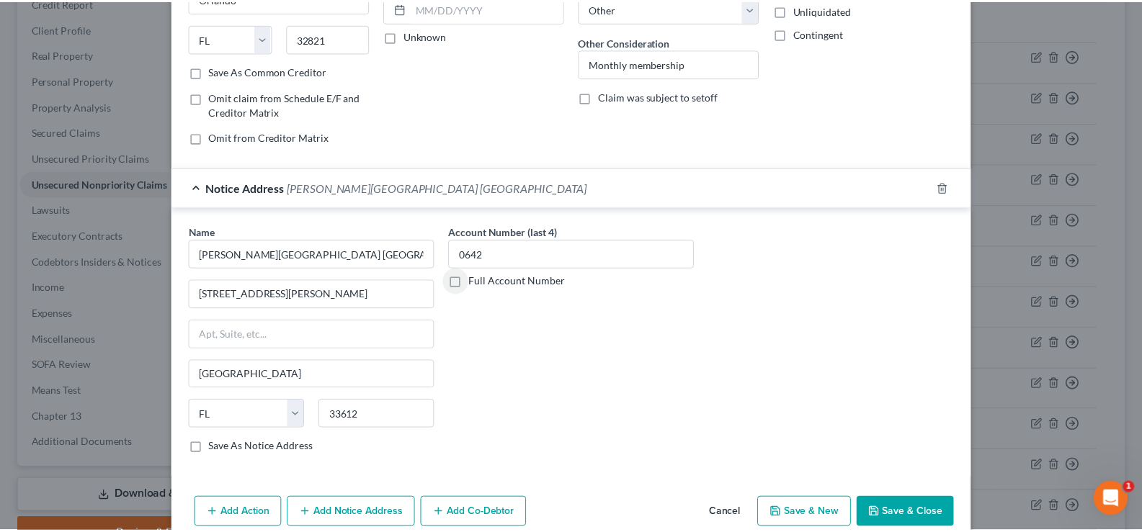
scroll to position [285, 0]
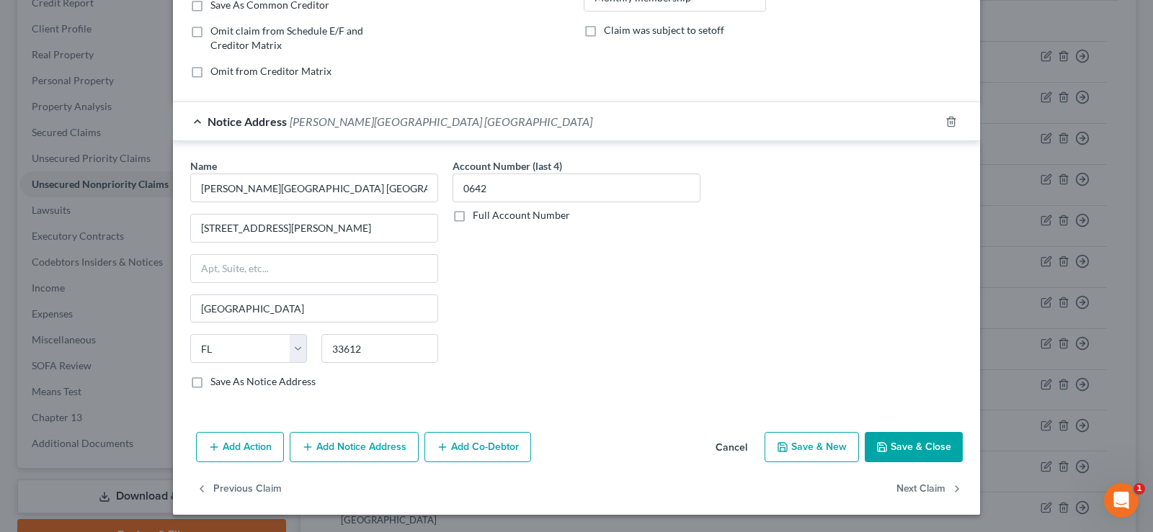
click at [914, 456] on button "Save & Close" at bounding box center [914, 447] width 98 height 30
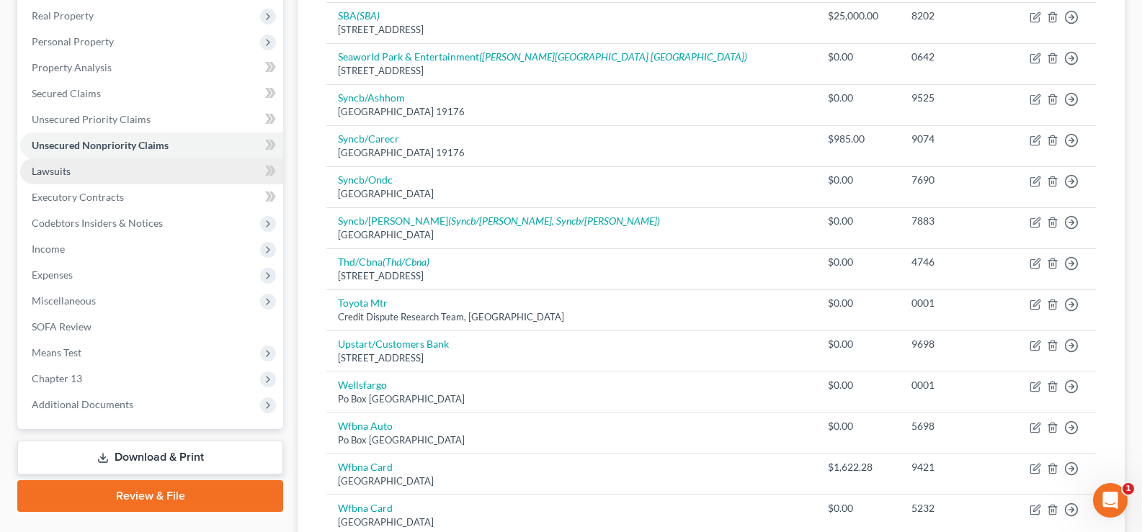
scroll to position [114, 0]
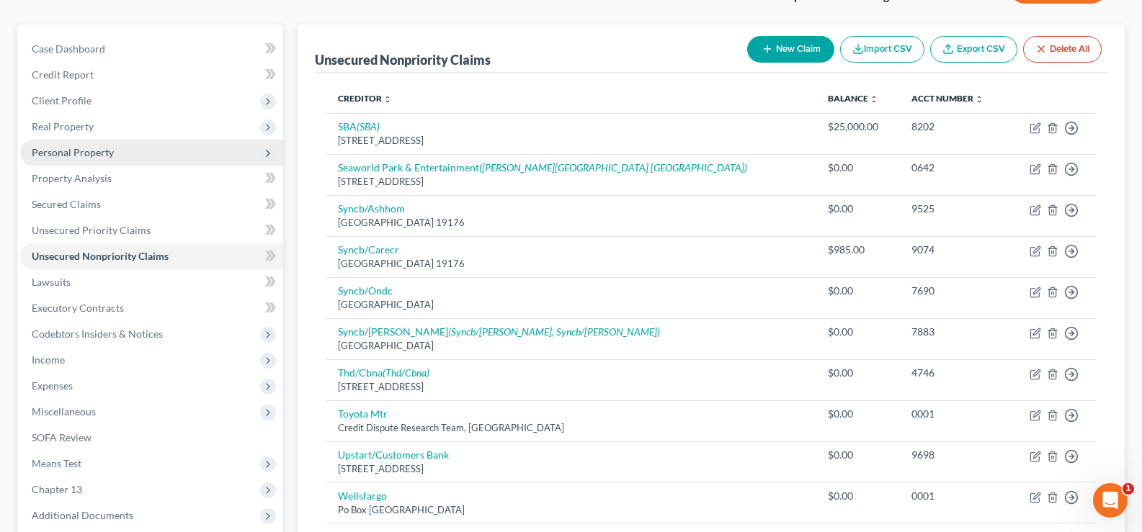
click at [117, 159] on span "Personal Property" at bounding box center [151, 153] width 263 height 26
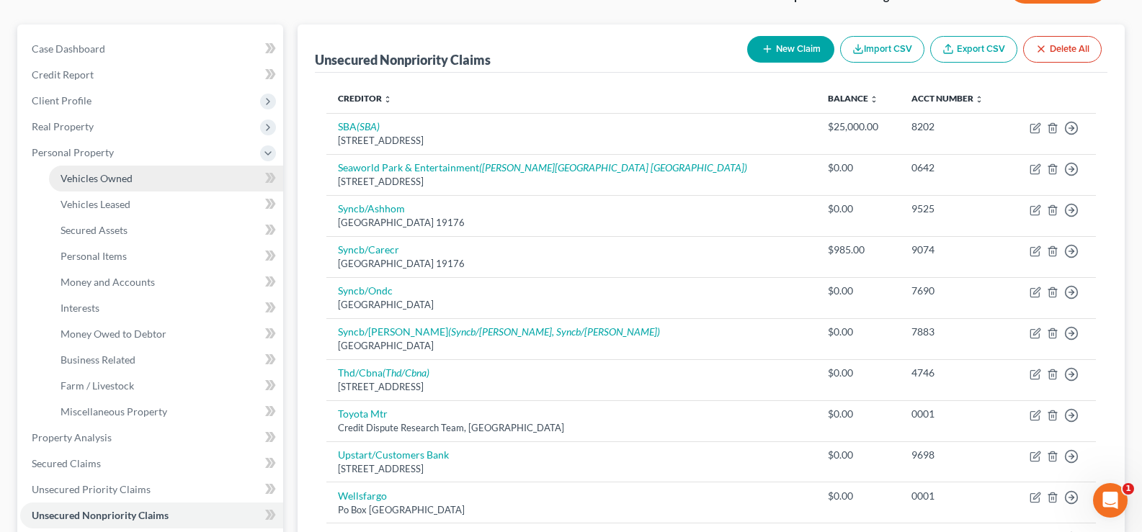
click at [123, 178] on span "Vehicles Owned" at bounding box center [97, 178] width 72 height 12
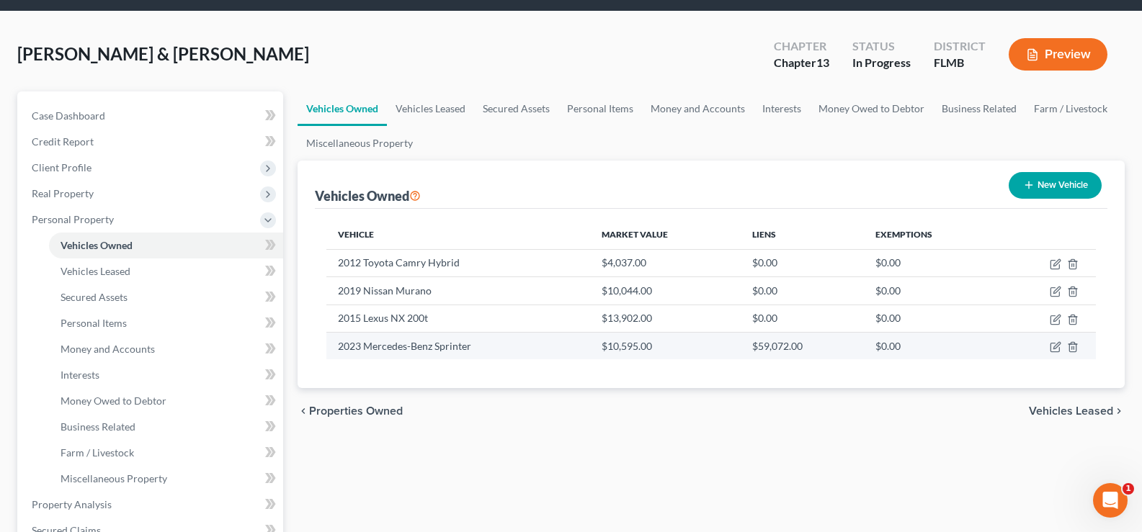
scroll to position [72, 0]
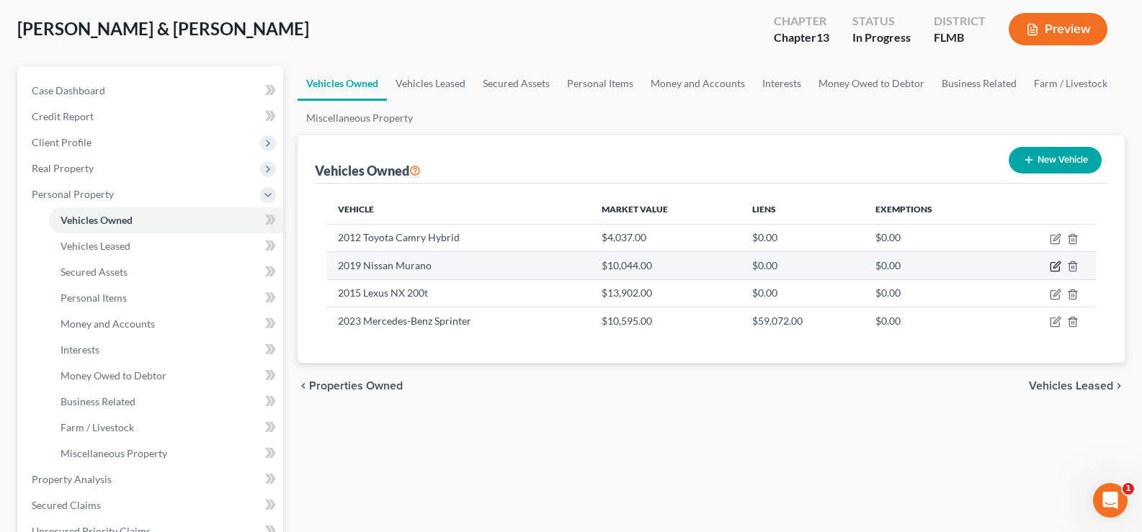
click at [1056, 268] on icon "button" at bounding box center [1056, 265] width 6 height 6
select select "0"
select select "7"
select select "2"
select select "3"
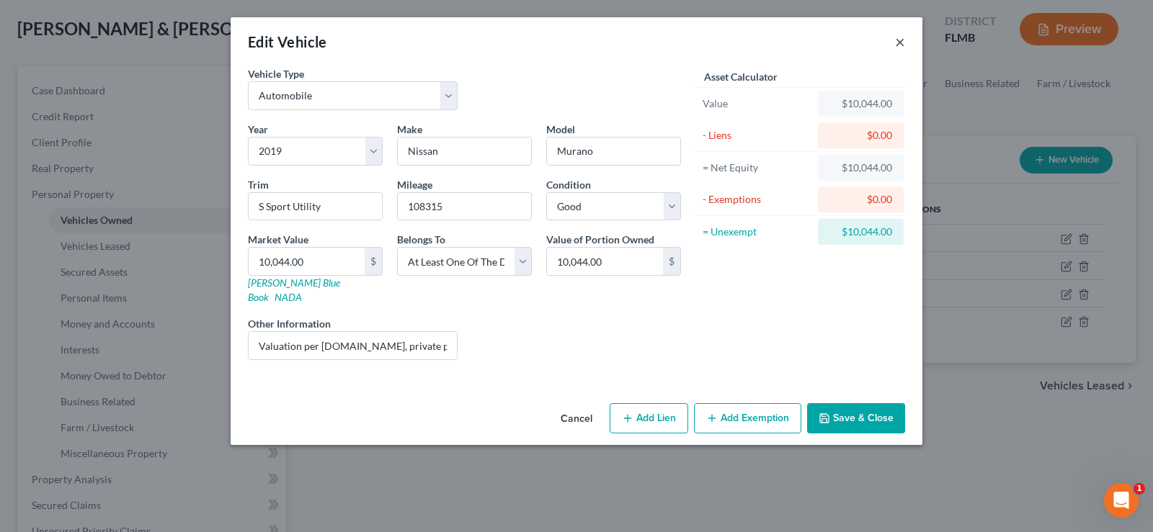
click at [902, 44] on button "×" at bounding box center [900, 41] width 10 height 17
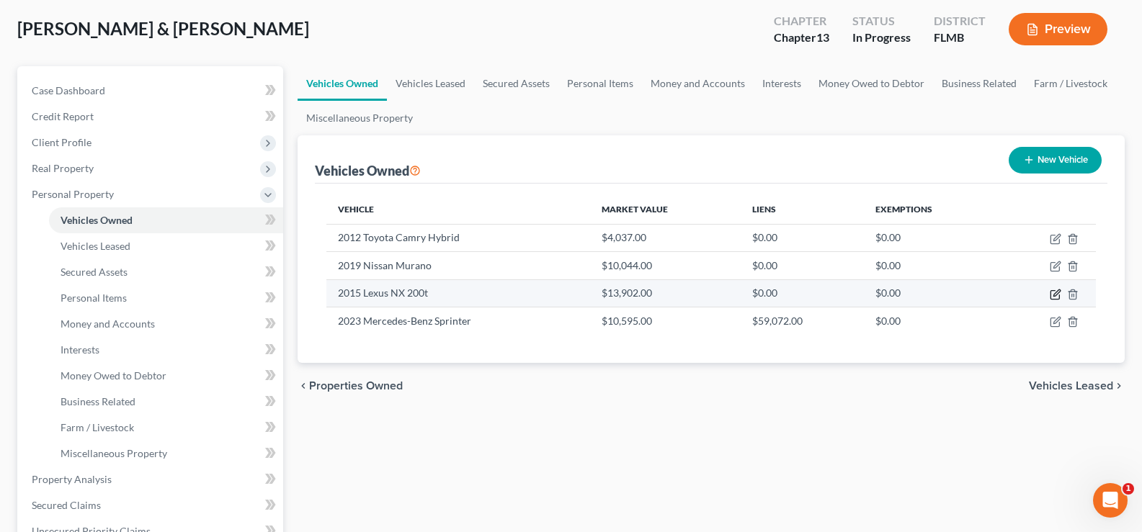
click at [1056, 293] on icon "button" at bounding box center [1056, 293] width 6 height 6
select select "0"
select select "11"
select select "3"
select select "2"
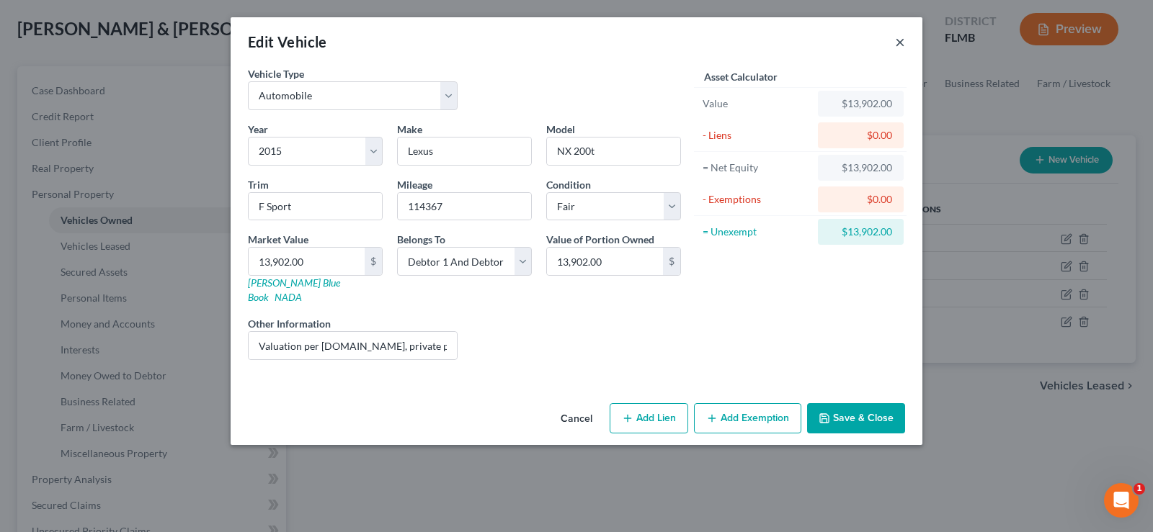
click at [901, 44] on button "×" at bounding box center [900, 41] width 10 height 17
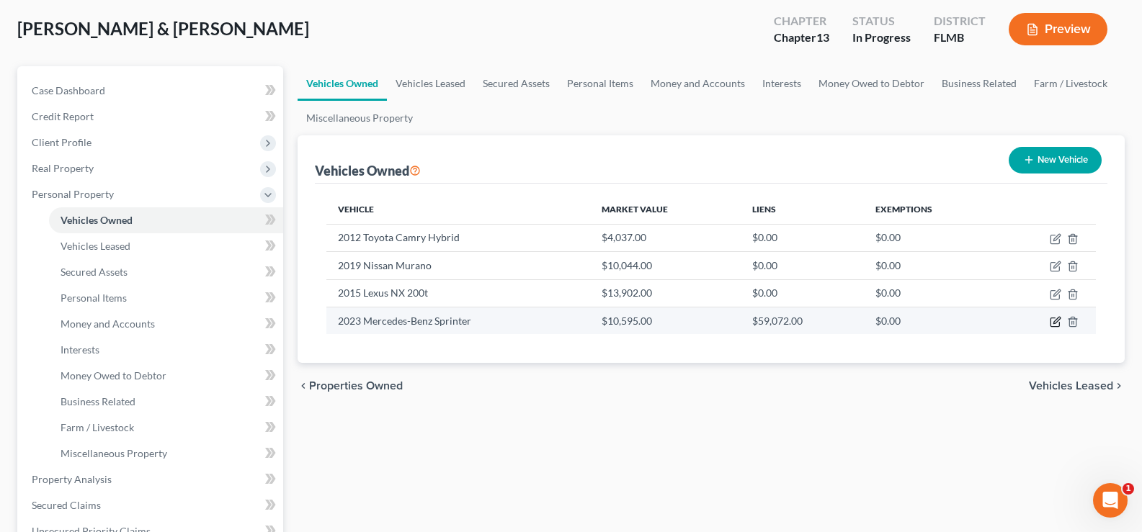
click at [1054, 321] on icon "button" at bounding box center [1056, 322] width 12 height 12
select select "0"
select select "3"
select select "0"
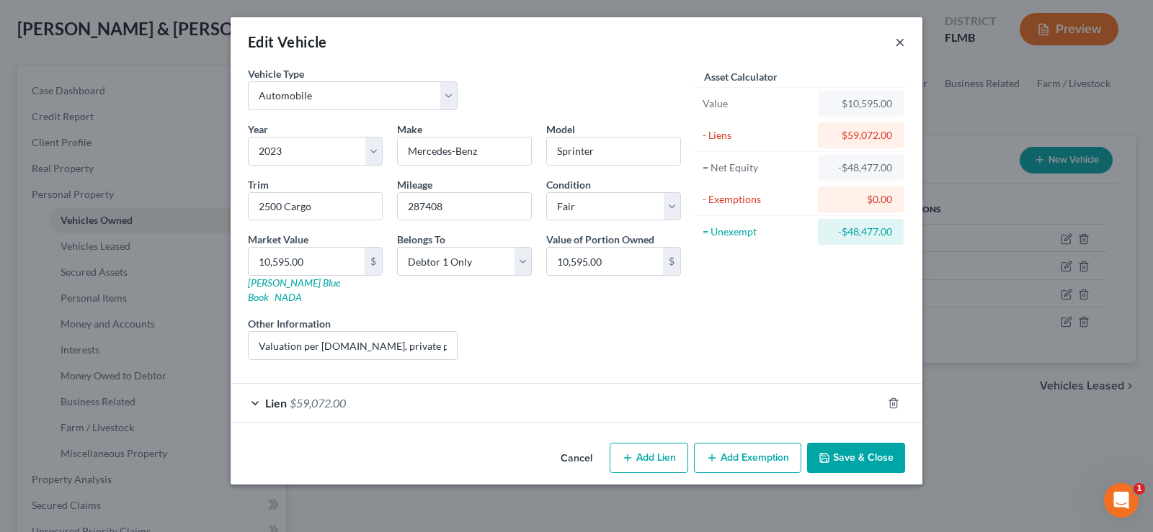
click at [901, 40] on button "×" at bounding box center [900, 41] width 10 height 17
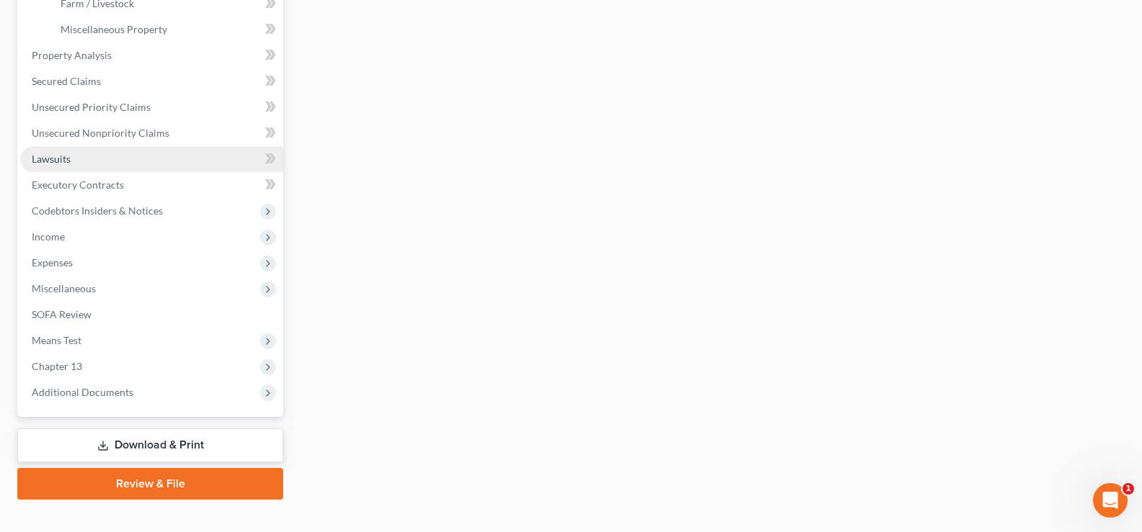
scroll to position [504, 0]
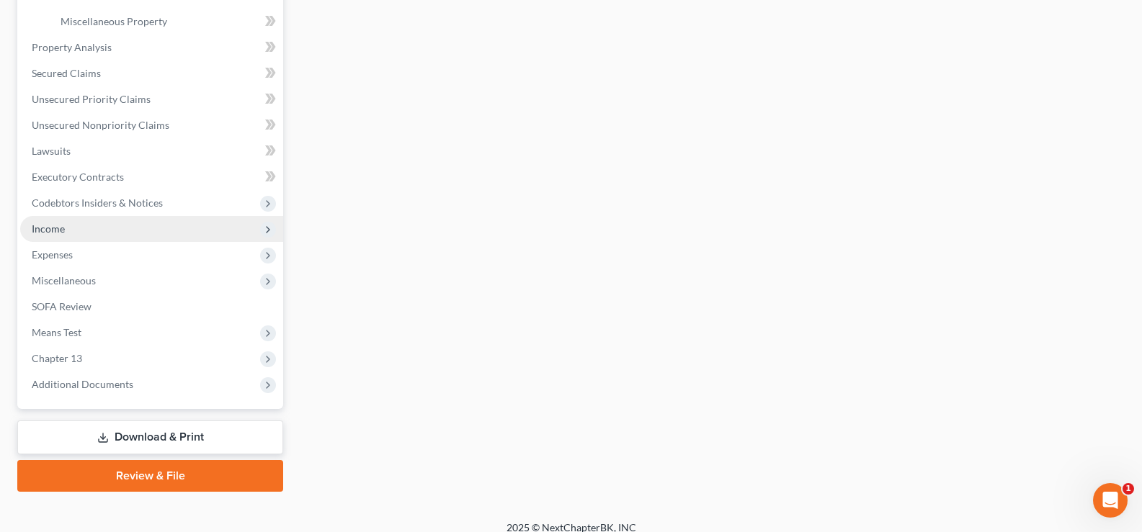
click at [112, 228] on span "Income" at bounding box center [151, 229] width 263 height 26
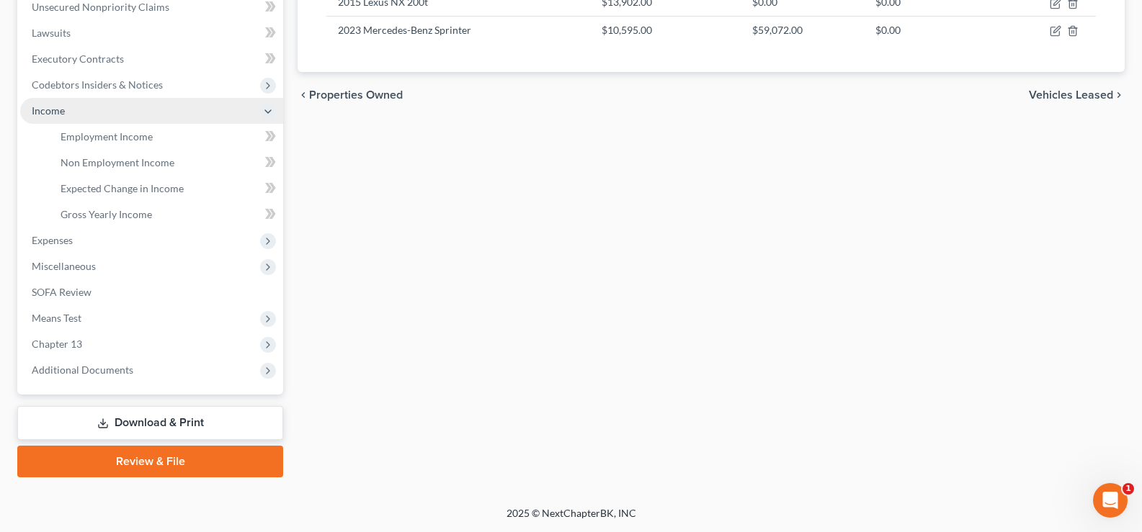
scroll to position [363, 0]
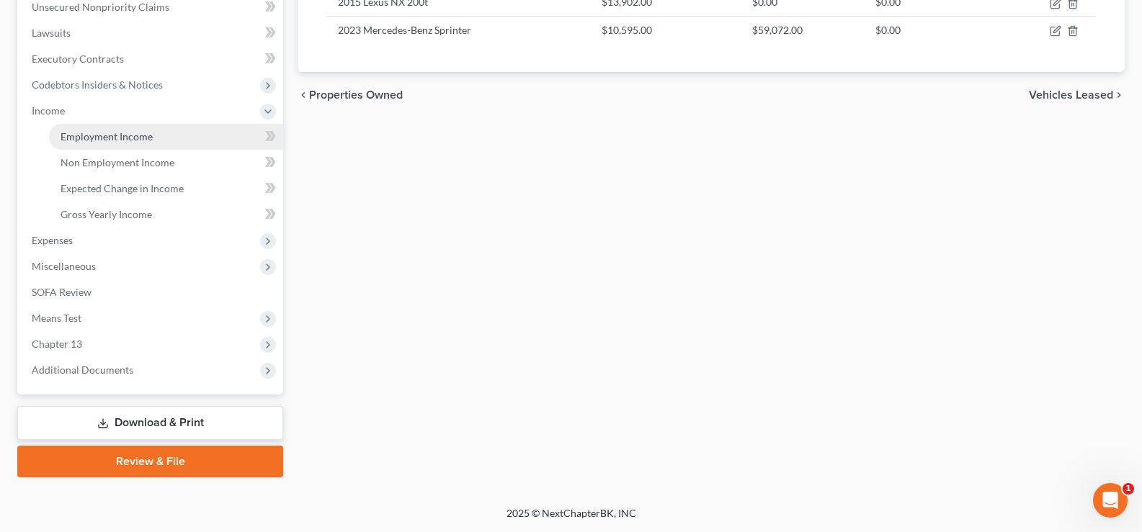
click at [156, 139] on link "Employment Income" at bounding box center [166, 137] width 234 height 26
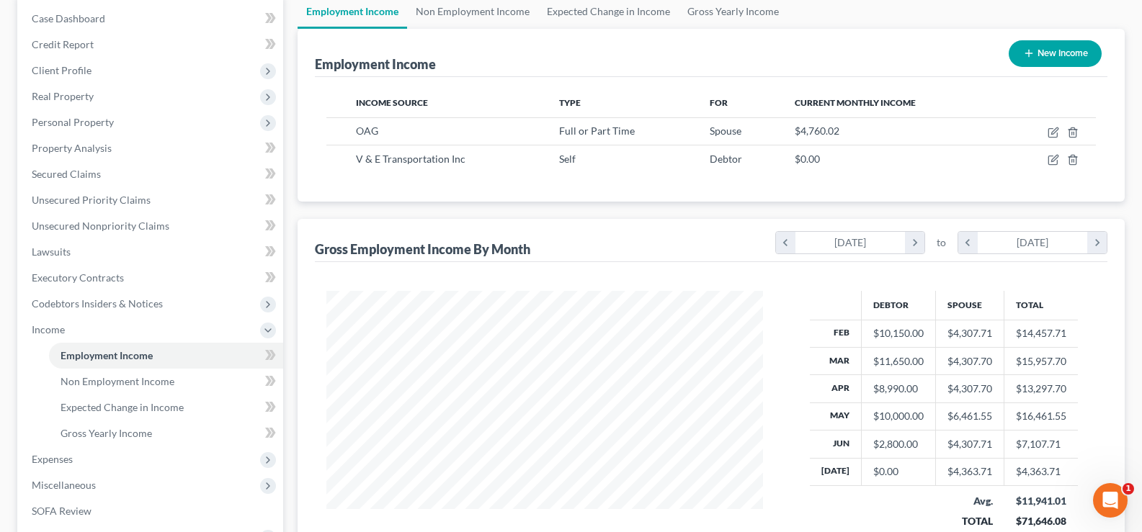
scroll to position [216, 0]
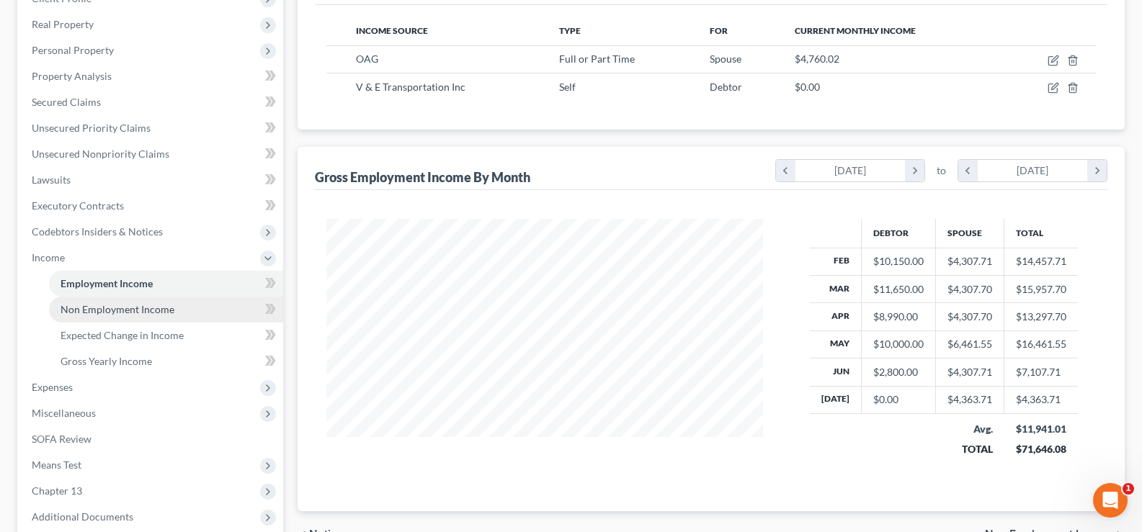
click at [147, 312] on span "Non Employment Income" at bounding box center [118, 309] width 114 height 12
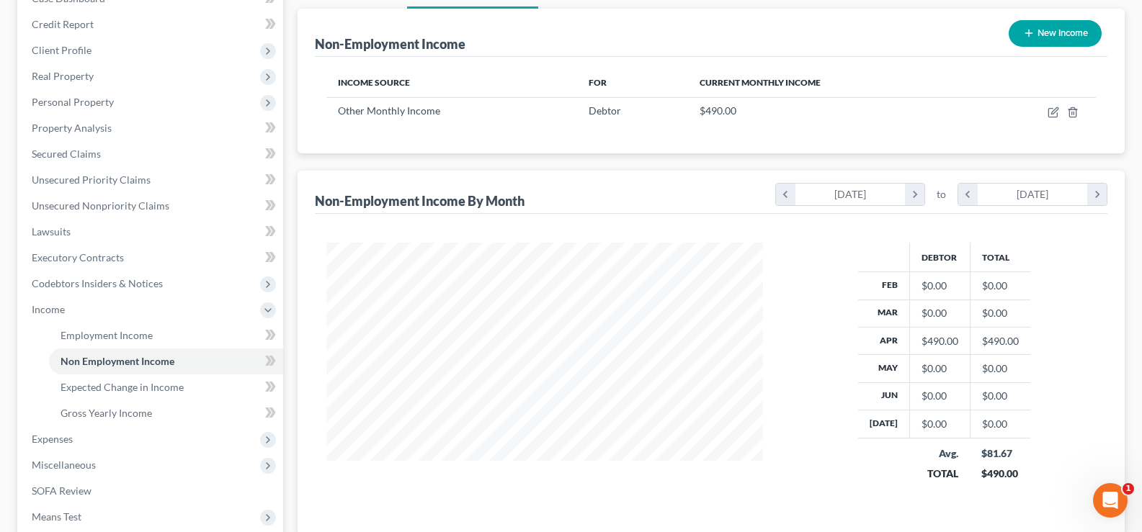
scroll to position [216, 0]
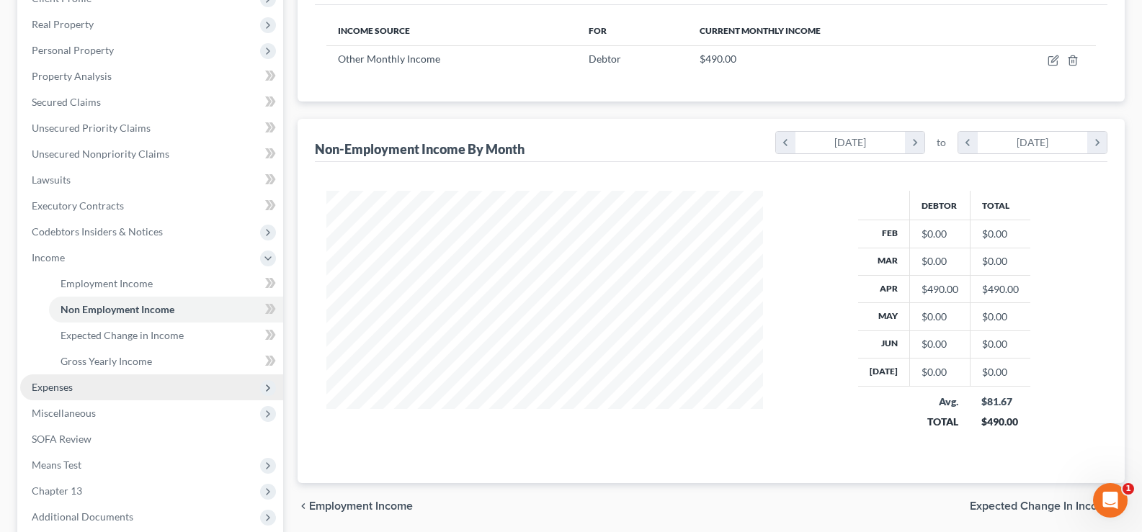
click at [87, 388] on span "Expenses" at bounding box center [151, 388] width 263 height 26
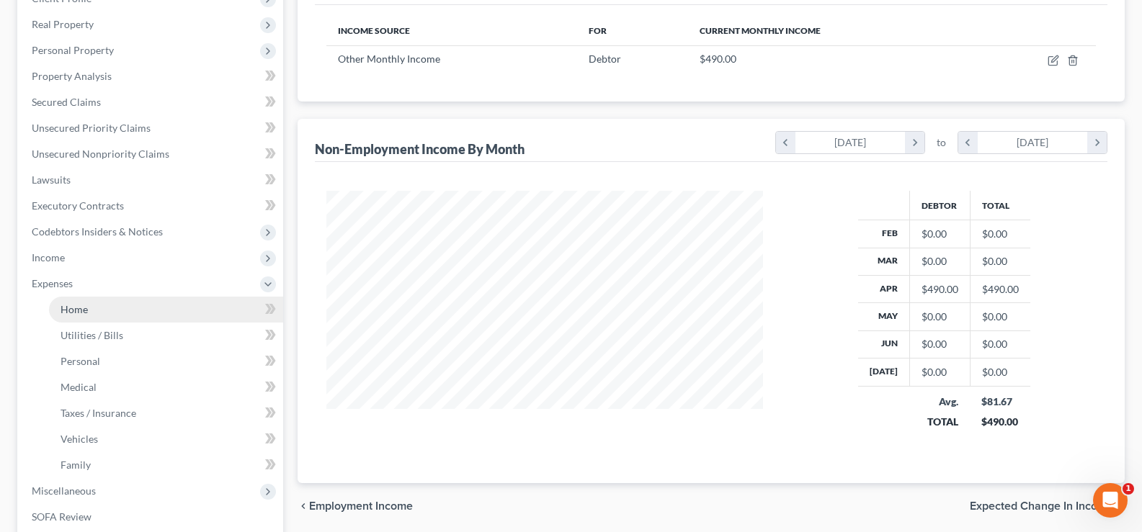
click at [94, 311] on link "Home" at bounding box center [166, 310] width 234 height 26
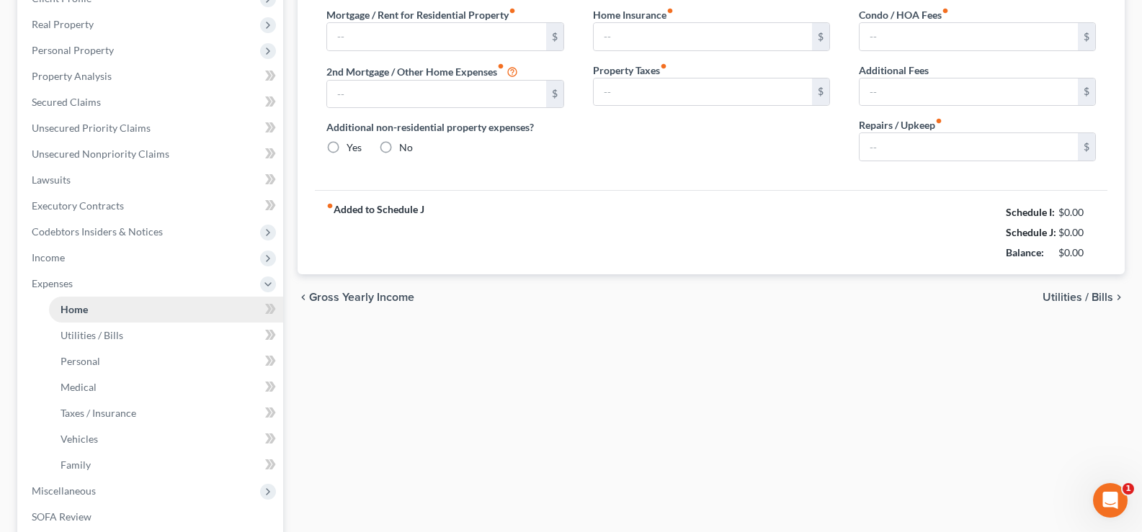
scroll to position [50, 0]
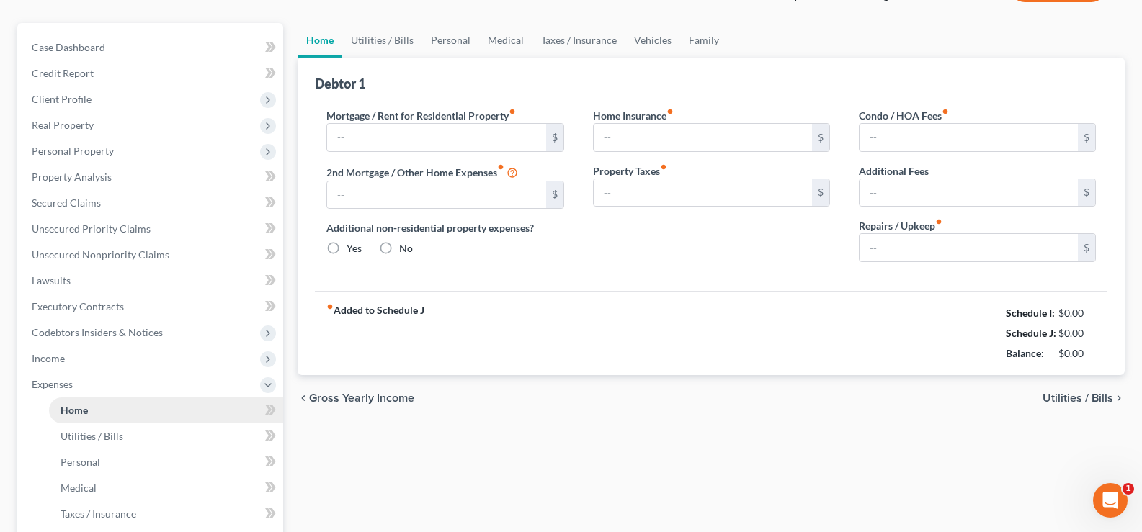
type input "844.00"
type input "0.00"
radio input "true"
type input "0.00"
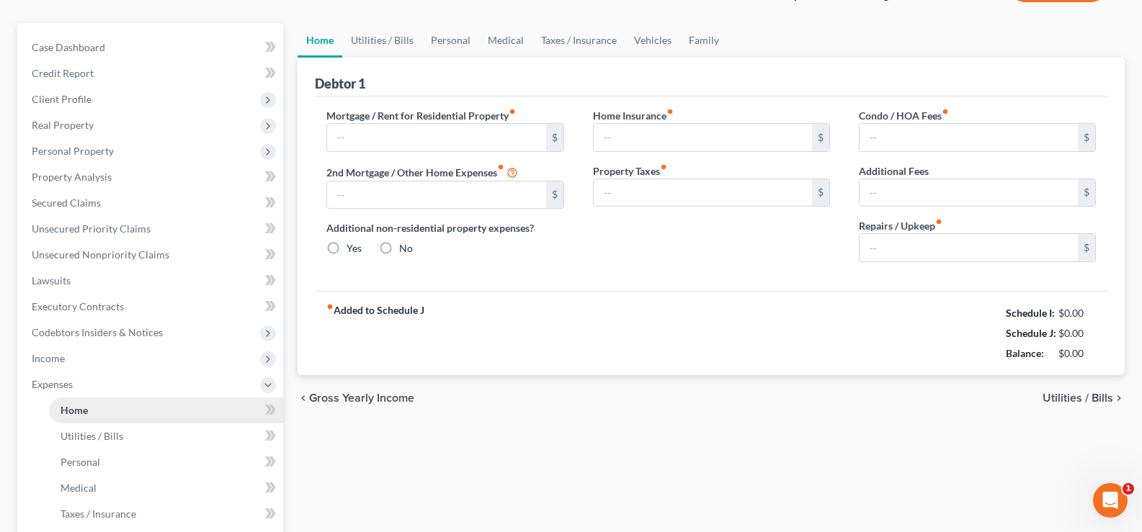
type input "361.00"
type input "0.00"
type input "150.00"
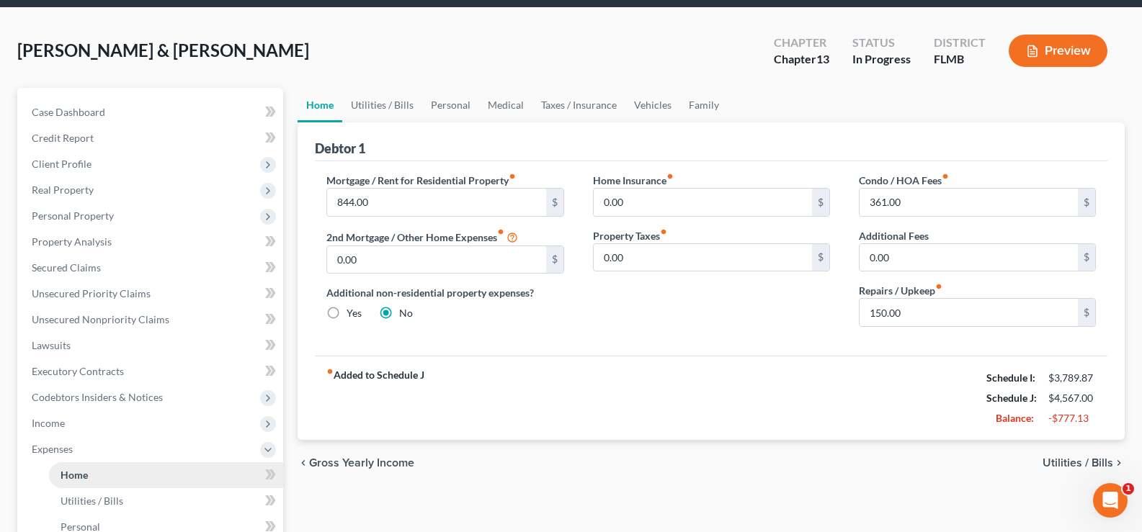
scroll to position [0, 0]
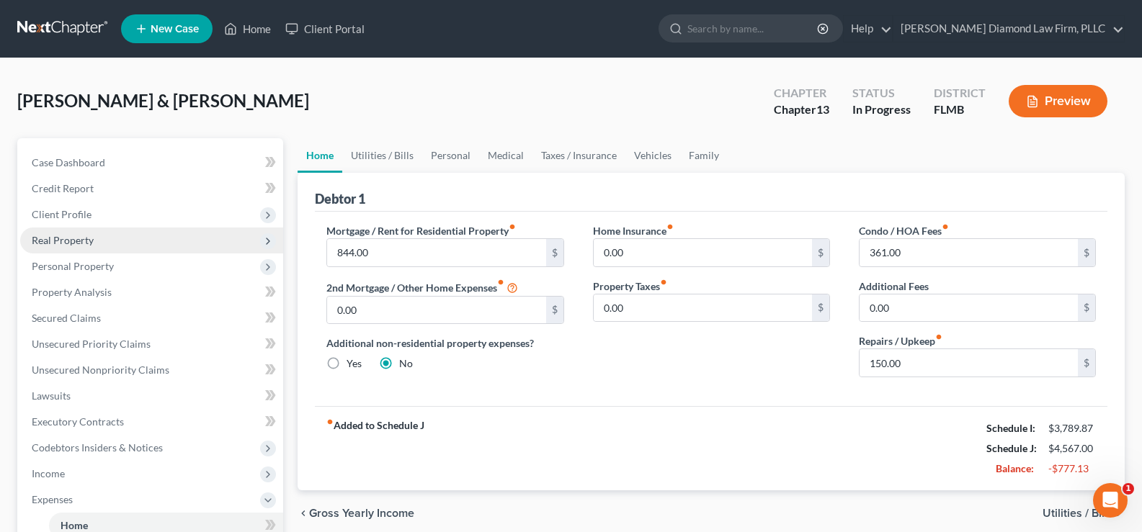
click at [117, 238] on span "Real Property" at bounding box center [151, 241] width 263 height 26
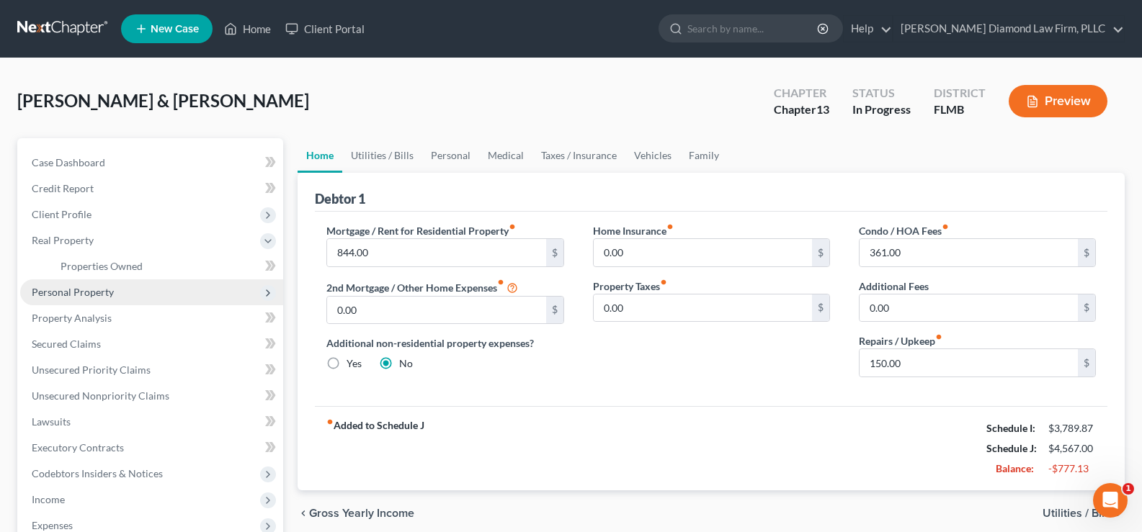
click at [118, 294] on span "Personal Property" at bounding box center [151, 293] width 263 height 26
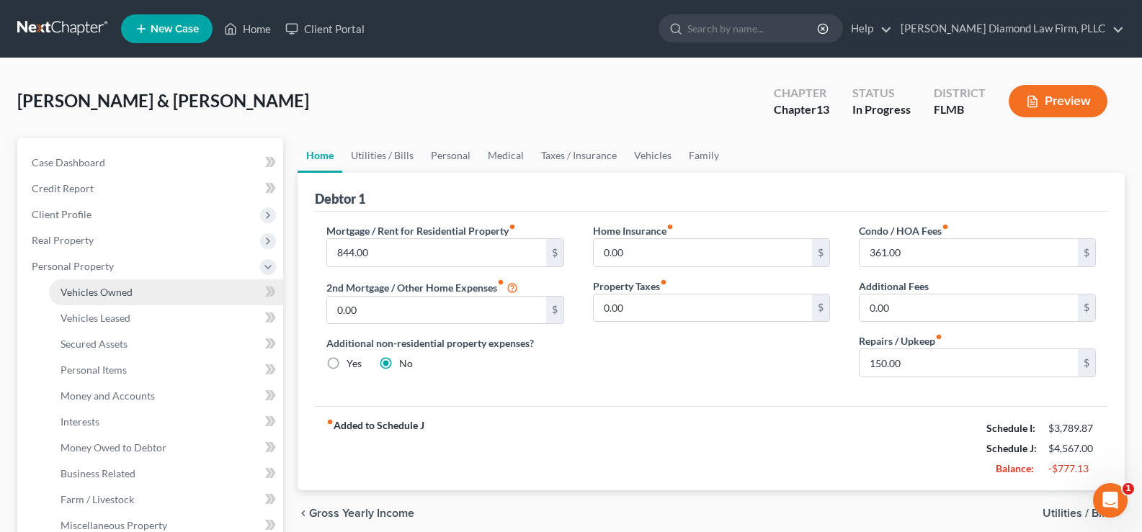
click at [134, 292] on link "Vehicles Owned" at bounding box center [166, 293] width 234 height 26
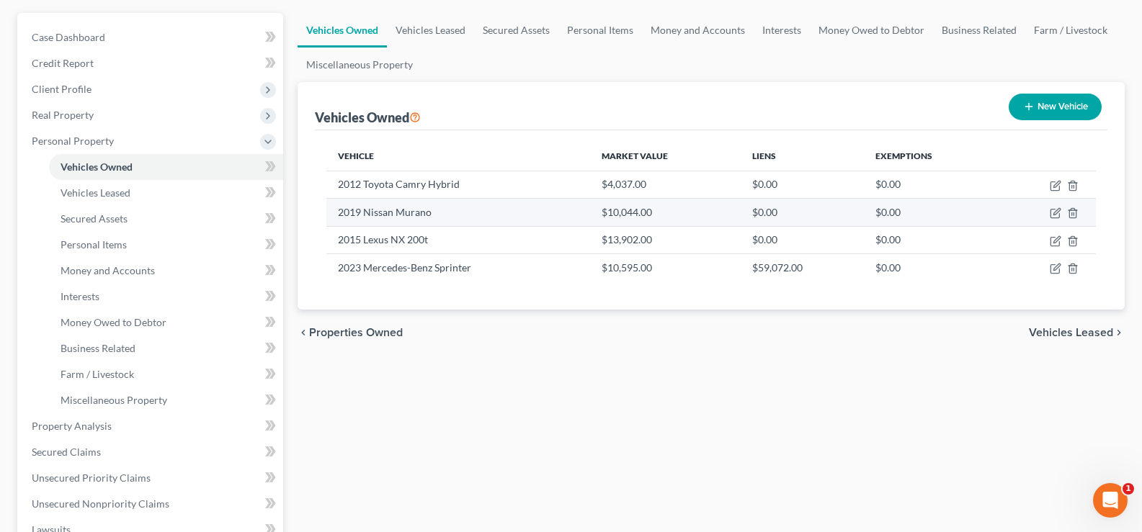
scroll to position [144, 0]
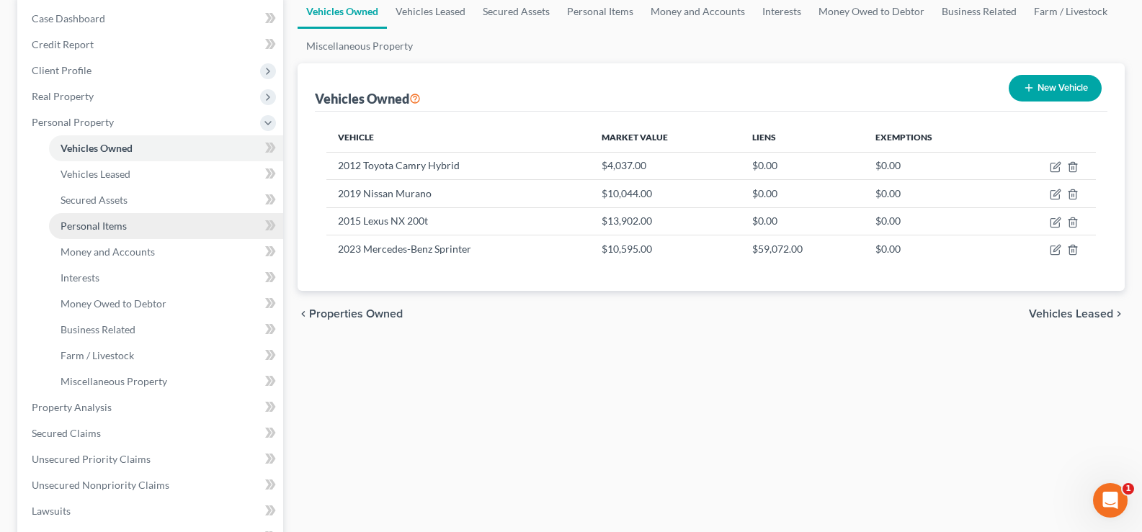
click at [125, 231] on span "Personal Items" at bounding box center [94, 226] width 66 height 12
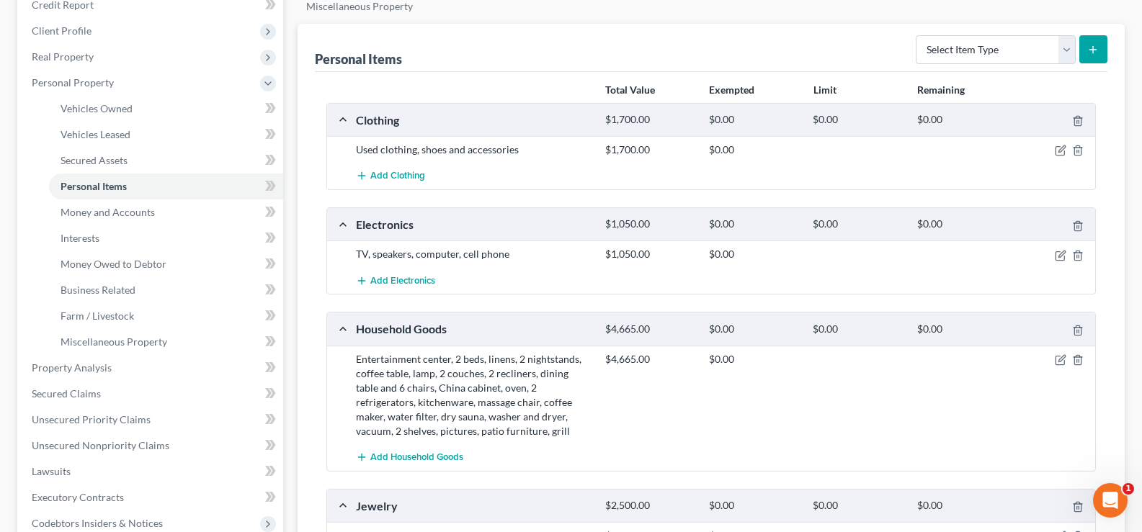
scroll to position [216, 0]
